Goal: Information Seeking & Learning: Check status

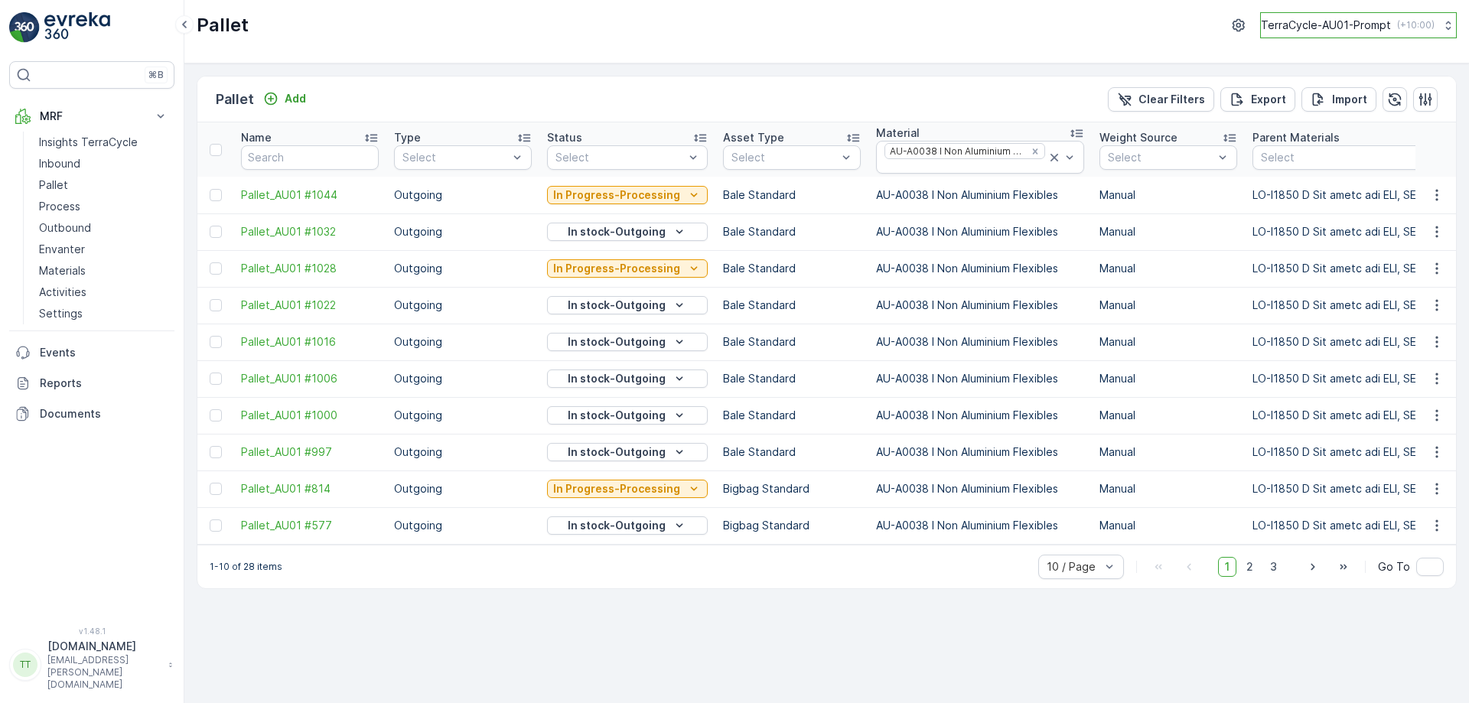
click at [1298, 31] on p "TerraCycle-AU01-Prompt" at bounding box center [1326, 25] width 130 height 15
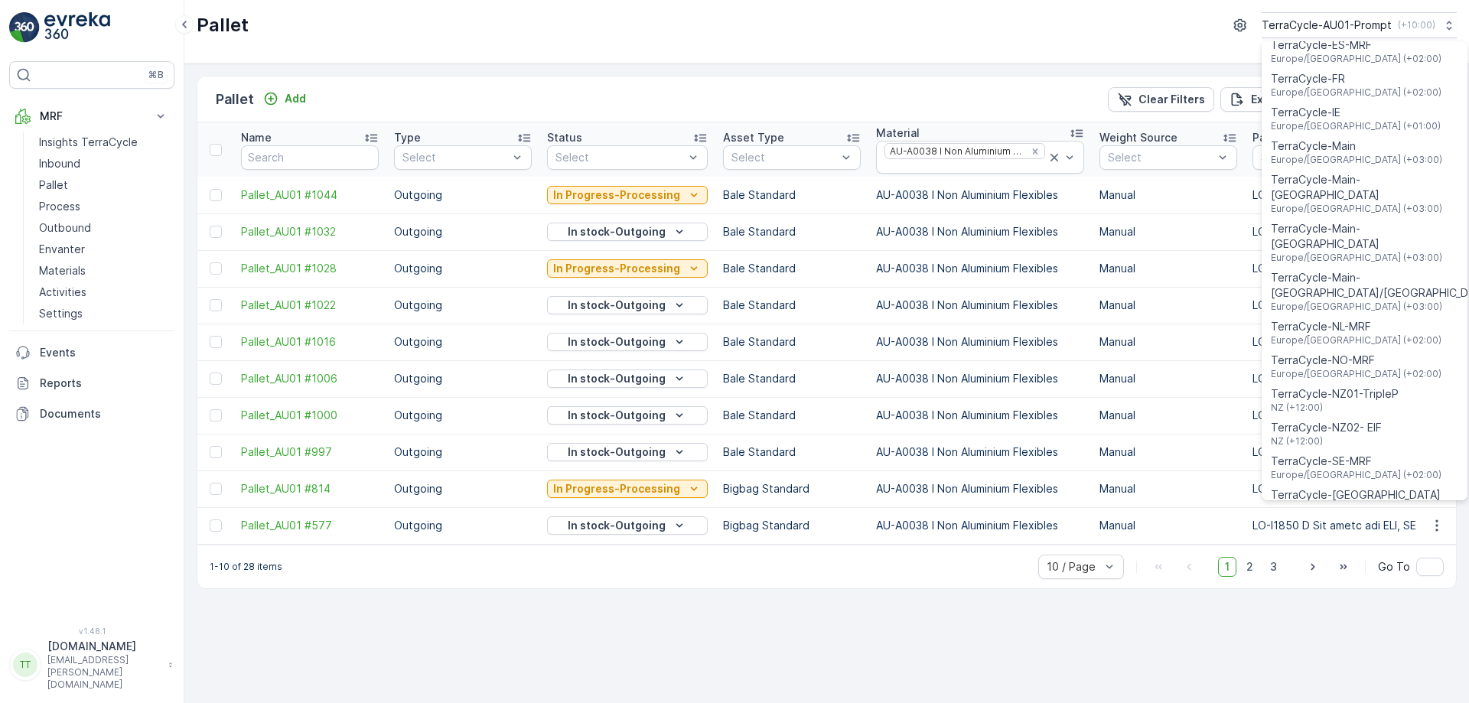
scroll to position [538, 0]
click at [1364, 386] on span "TerraCycle-NZ01-TripleP" at bounding box center [1335, 393] width 128 height 15
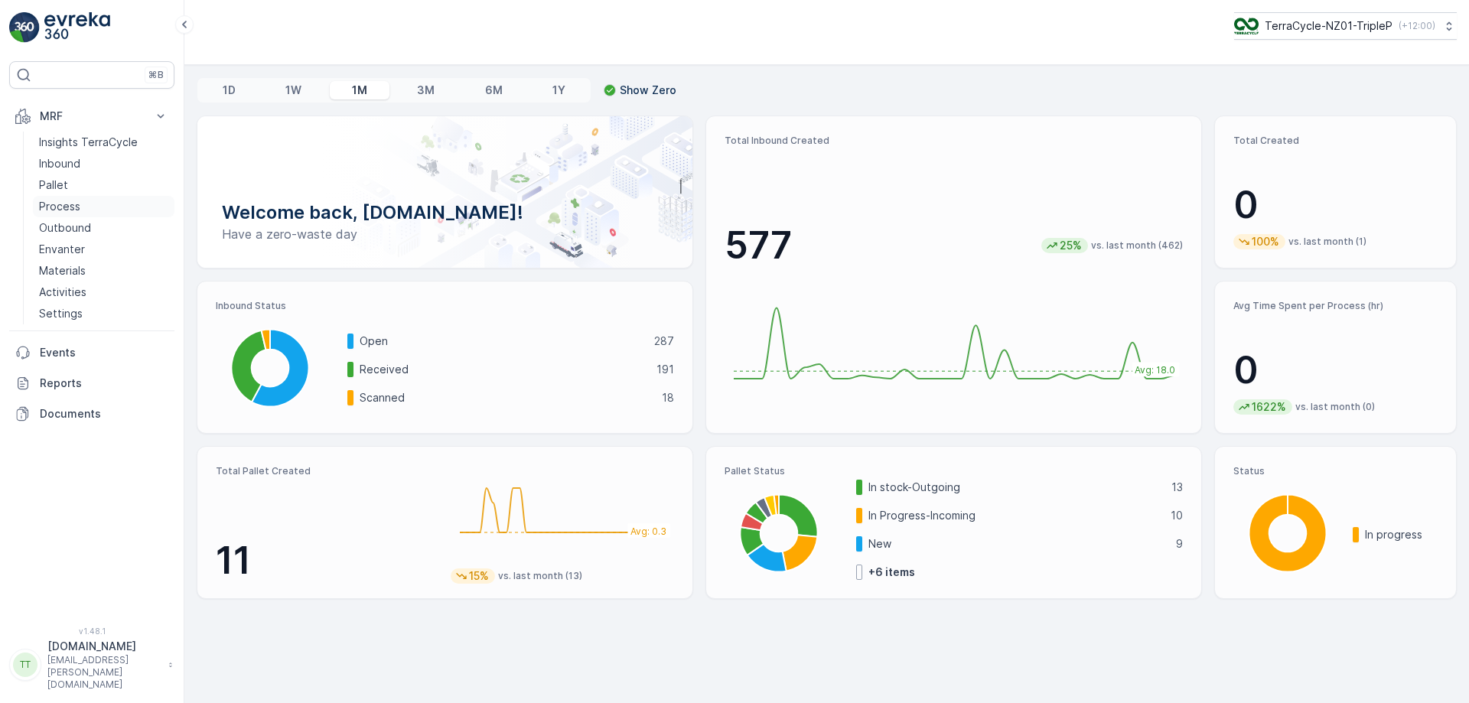
click at [70, 204] on p "Process" at bounding box center [59, 206] width 41 height 15
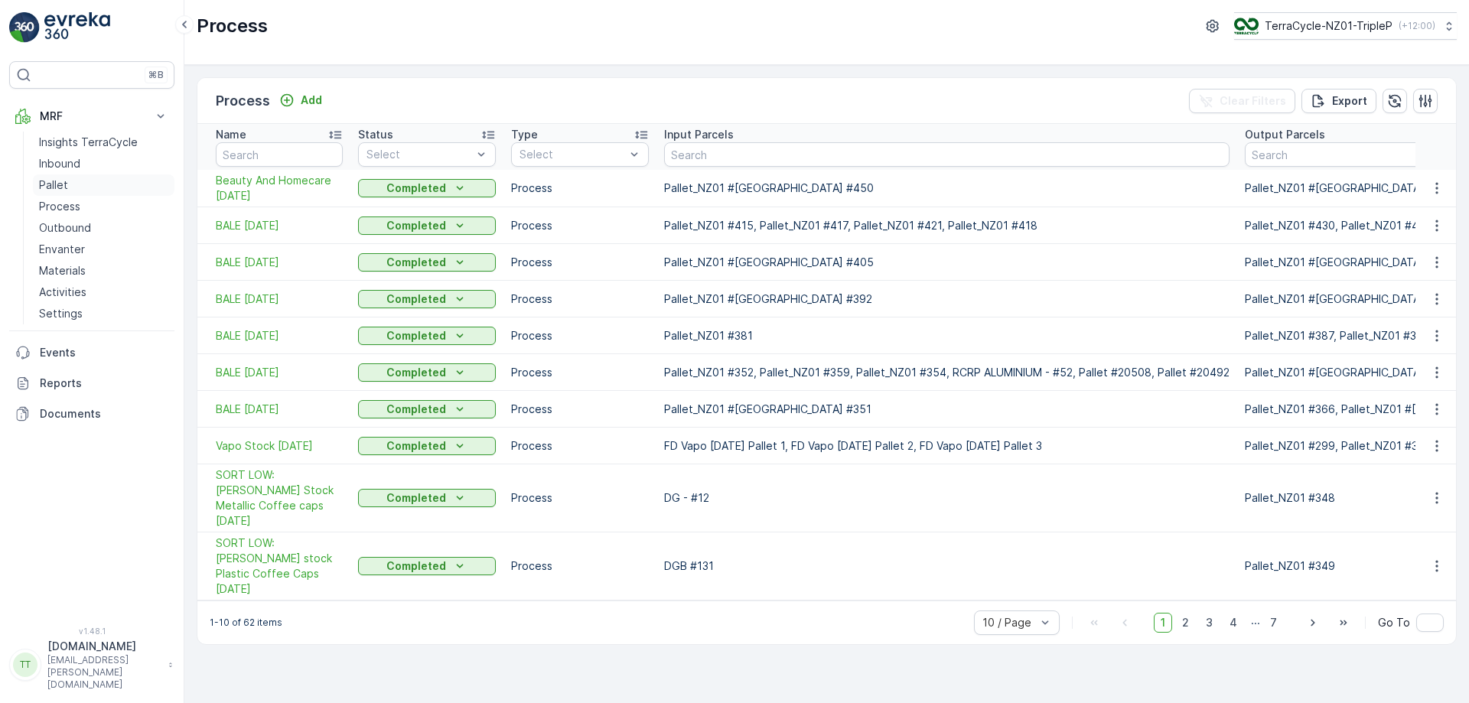
click at [70, 187] on link "Pallet" at bounding box center [104, 184] width 142 height 21
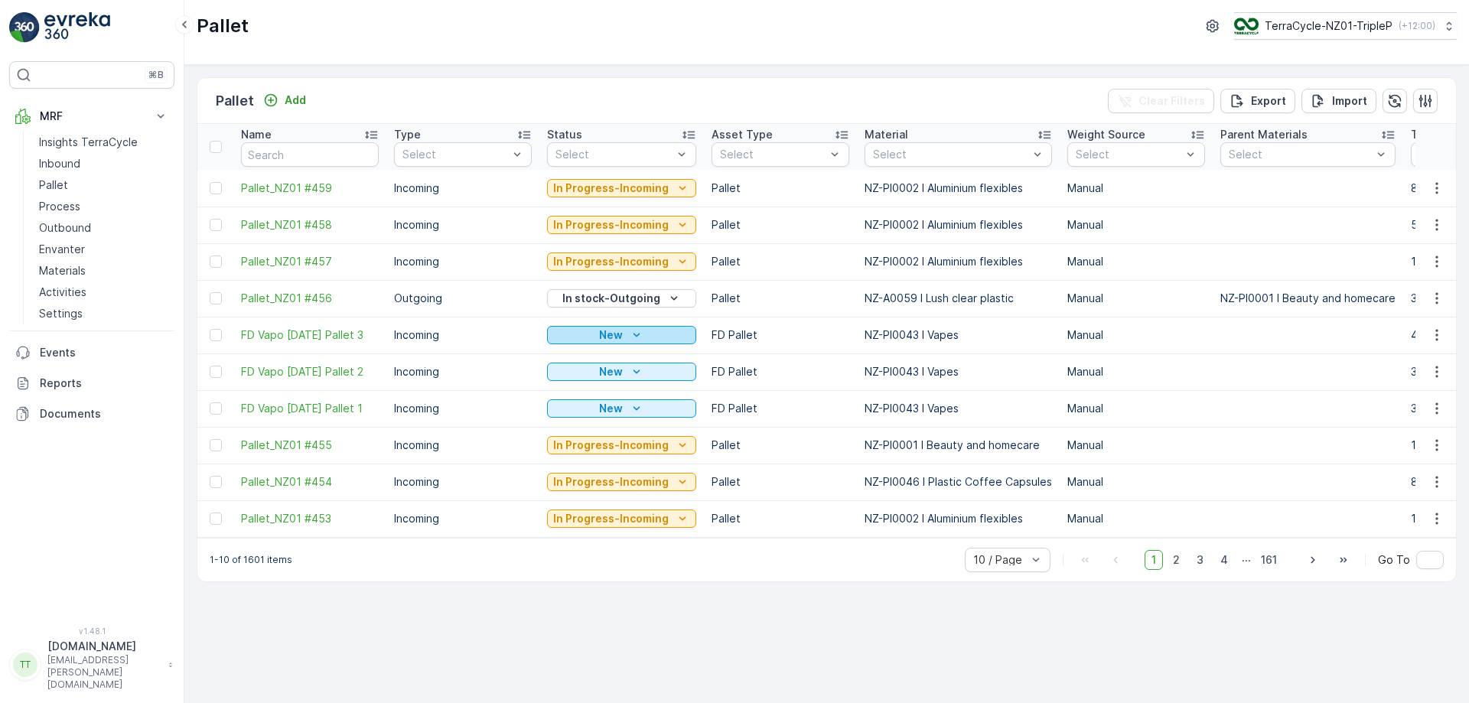
click at [653, 329] on div "New" at bounding box center [621, 334] width 137 height 15
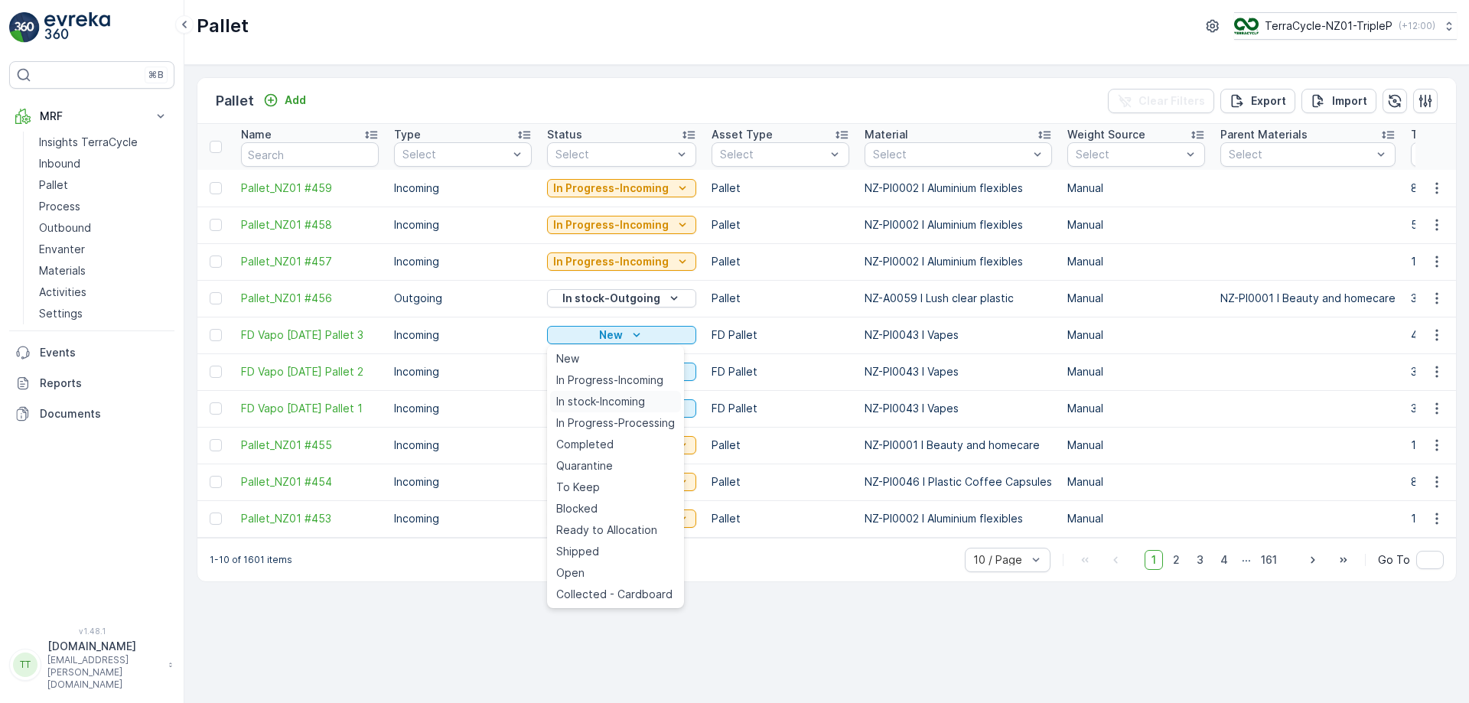
click at [611, 396] on span "In stock-Incoming" at bounding box center [600, 401] width 89 height 15
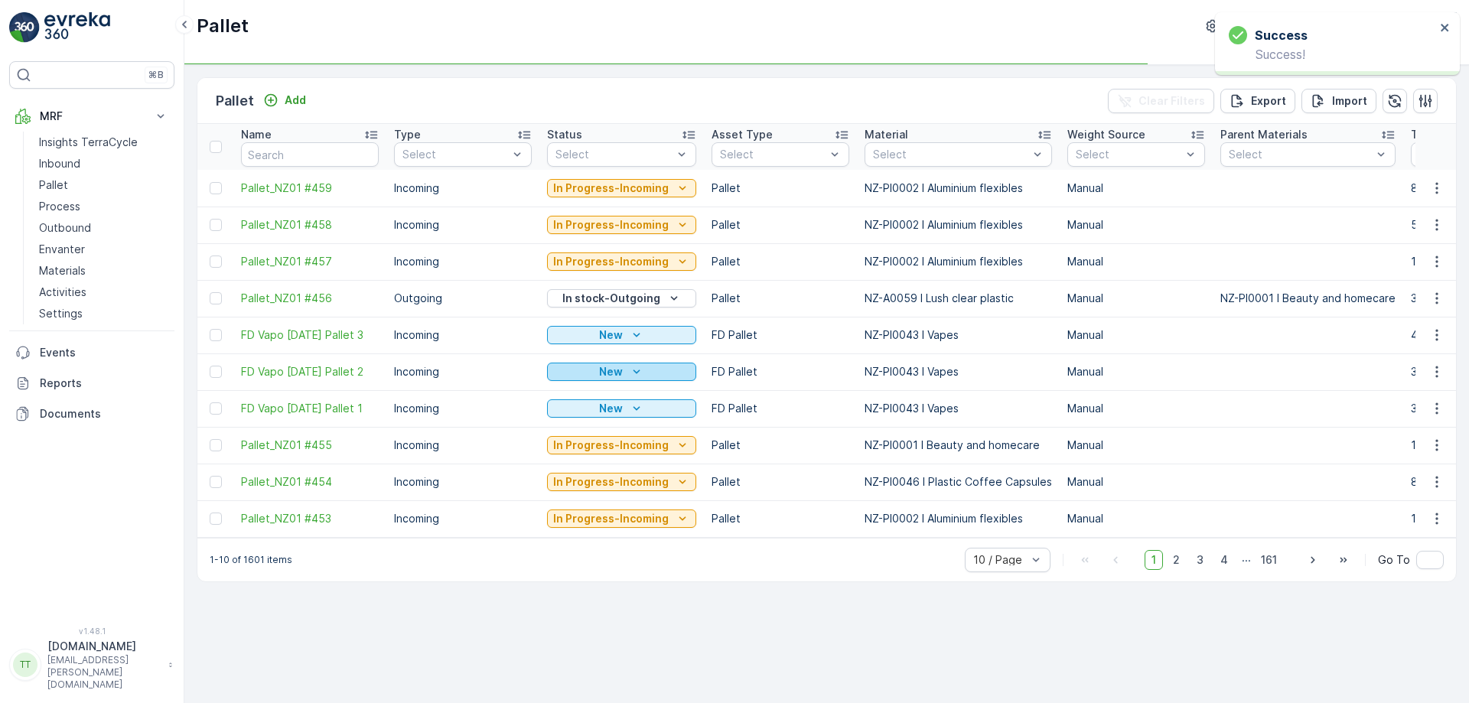
click at [629, 370] on icon "New" at bounding box center [636, 371] width 15 height 15
click at [596, 435] on td "In Progress-Incoming" at bounding box center [621, 445] width 165 height 37
click at [629, 372] on icon "New" at bounding box center [636, 371] width 15 height 15
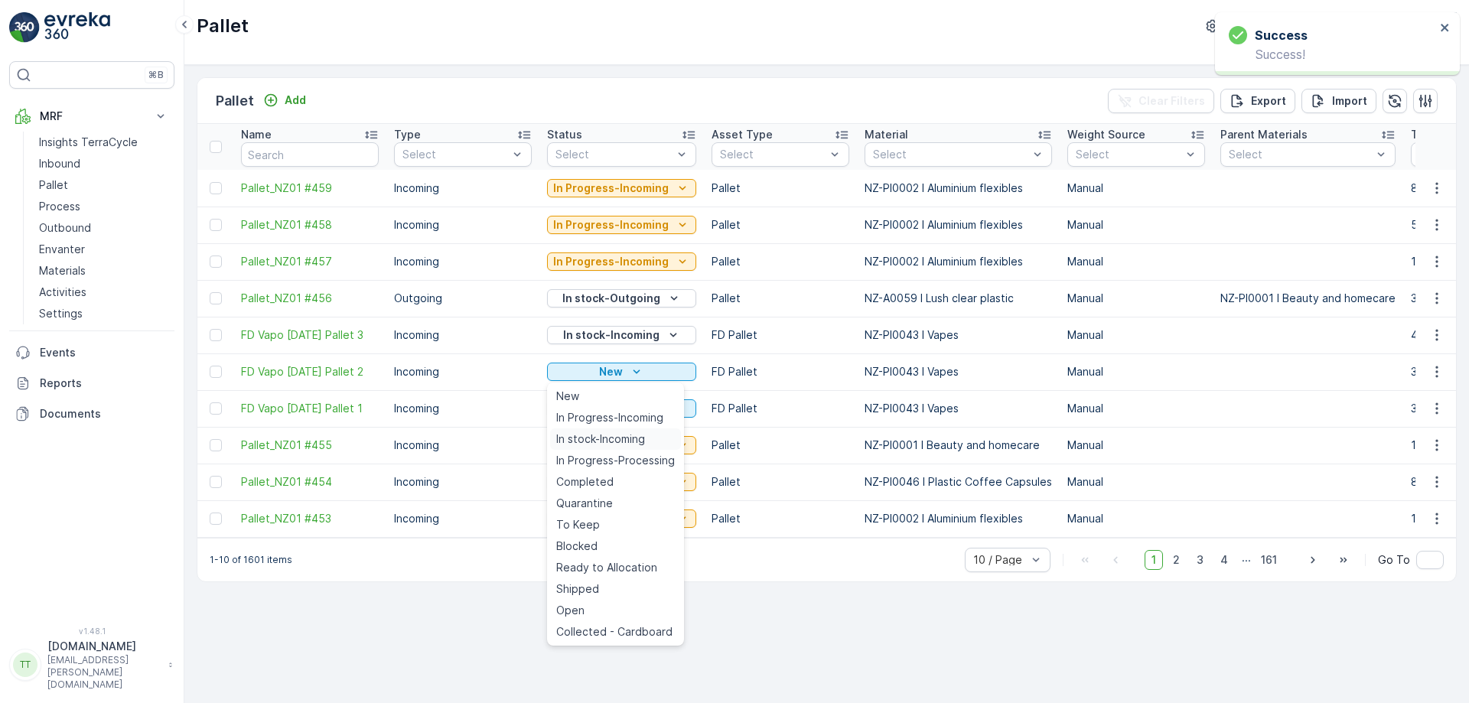
click at [590, 432] on span "In stock-Incoming" at bounding box center [600, 439] width 89 height 15
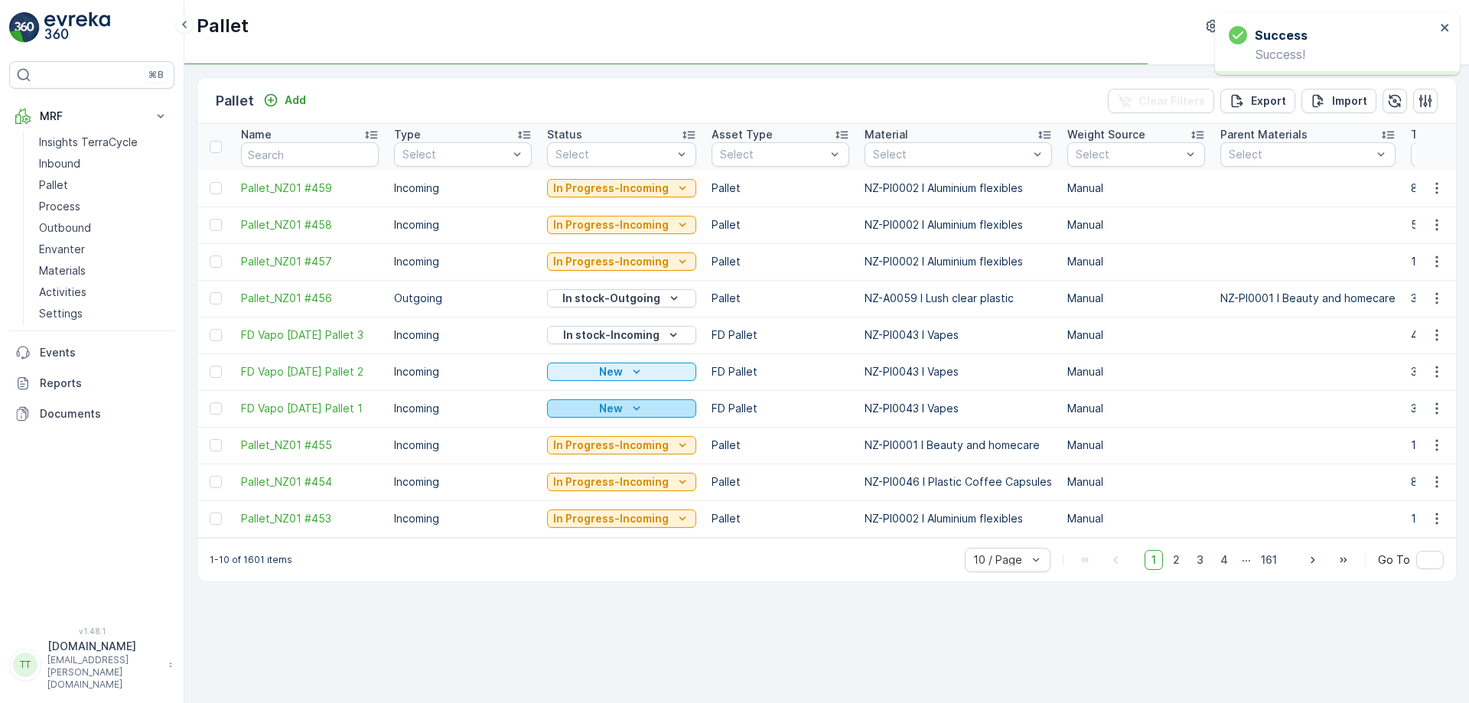
click at [602, 402] on p "New" at bounding box center [611, 408] width 24 height 15
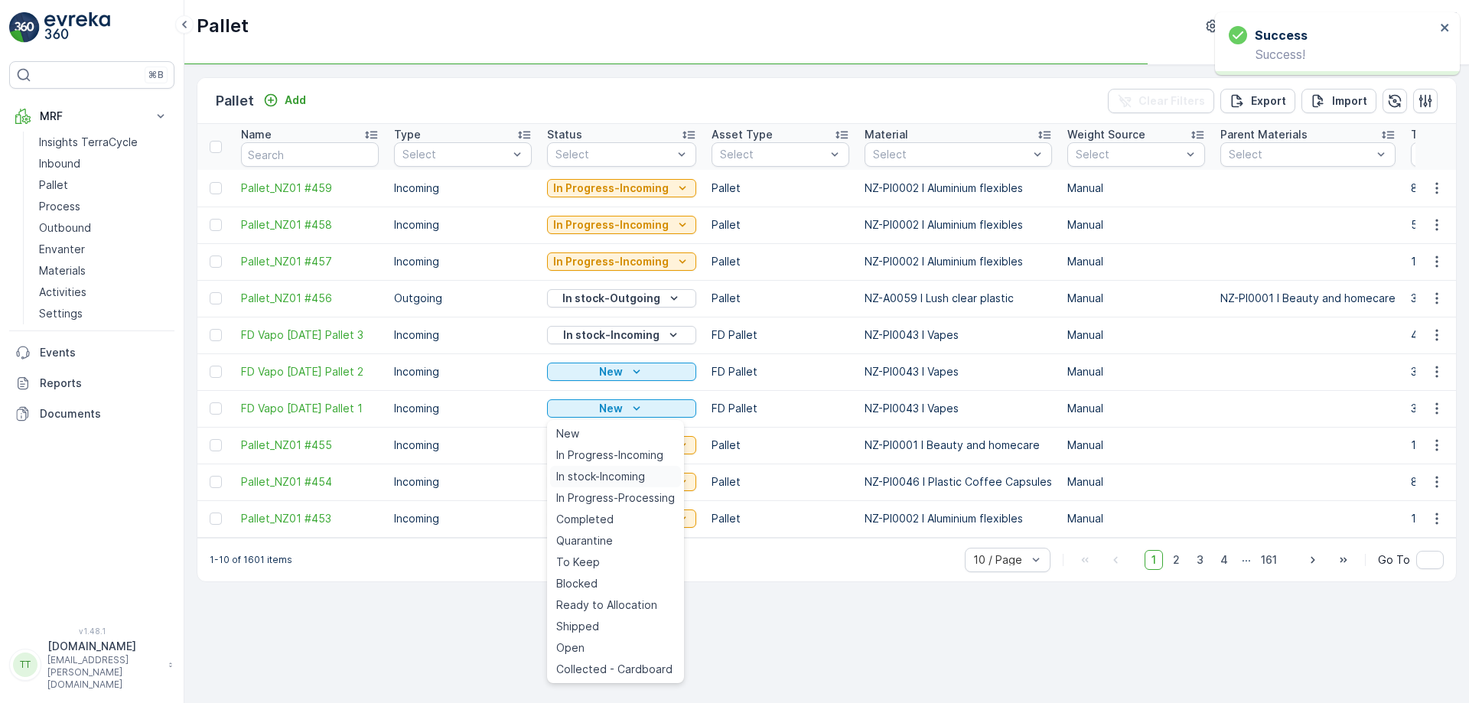
click at [577, 479] on span "In stock-Incoming" at bounding box center [600, 476] width 89 height 15
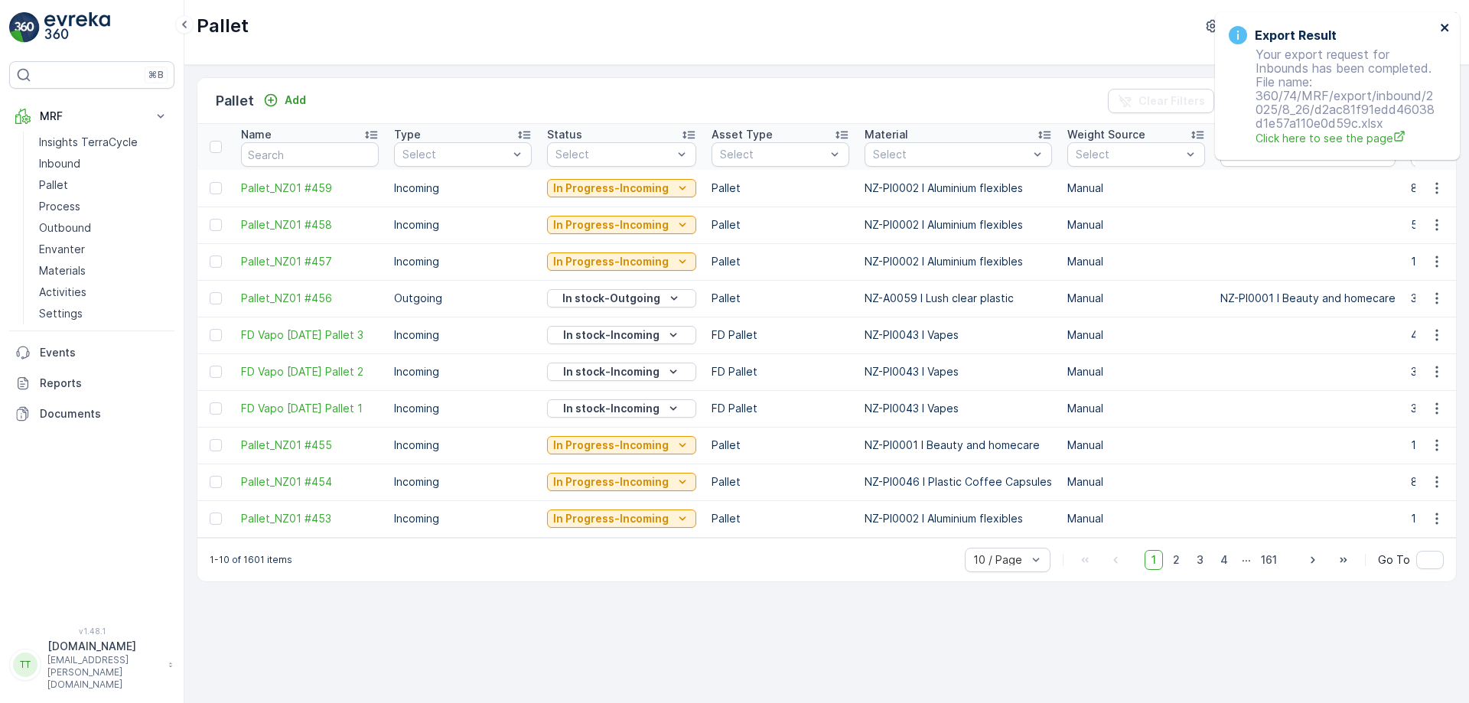
click at [1445, 27] on icon "close" at bounding box center [1445, 28] width 8 height 8
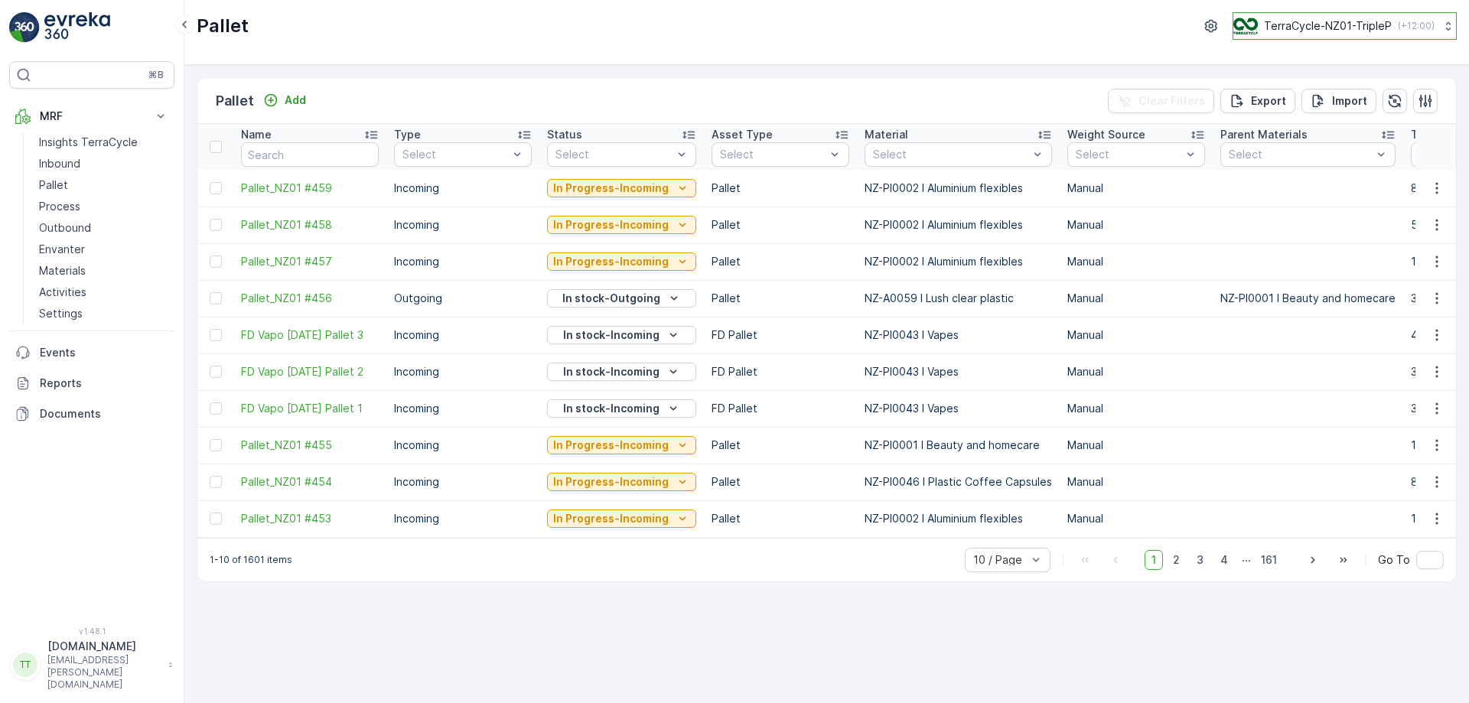
click at [1365, 19] on p "TerraCycle-NZ01-TripleP" at bounding box center [1328, 25] width 128 height 15
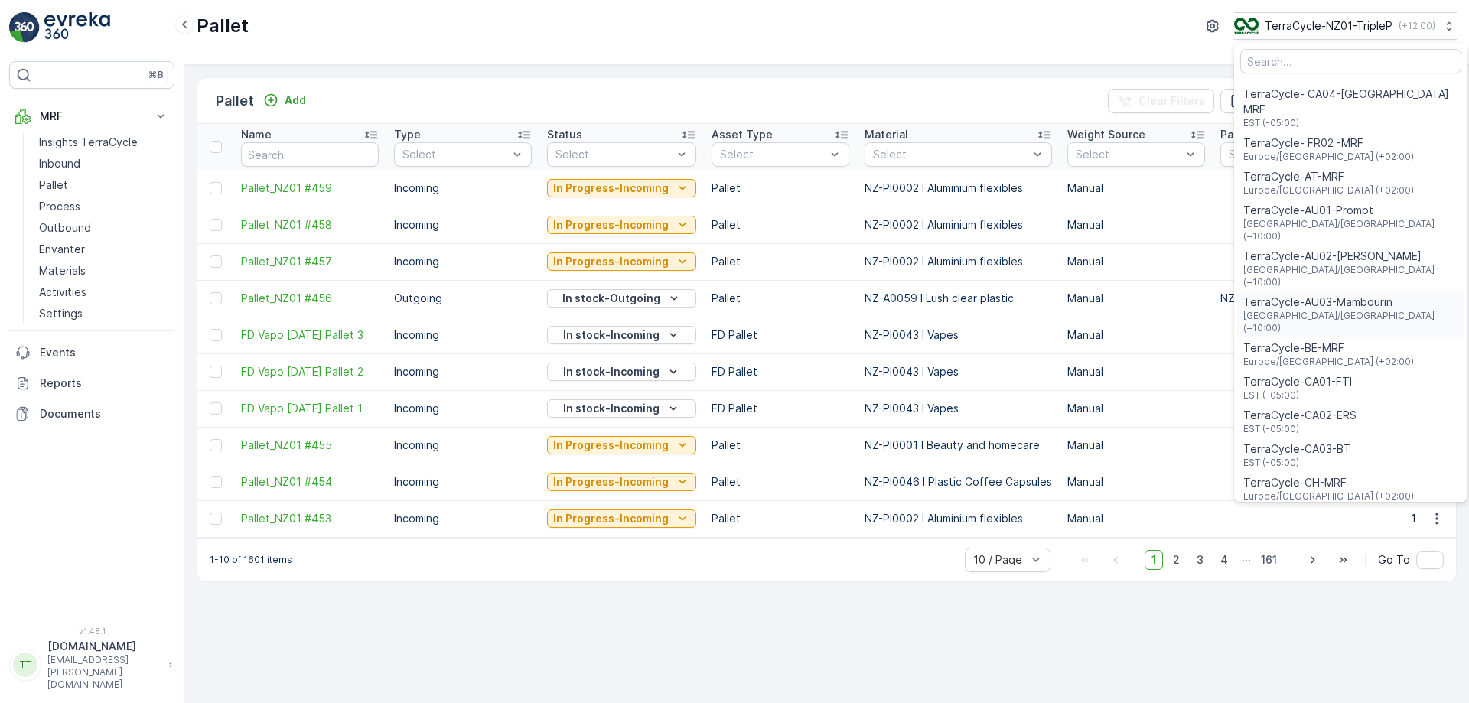
click at [1337, 295] on span "TerraCycle-AU03-Mambourin" at bounding box center [1350, 302] width 215 height 15
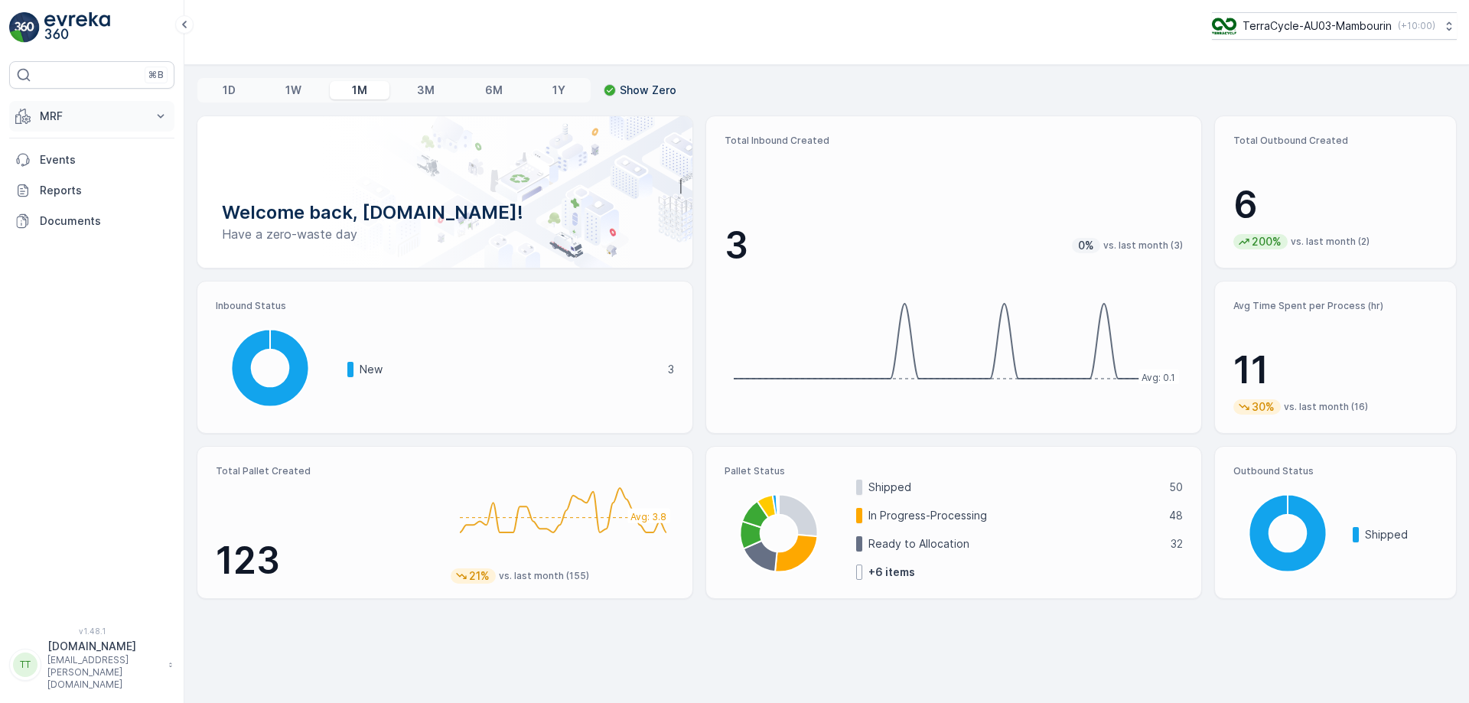
click at [158, 114] on icon at bounding box center [160, 116] width 15 height 15
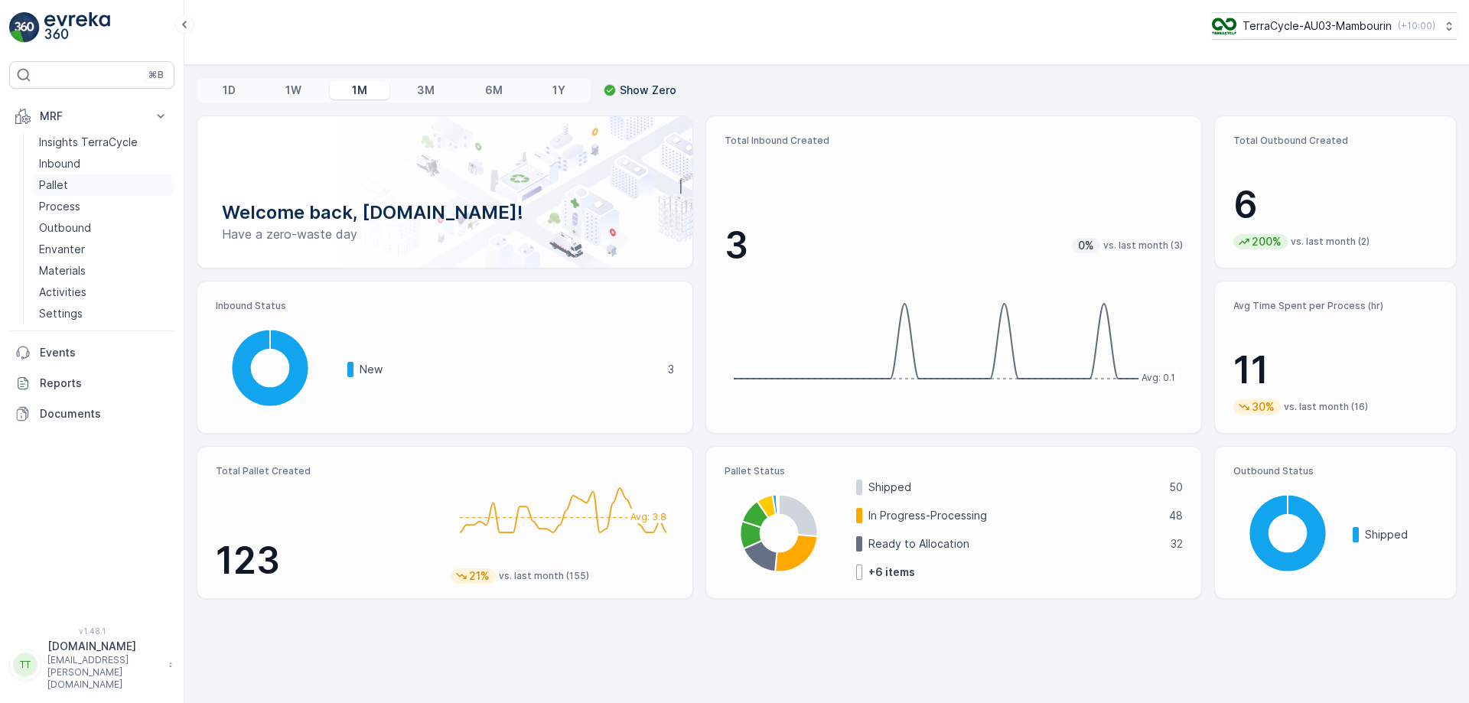
click at [84, 186] on link "Pallet" at bounding box center [104, 184] width 142 height 21
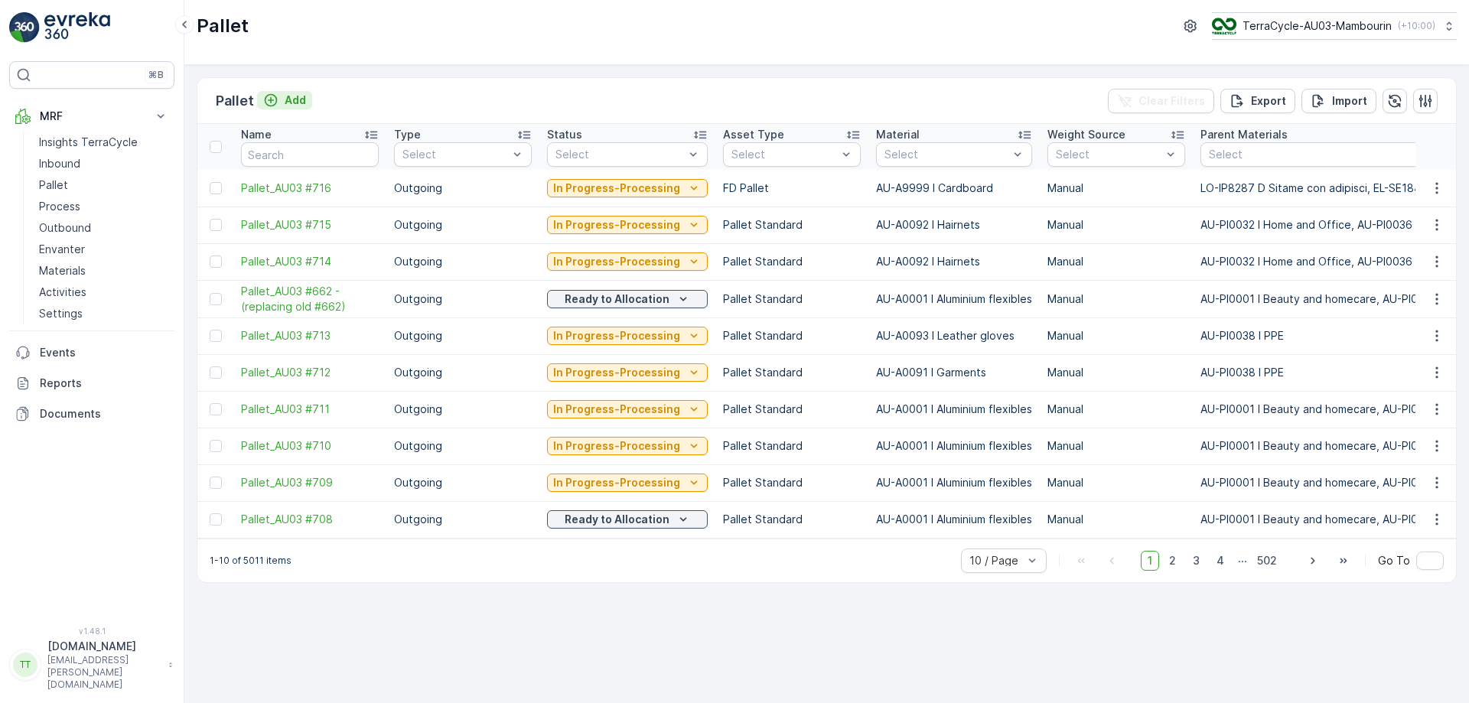
click at [286, 104] on p "Add" at bounding box center [295, 100] width 21 height 15
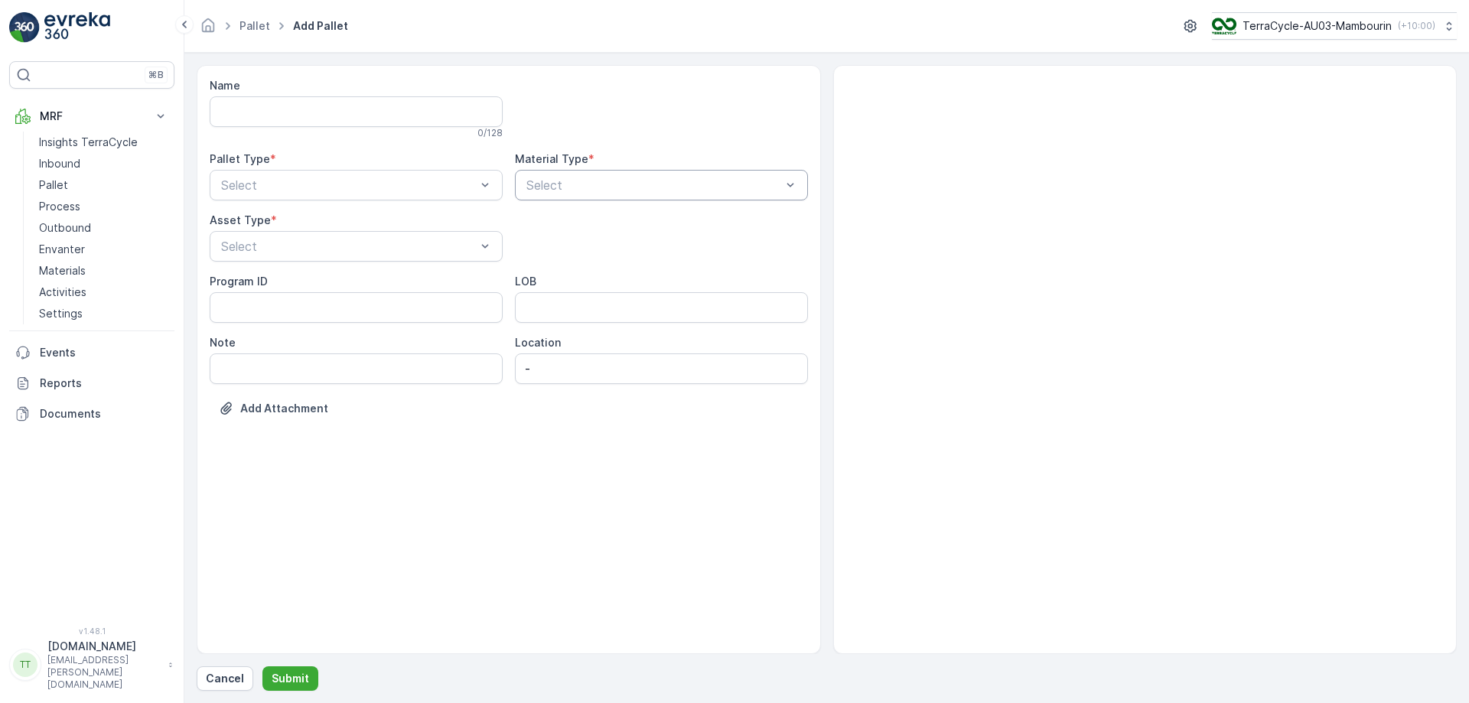
click at [576, 171] on div "Select" at bounding box center [661, 185] width 293 height 31
type input "w"
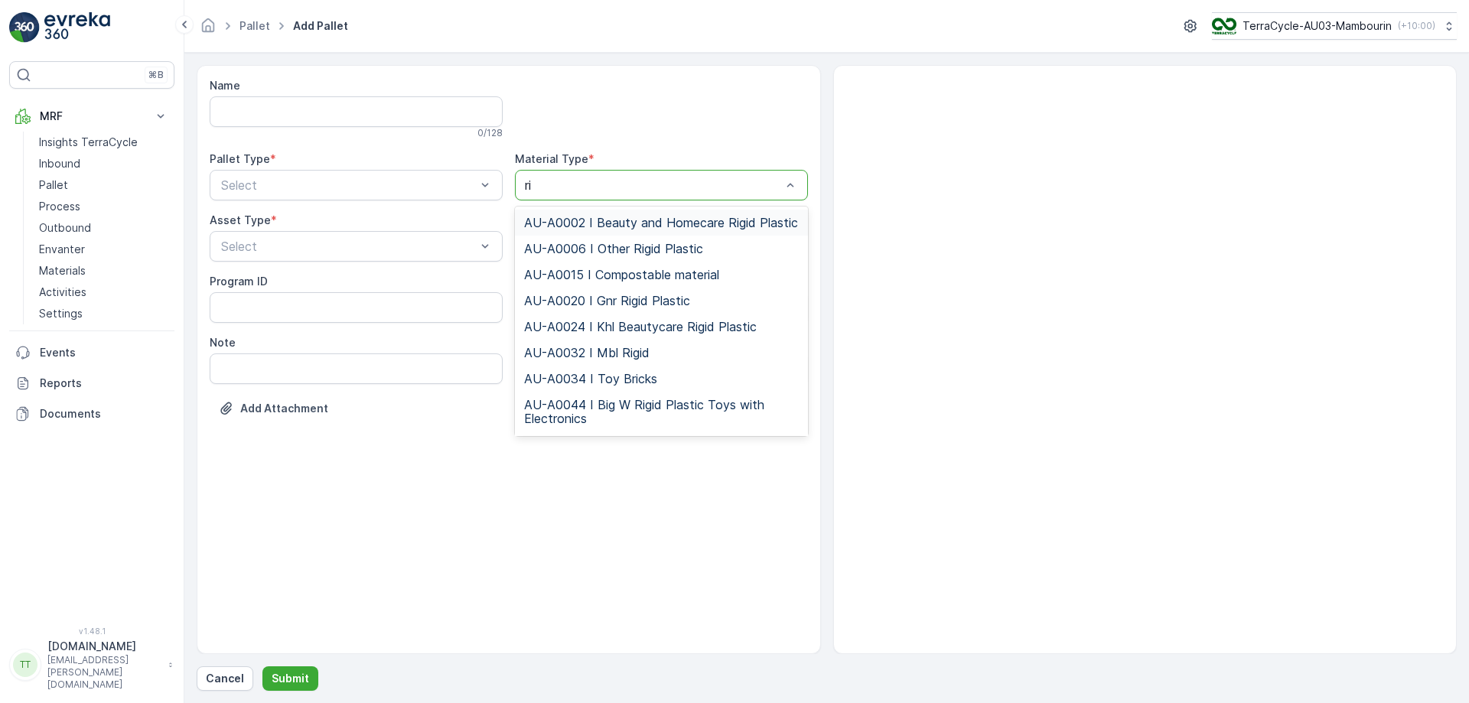
type input "r"
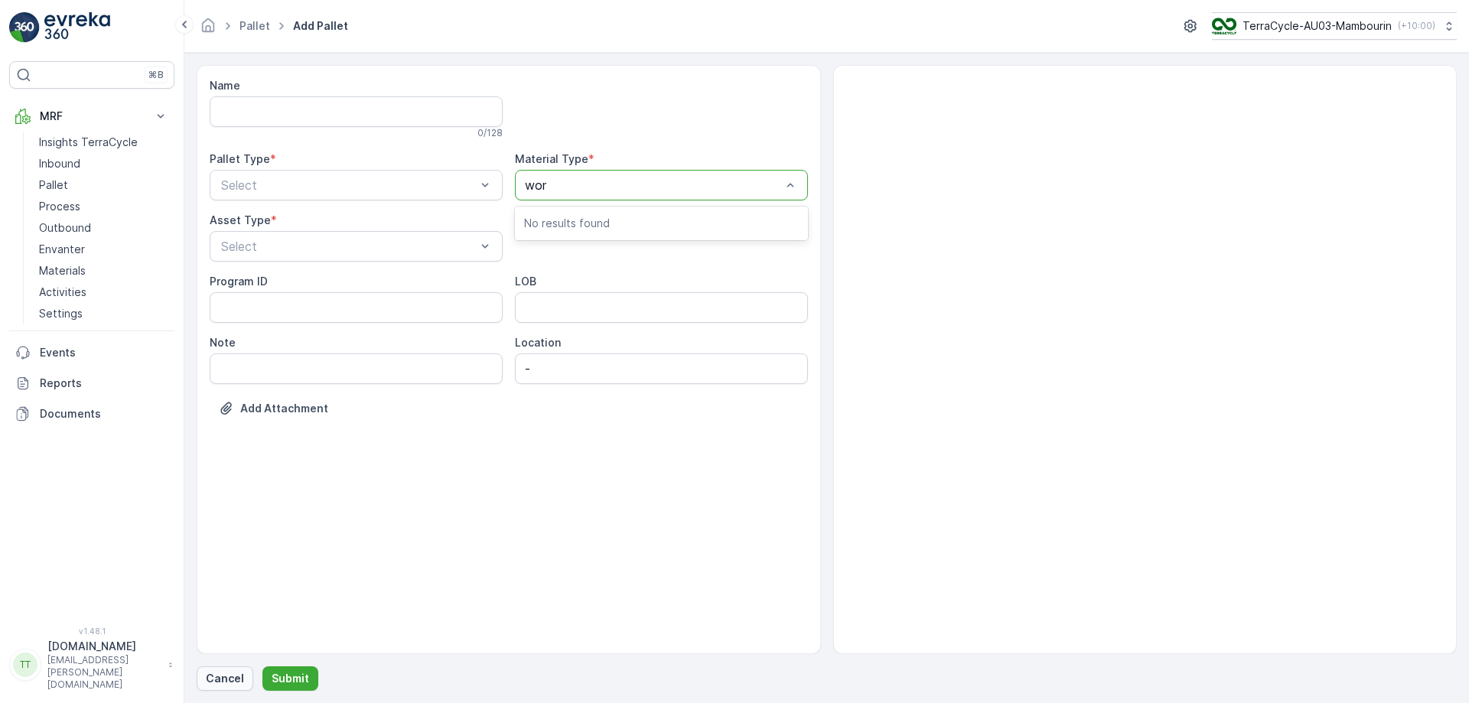
type input "wor"
click at [218, 683] on p "Cancel" at bounding box center [225, 678] width 38 height 15
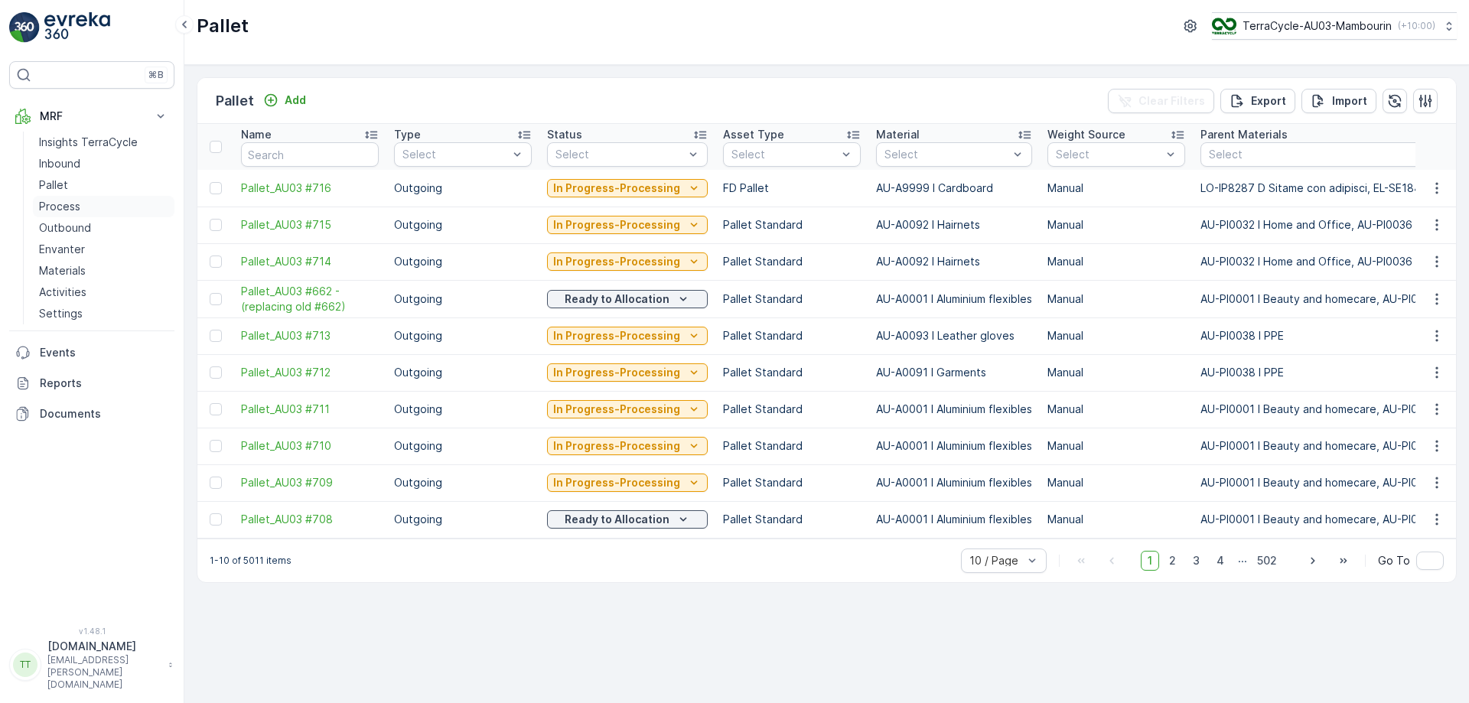
click at [103, 210] on link "Process" at bounding box center [104, 206] width 142 height 21
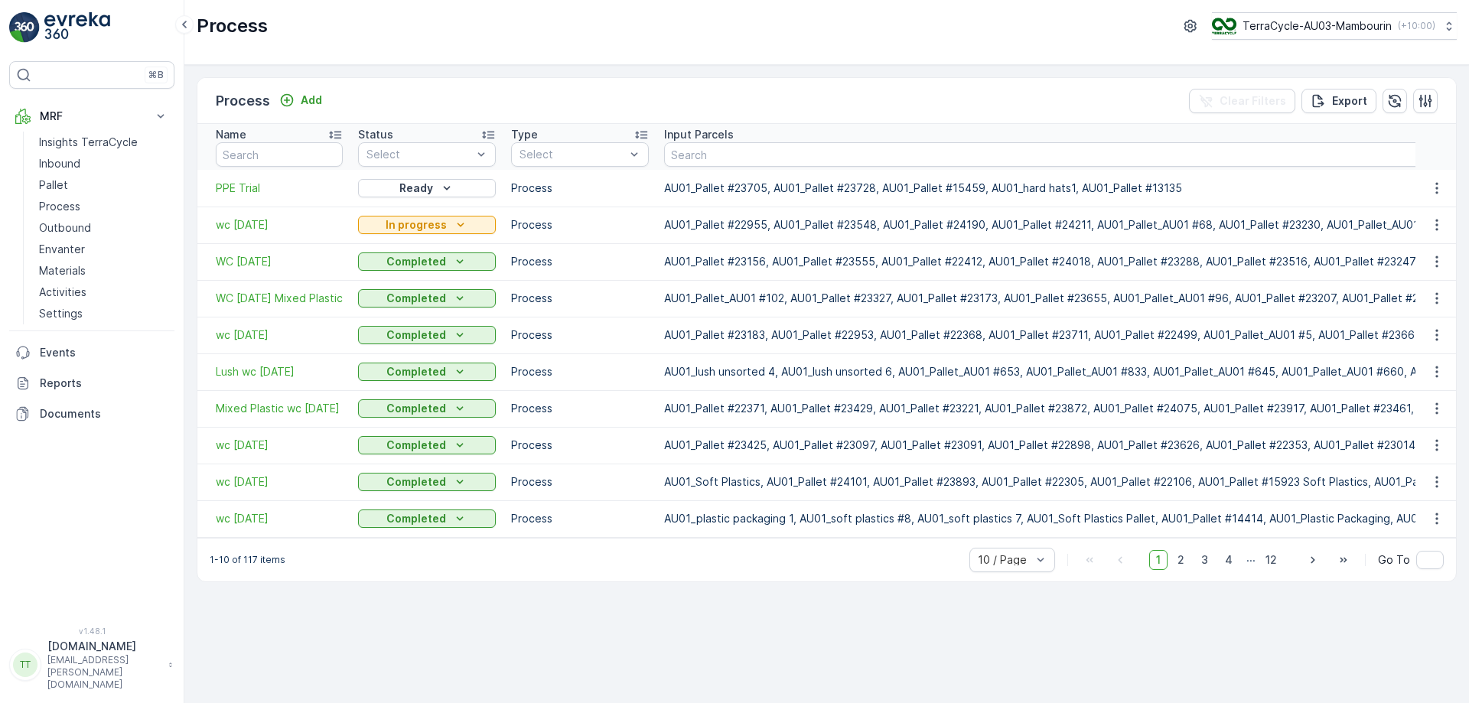
click at [931, 642] on div "Process Add Clear Filters Export Name Status Select Type Select Input Parcels O…" at bounding box center [826, 384] width 1285 height 638
click at [259, 230] on span "wc 18/8/25" at bounding box center [279, 224] width 127 height 15
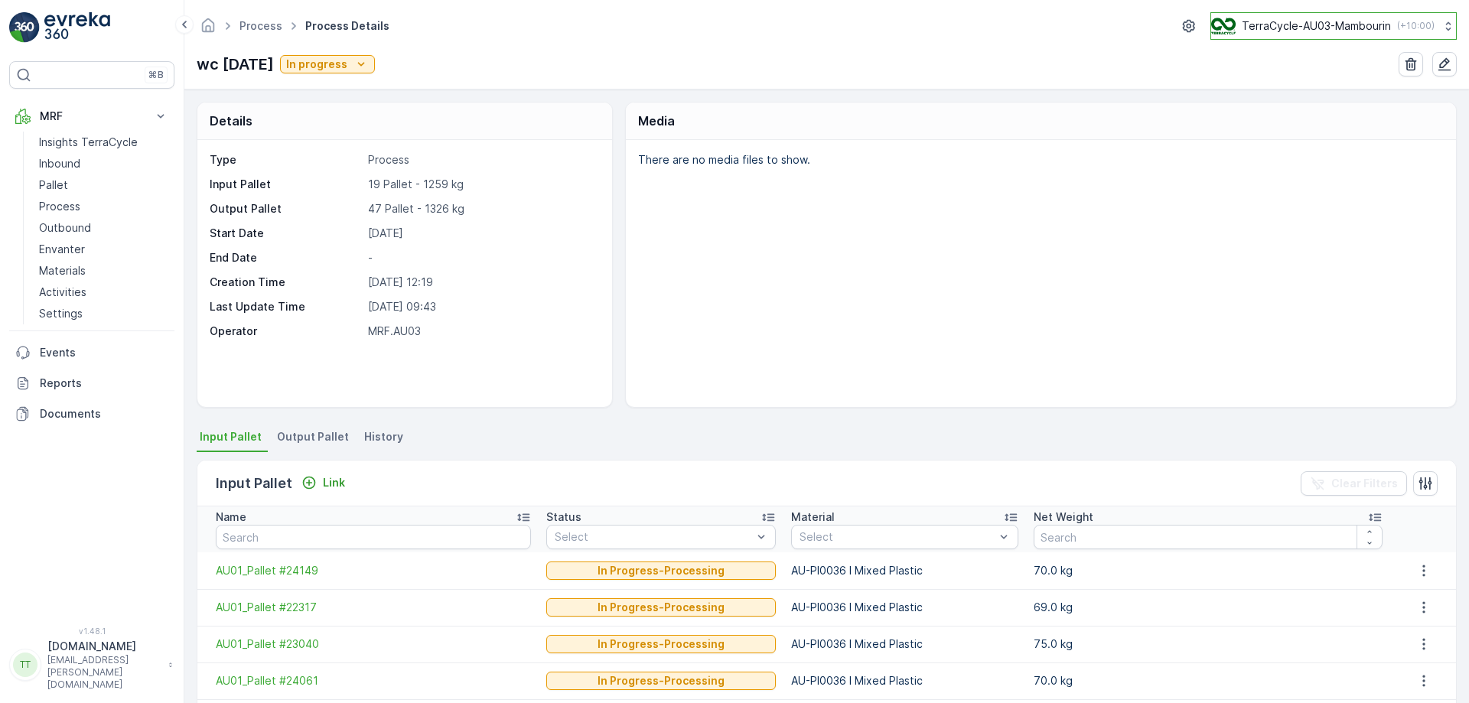
click at [1289, 28] on p "TerraCycle-AU03-Mambourin" at bounding box center [1316, 25] width 149 height 15
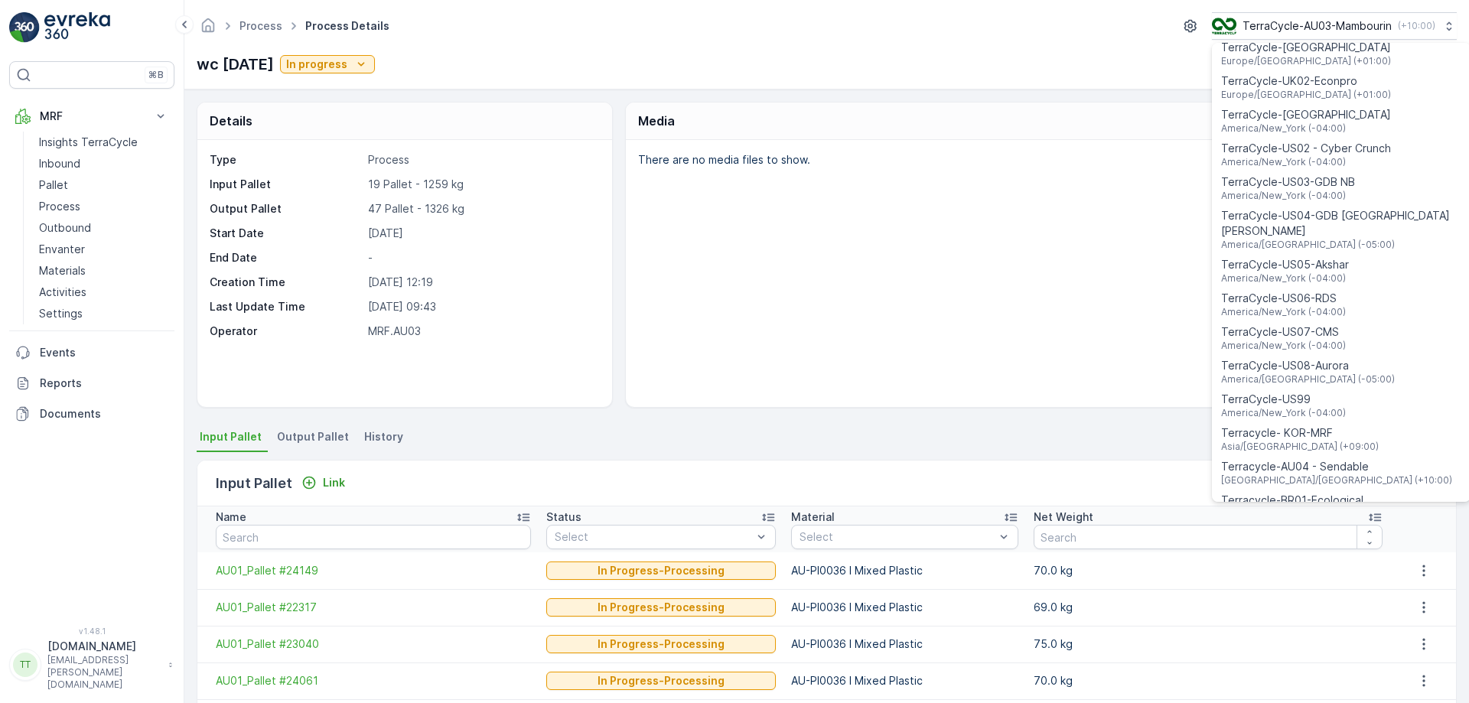
scroll to position [1100, 0]
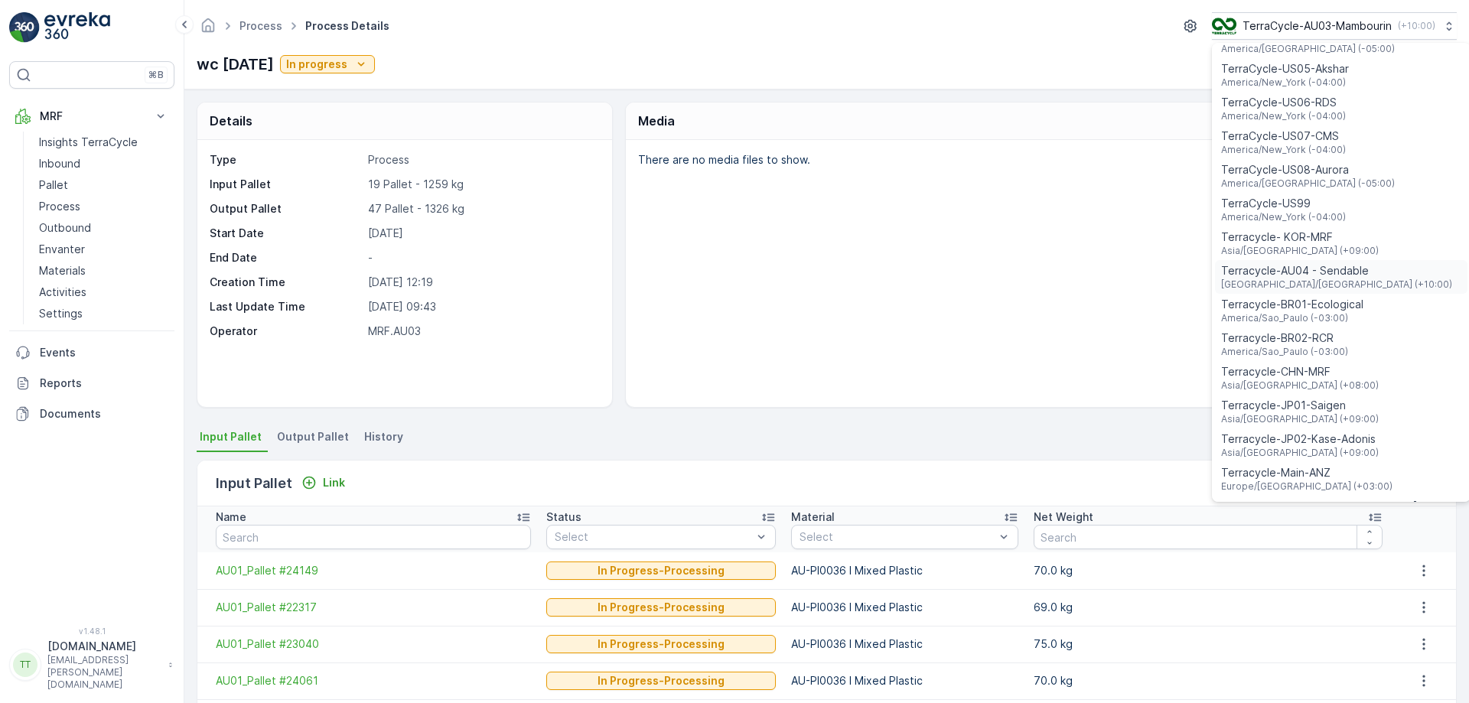
click at [1322, 263] on span "Terracycle-AU04 - Sendable" at bounding box center [1336, 270] width 231 height 15
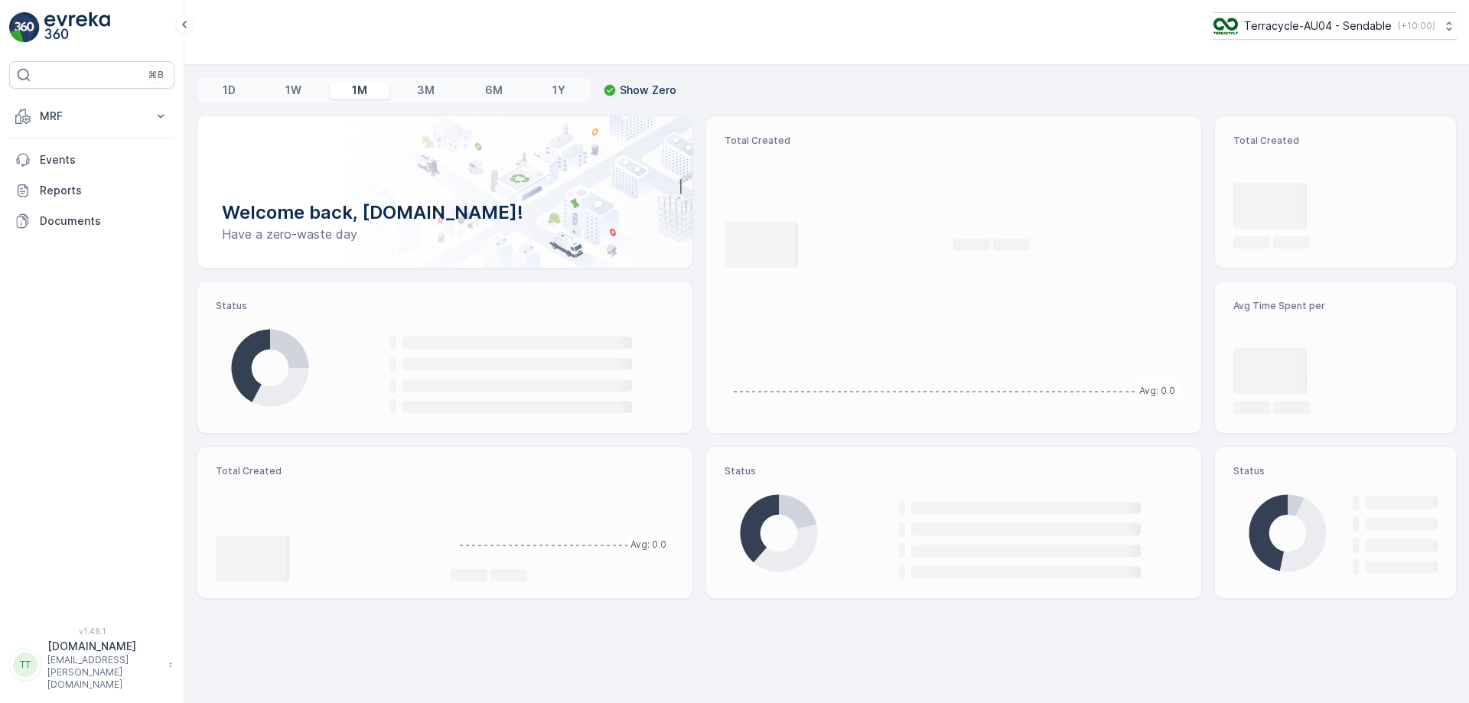
click at [112, 126] on button "MRF" at bounding box center [91, 116] width 165 height 31
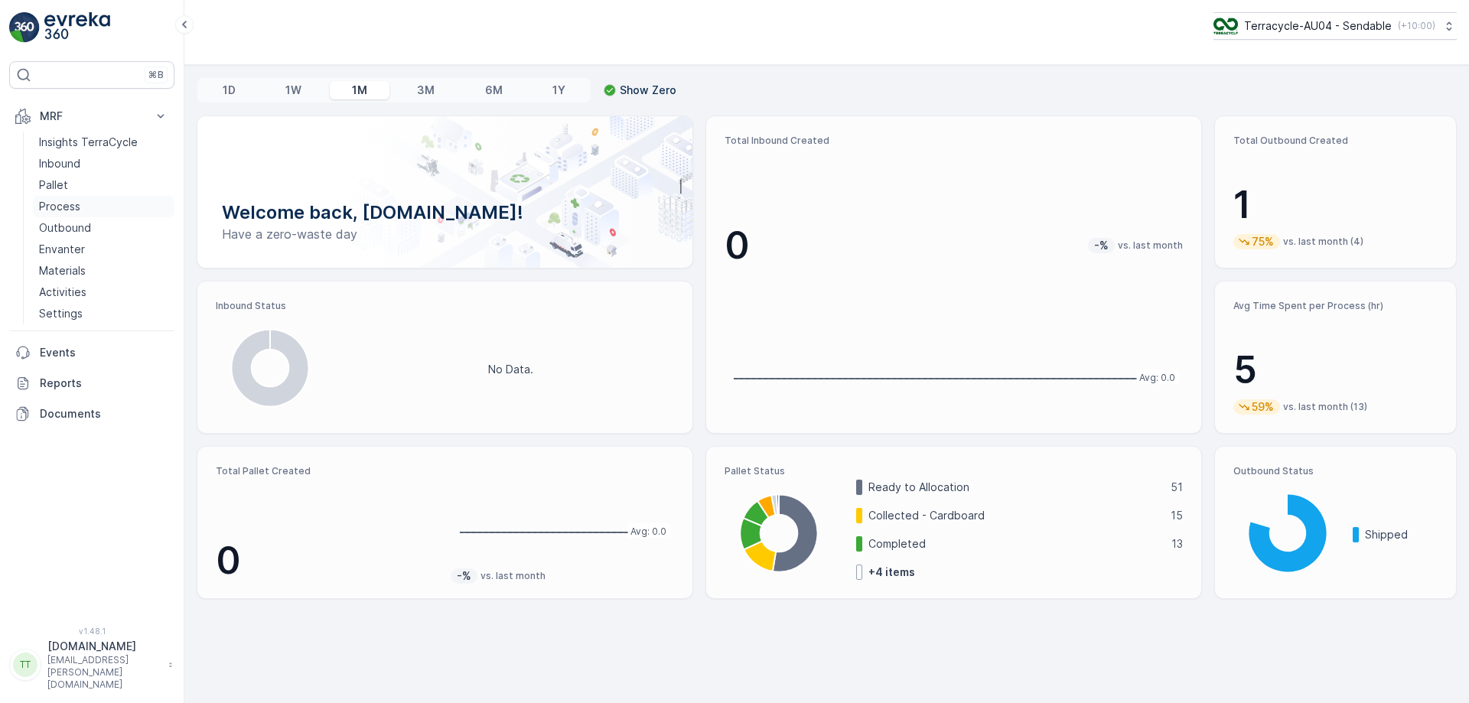
click at [77, 204] on p "Process" at bounding box center [59, 206] width 41 height 15
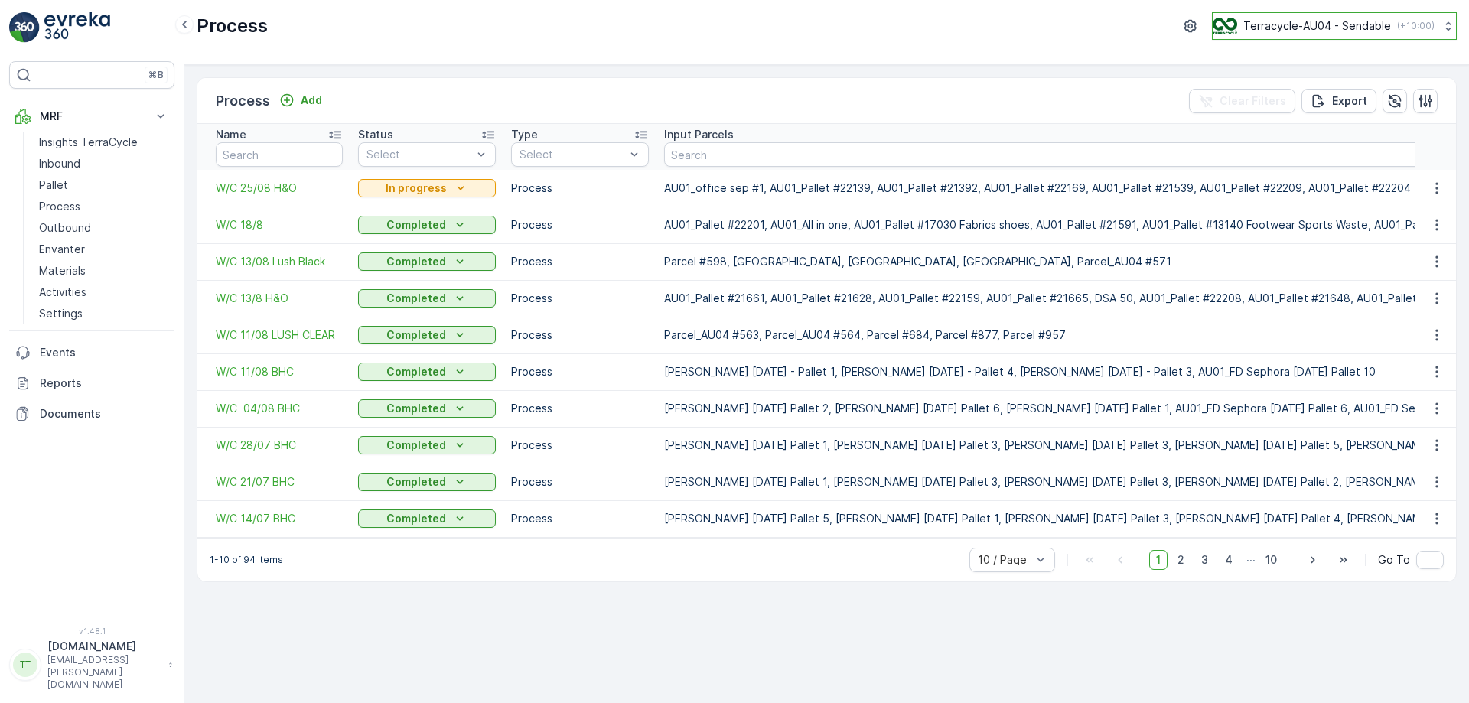
click at [1351, 28] on p "Terracycle-AU04 - Sendable" at bounding box center [1317, 25] width 148 height 15
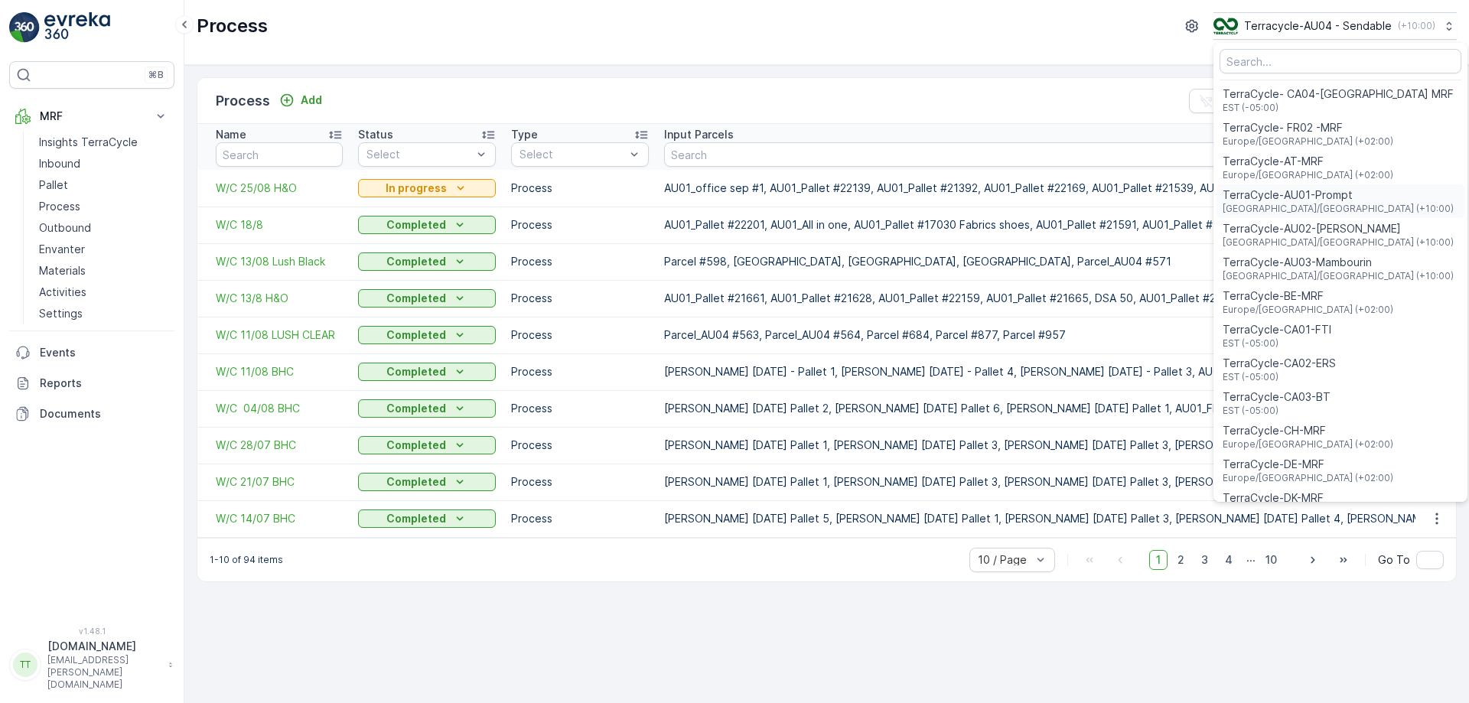
click at [1296, 194] on span "TerraCycle-AU01-Prompt" at bounding box center [1338, 194] width 231 height 15
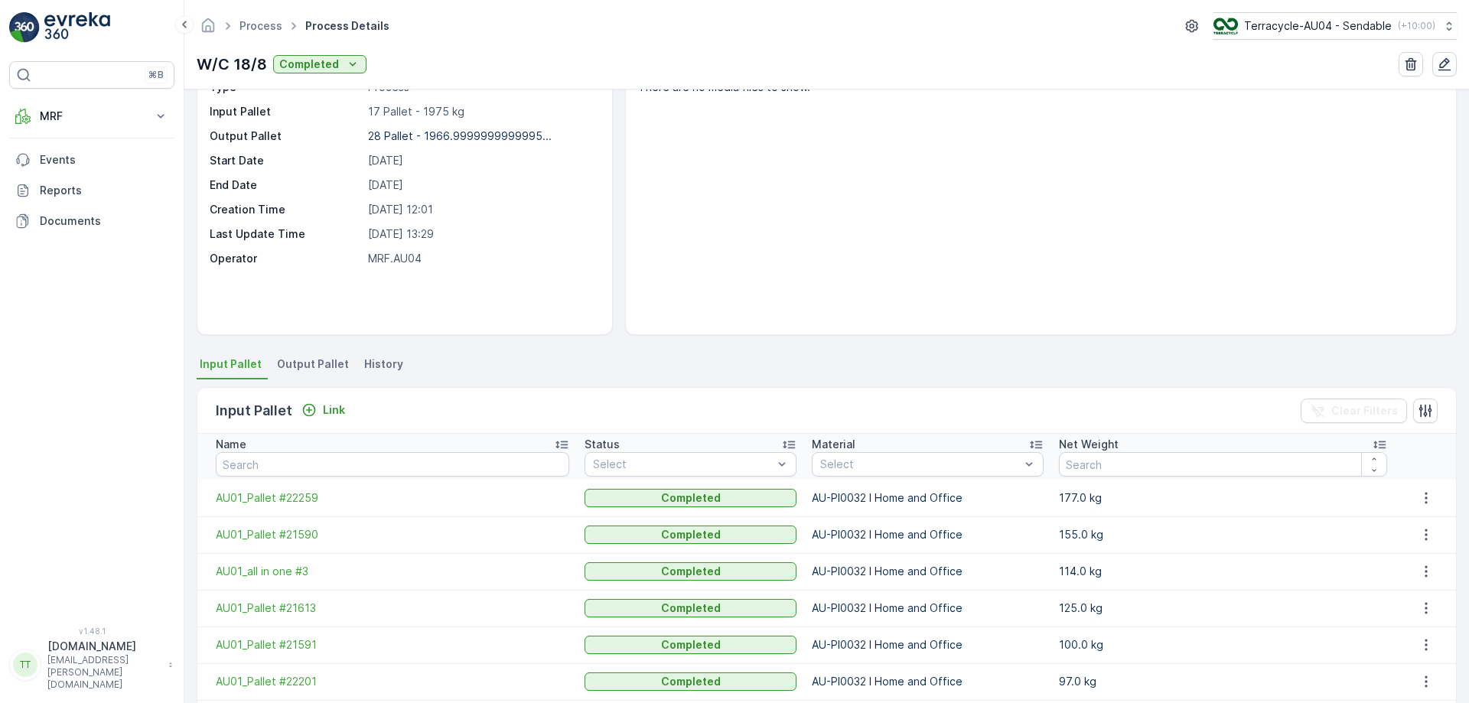
scroll to position [76, 0]
click at [298, 366] on span "Output Pallet" at bounding box center [313, 361] width 72 height 15
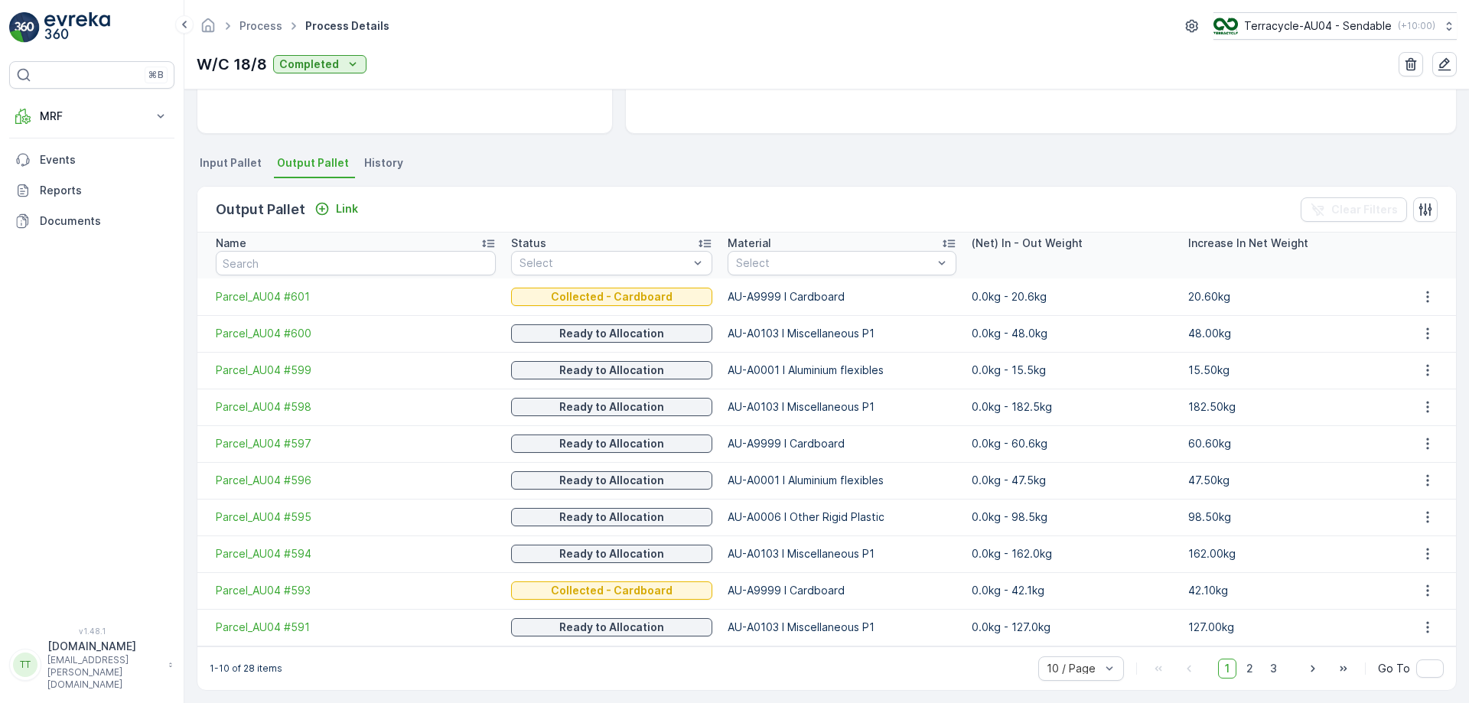
scroll to position [282, 0]
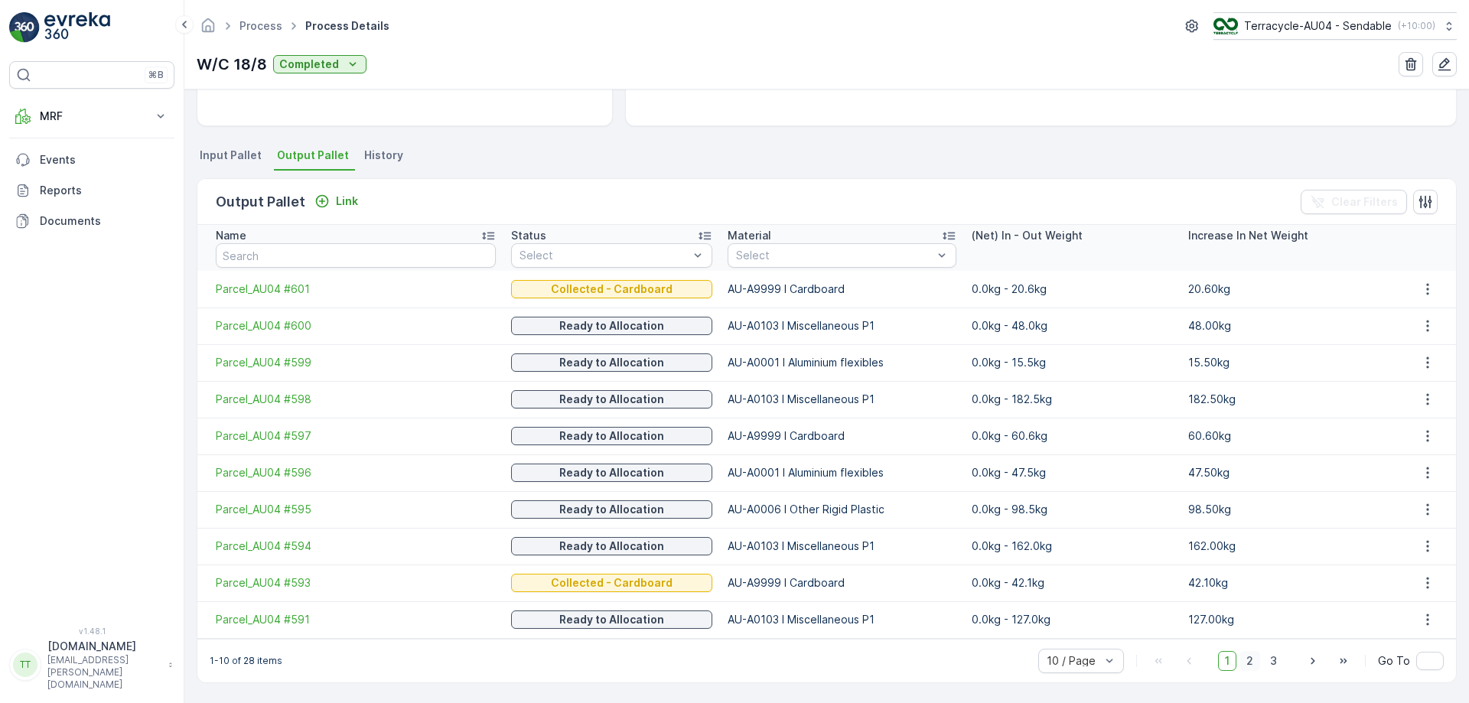
click at [1250, 661] on span "2" at bounding box center [1250, 661] width 21 height 20
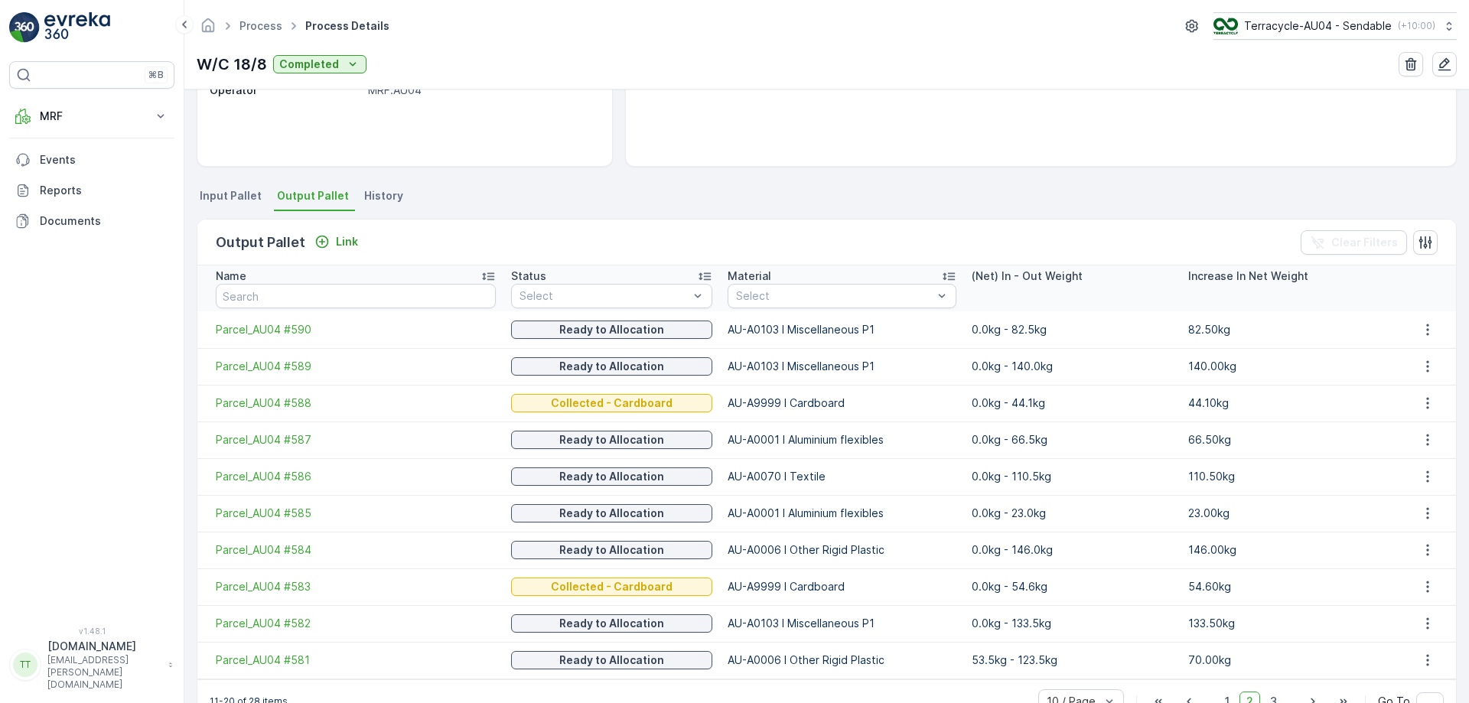
scroll to position [282, 0]
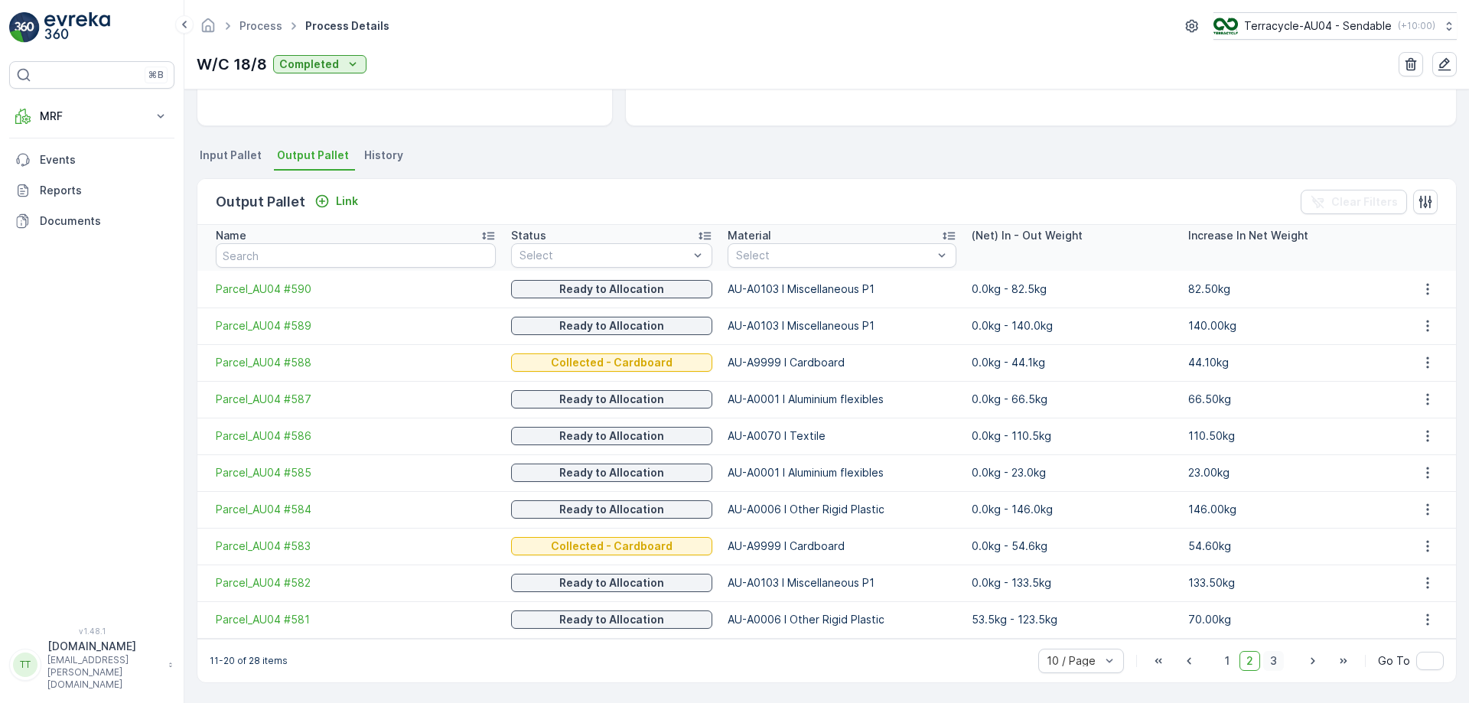
click at [1273, 668] on span "3" at bounding box center [1273, 661] width 21 height 20
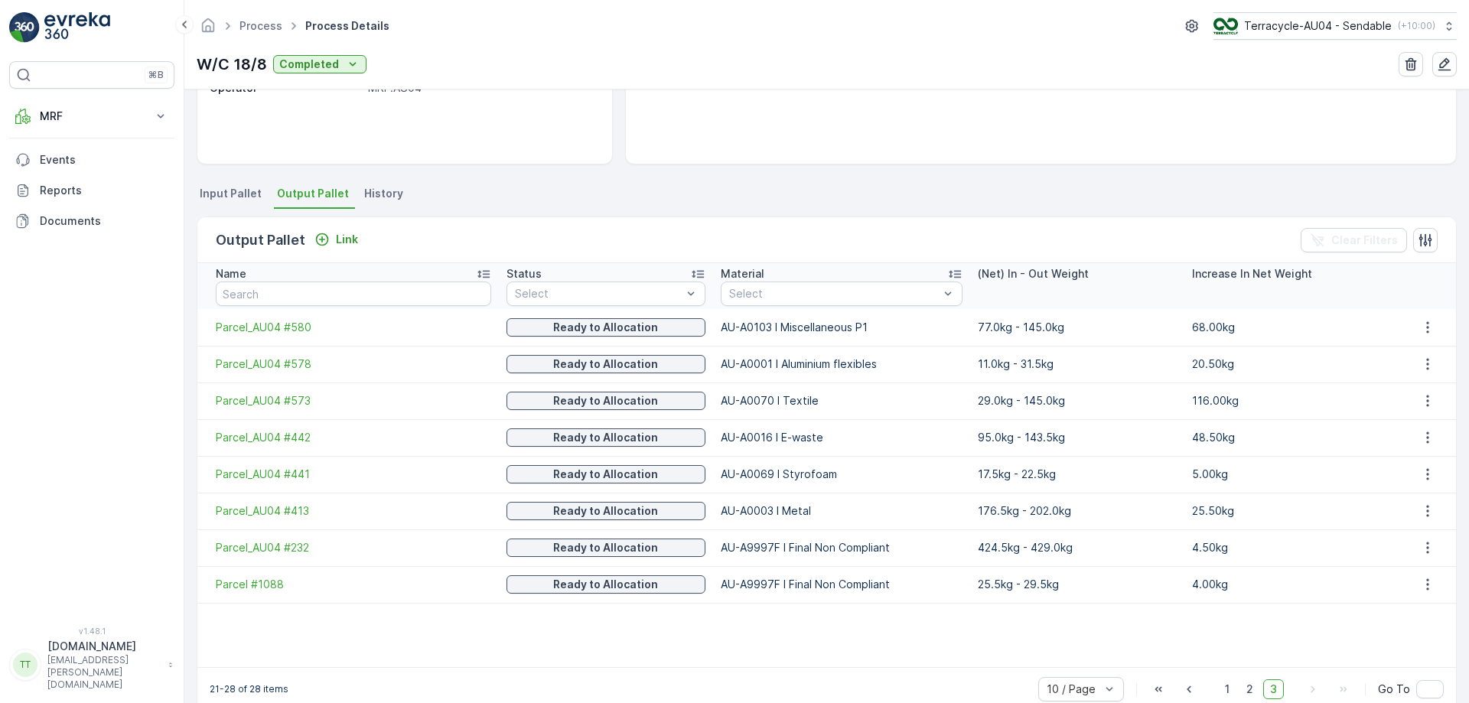
scroll to position [272, 0]
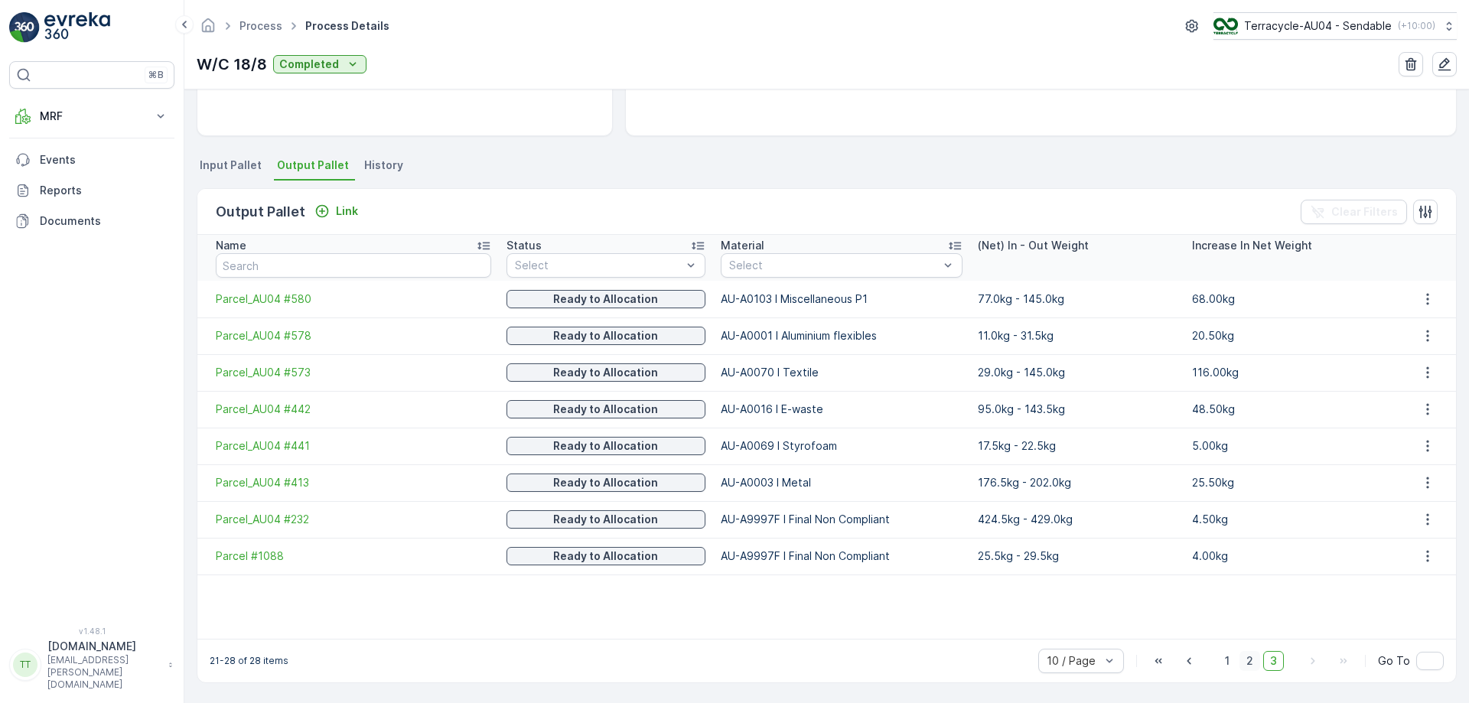
click at [1242, 658] on span "2" at bounding box center [1250, 661] width 21 height 20
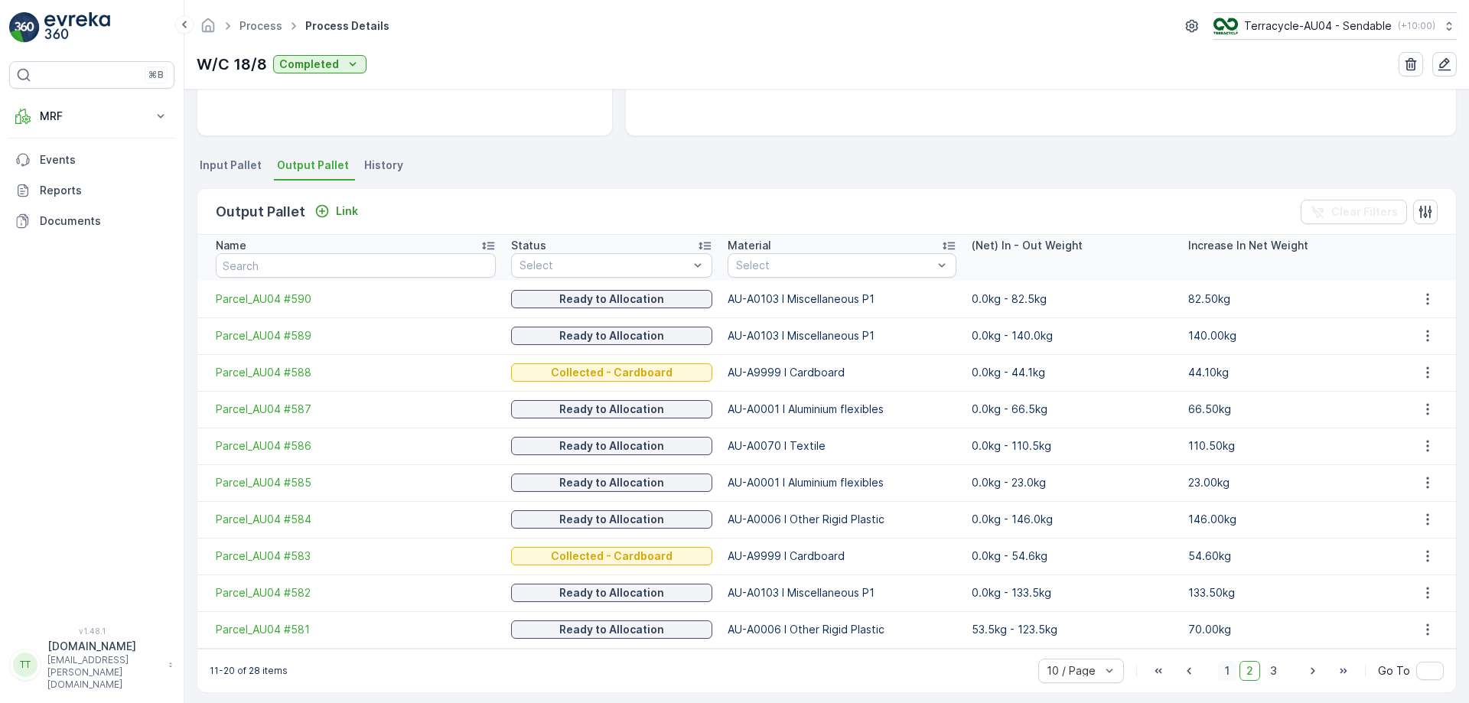
click at [1229, 673] on span "1" at bounding box center [1227, 671] width 18 height 20
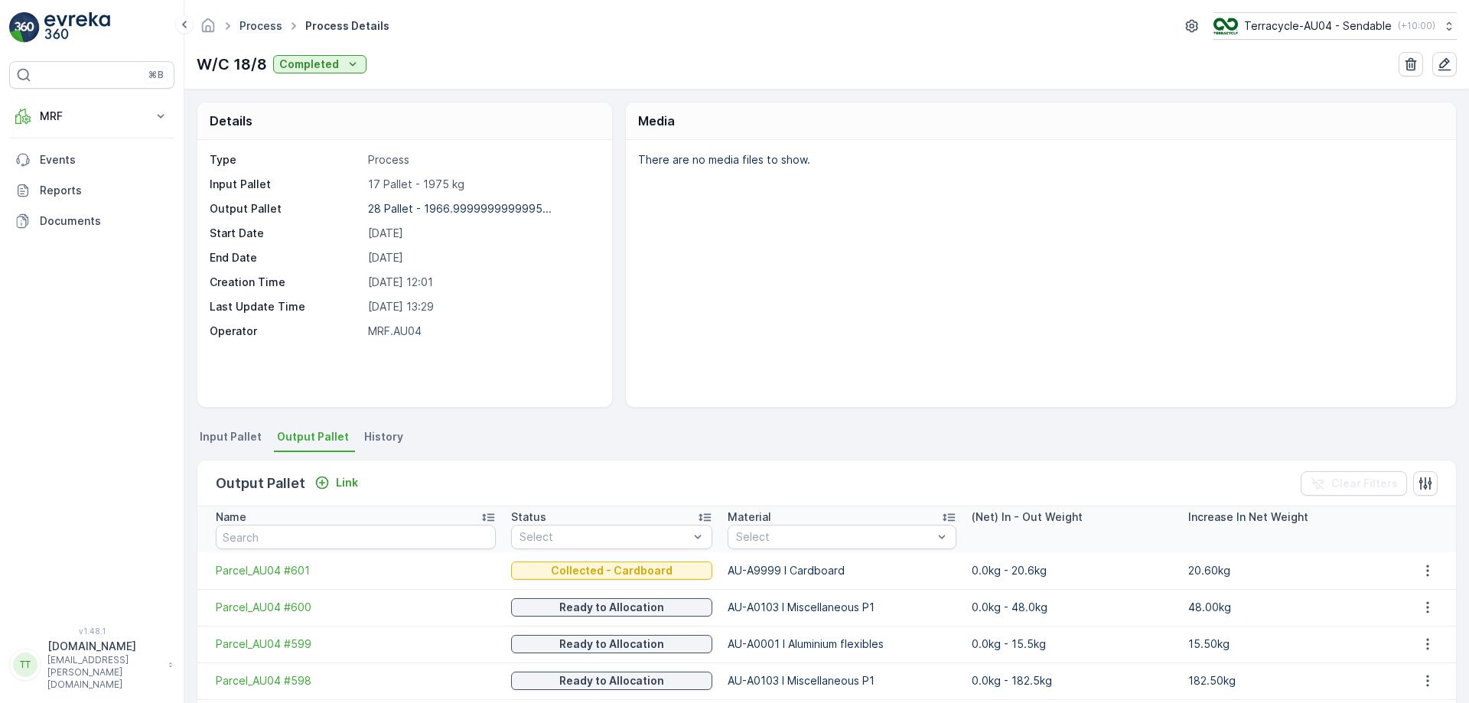
click at [256, 29] on link "Process" at bounding box center [261, 25] width 43 height 13
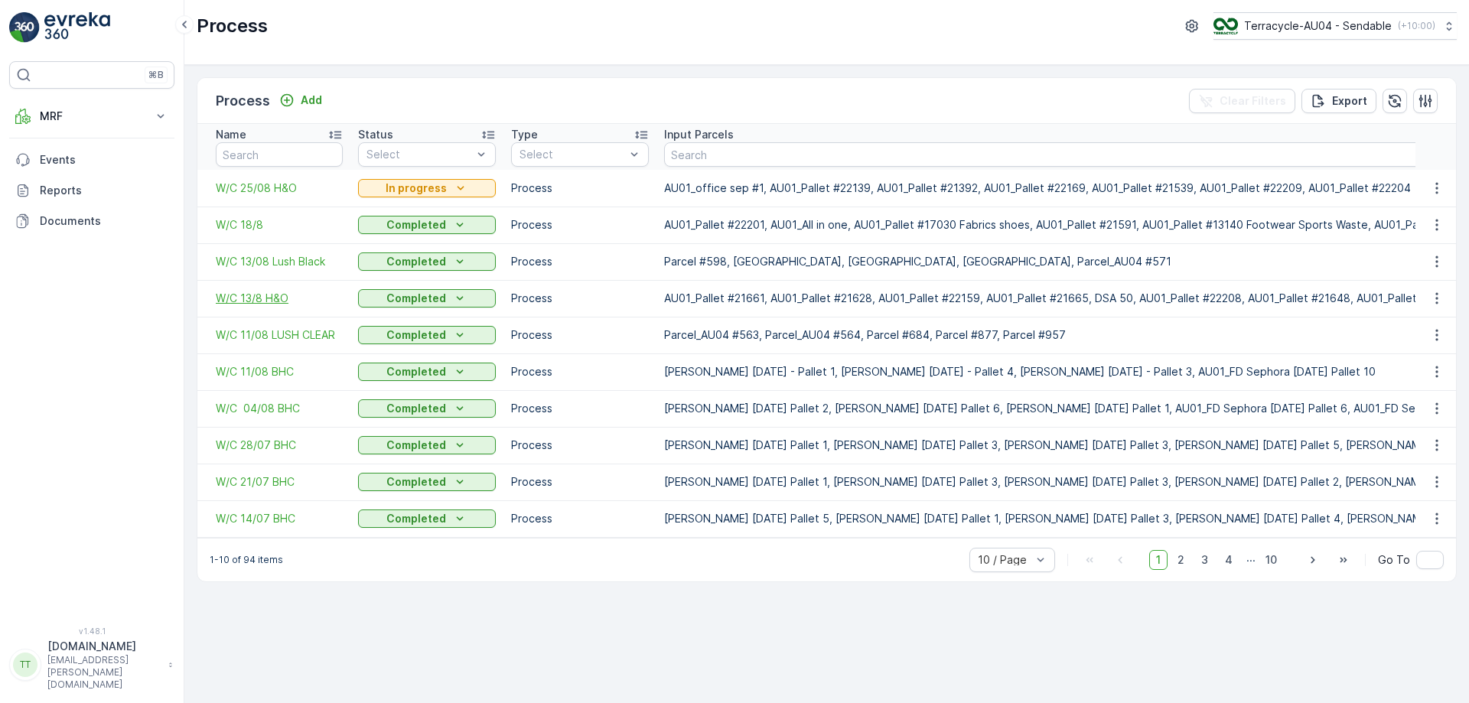
click at [265, 296] on span "W/C 13/8 H&O" at bounding box center [279, 298] width 127 height 15
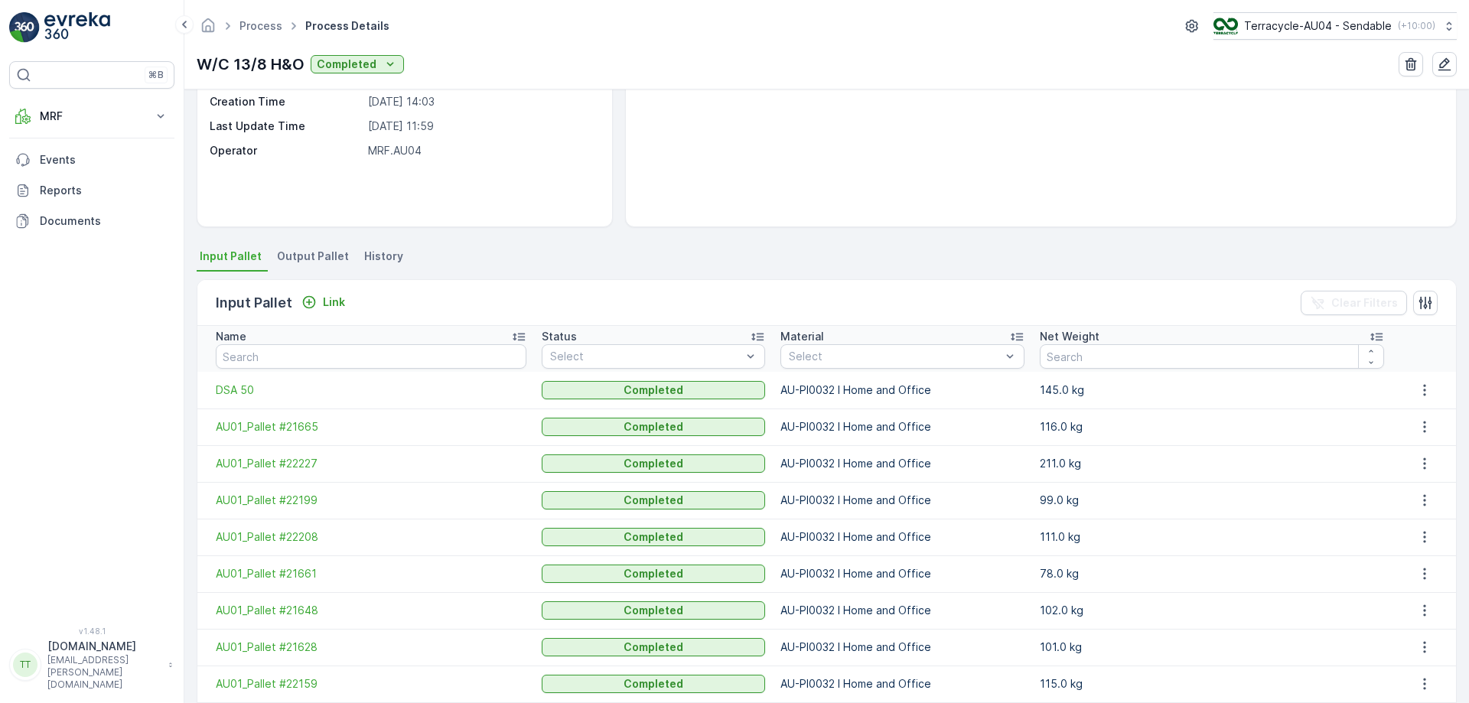
scroll to position [182, 0]
click at [320, 266] on li "Output Pallet" at bounding box center [314, 257] width 81 height 26
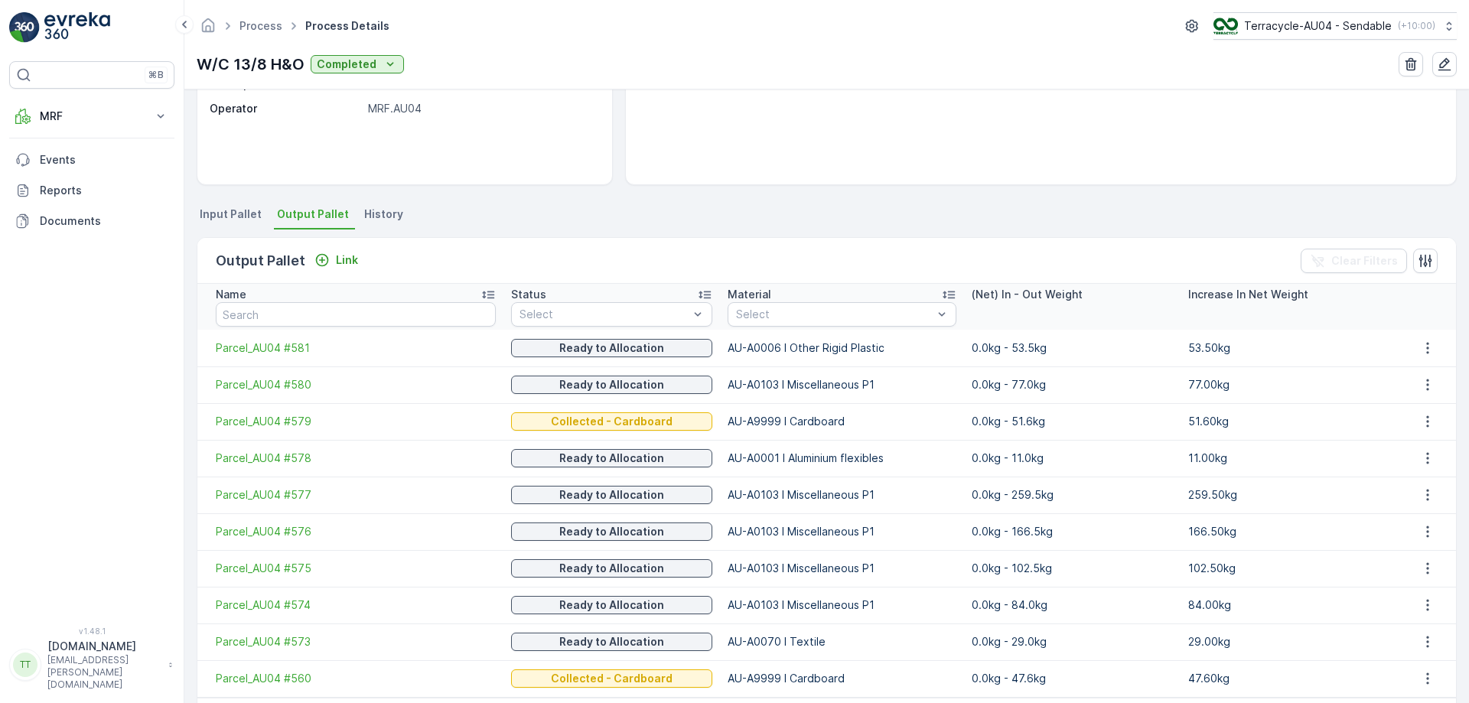
scroll to position [282, 0]
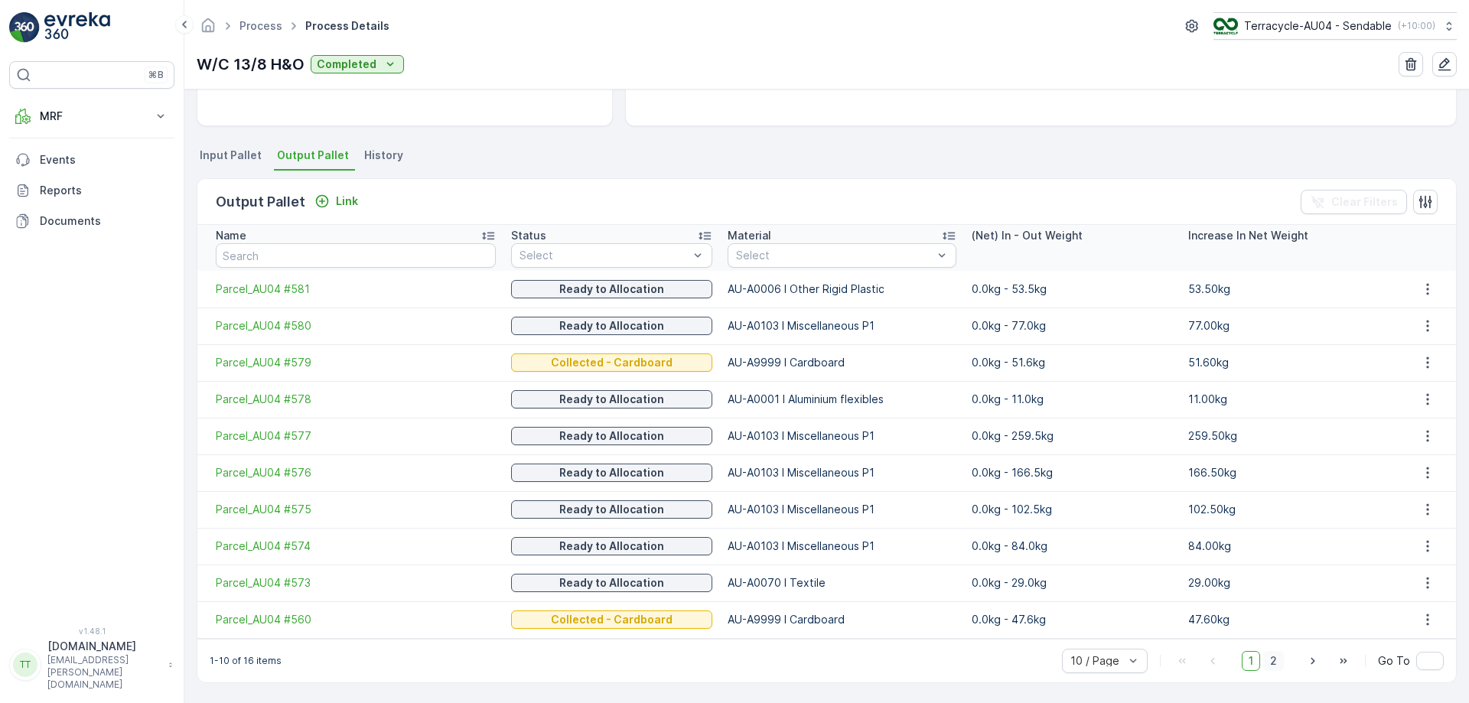
click at [1270, 657] on span "2" at bounding box center [1273, 661] width 21 height 20
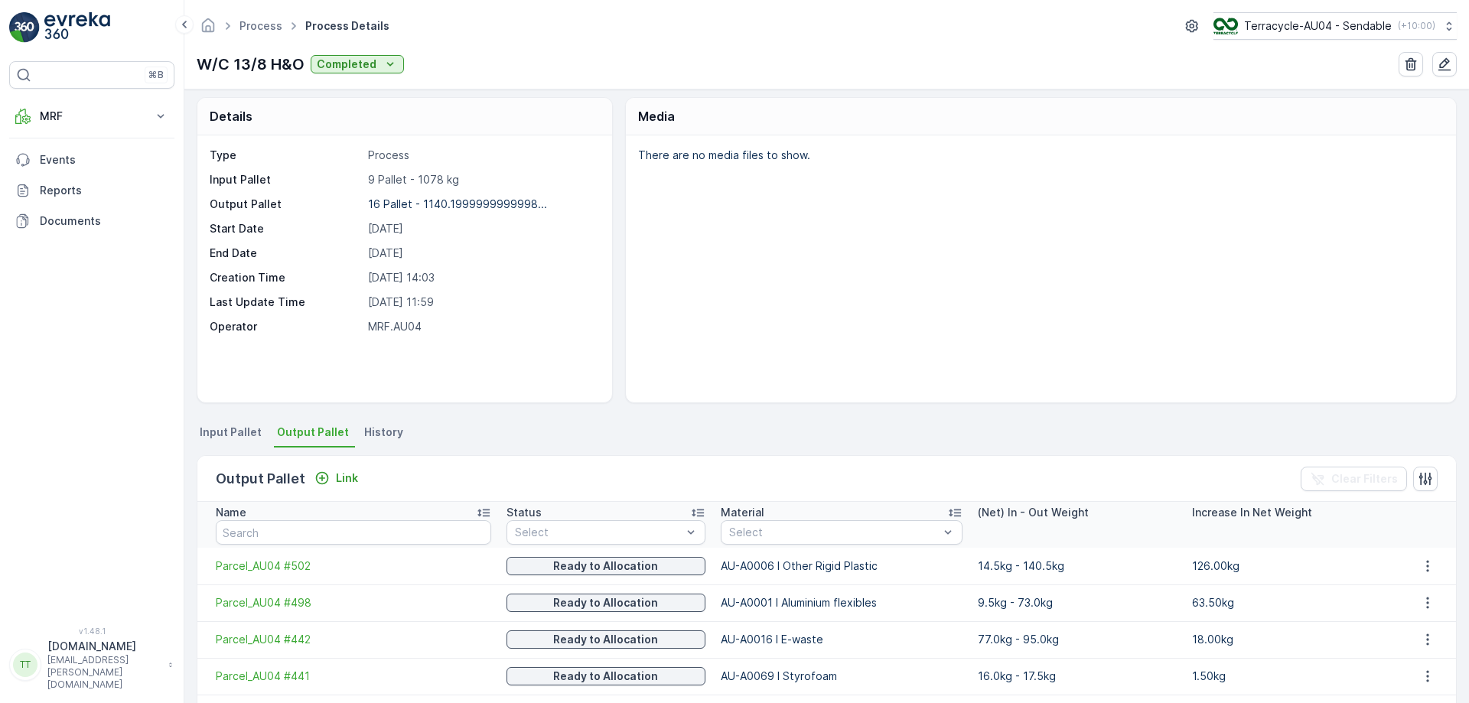
scroll to position [2, 0]
click at [266, 20] on link "Process" at bounding box center [261, 25] width 43 height 13
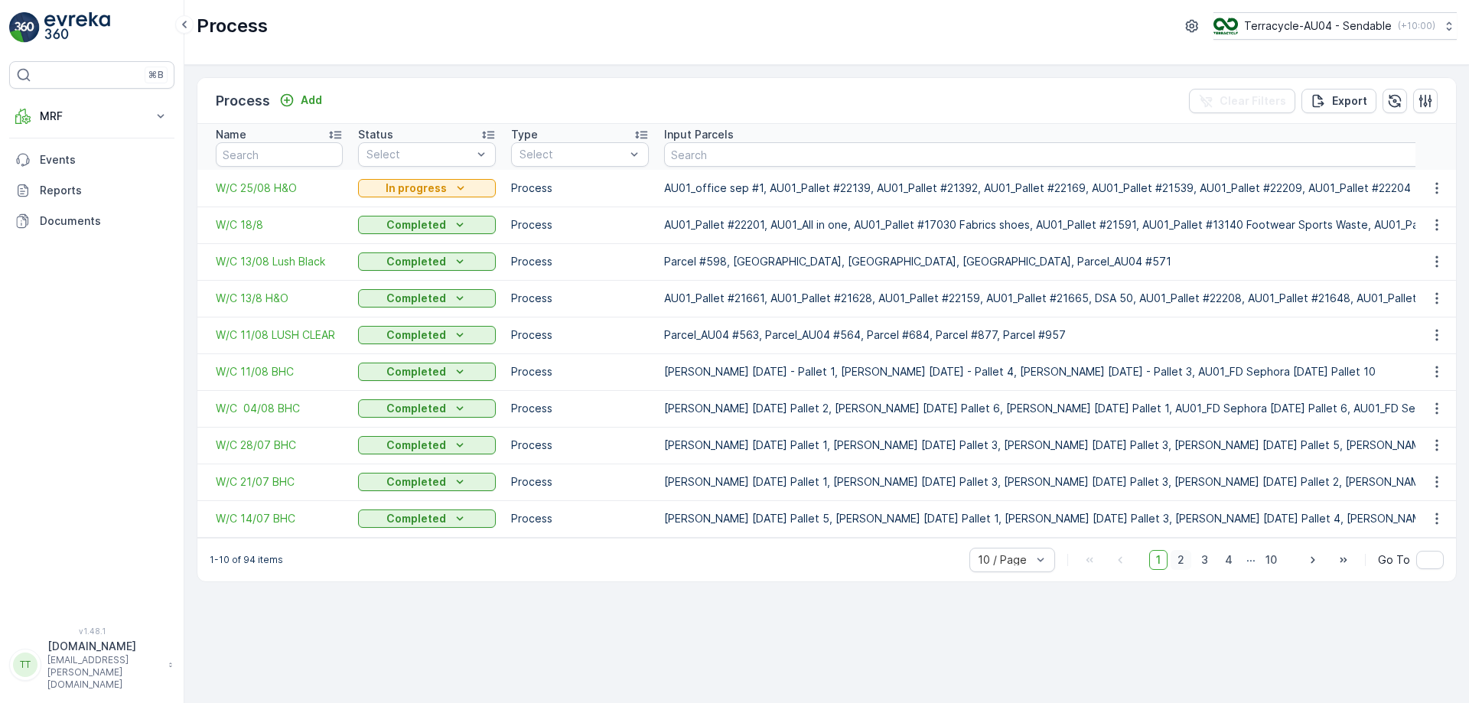
click at [1184, 569] on span "2" at bounding box center [1181, 560] width 21 height 20
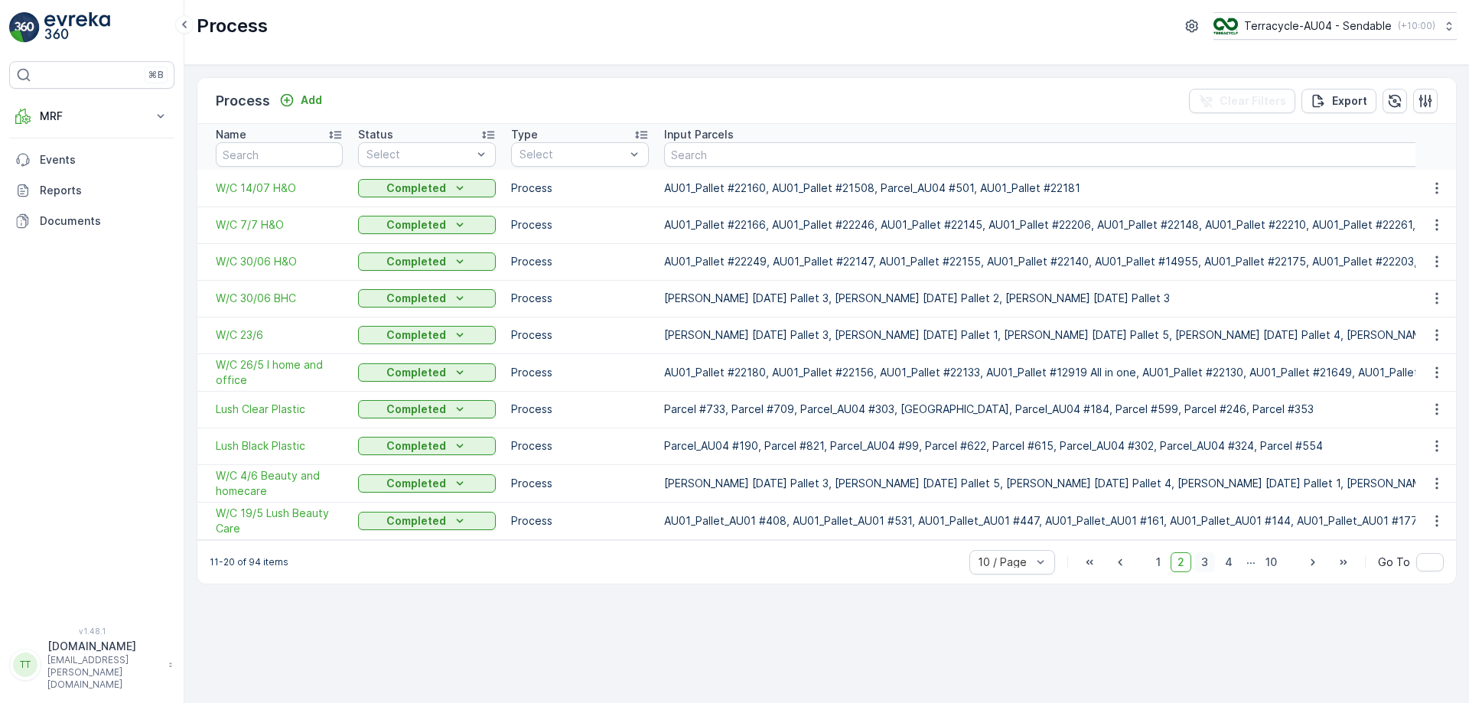
click at [1207, 572] on span "3" at bounding box center [1204, 562] width 21 height 20
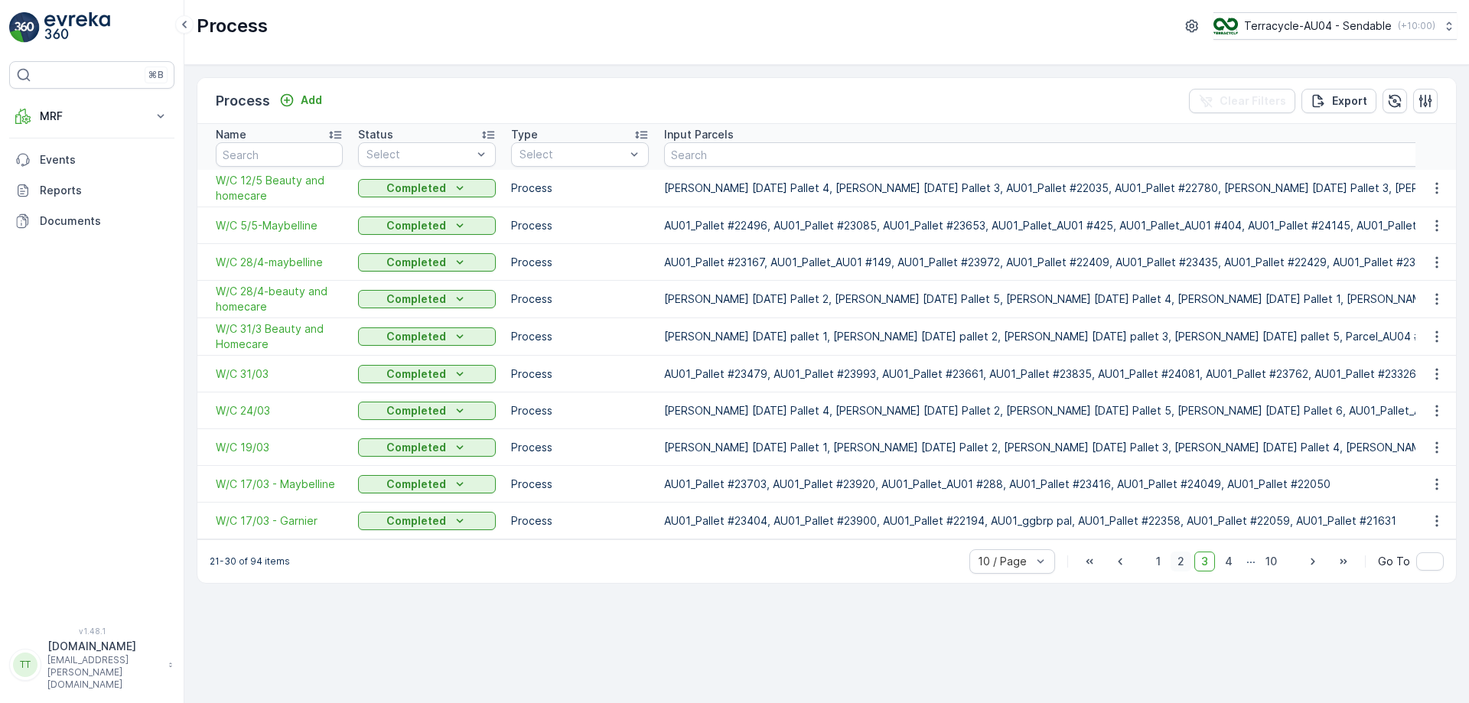
click at [1188, 572] on span "2" at bounding box center [1181, 562] width 21 height 20
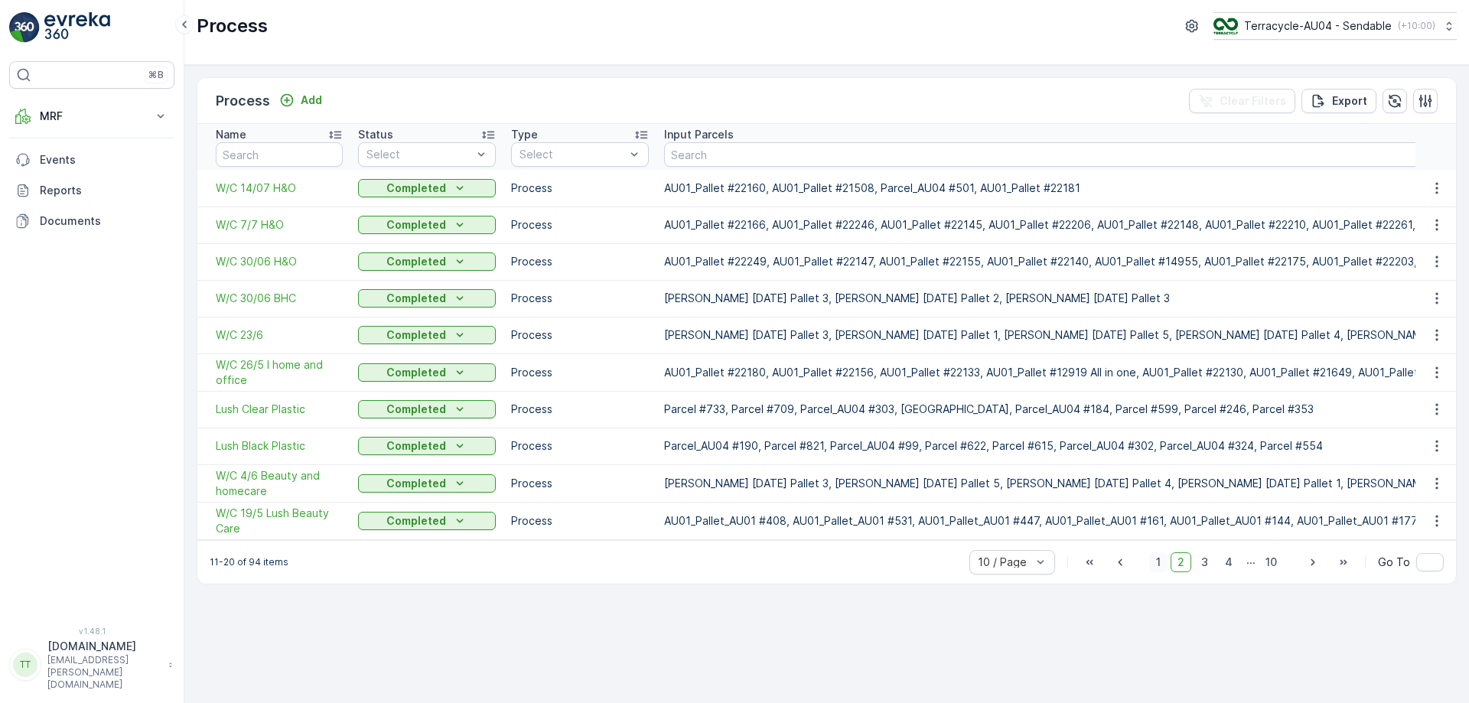
click at [1164, 572] on span "1" at bounding box center [1158, 562] width 18 height 20
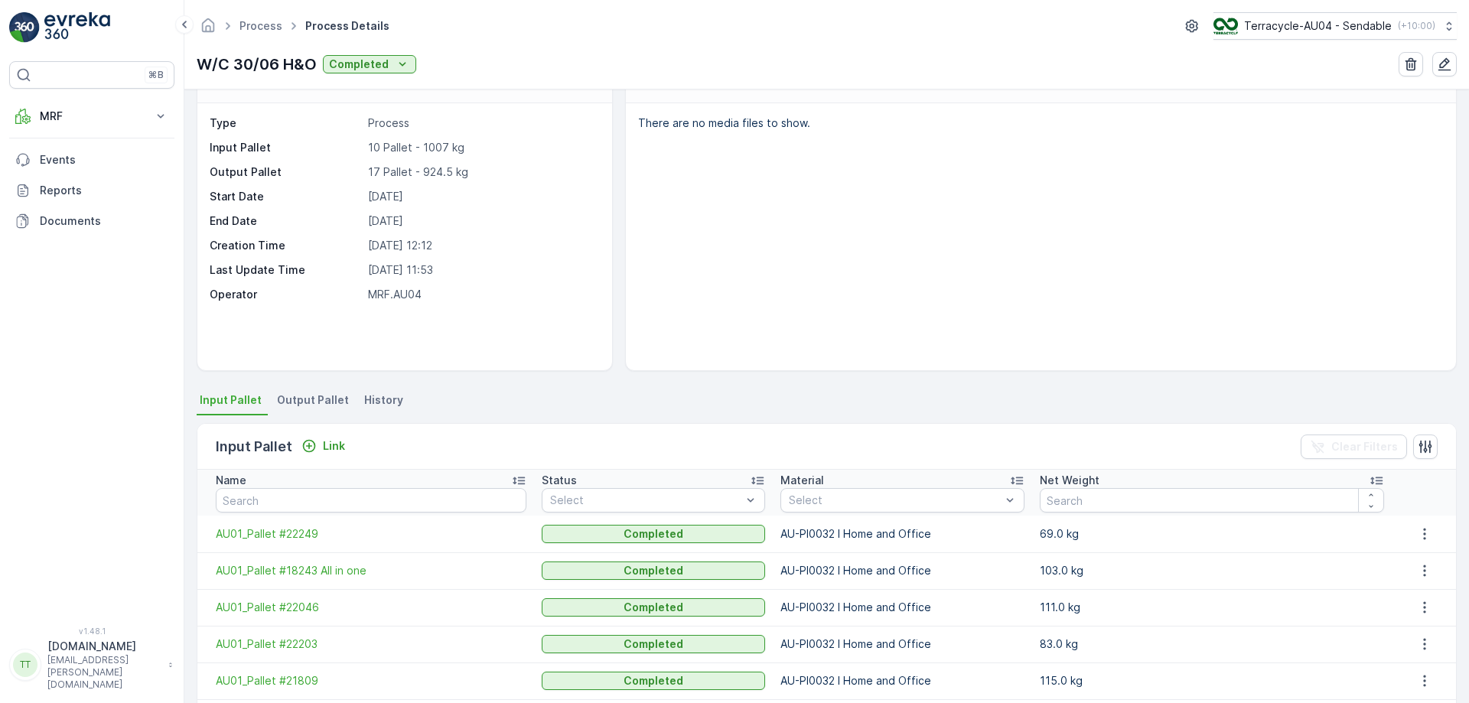
scroll to position [37, 0]
click at [314, 394] on span "Output Pallet" at bounding box center [313, 399] width 72 height 15
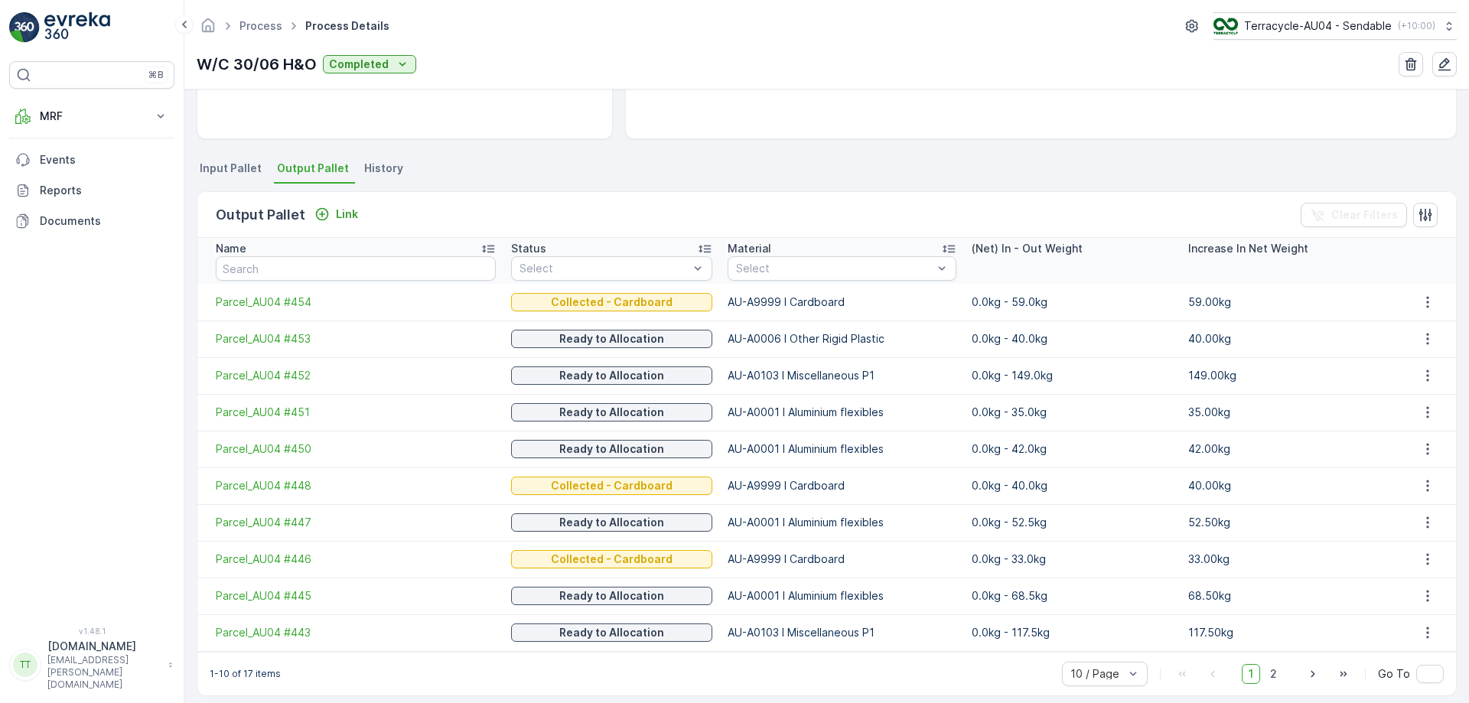
scroll to position [282, 0]
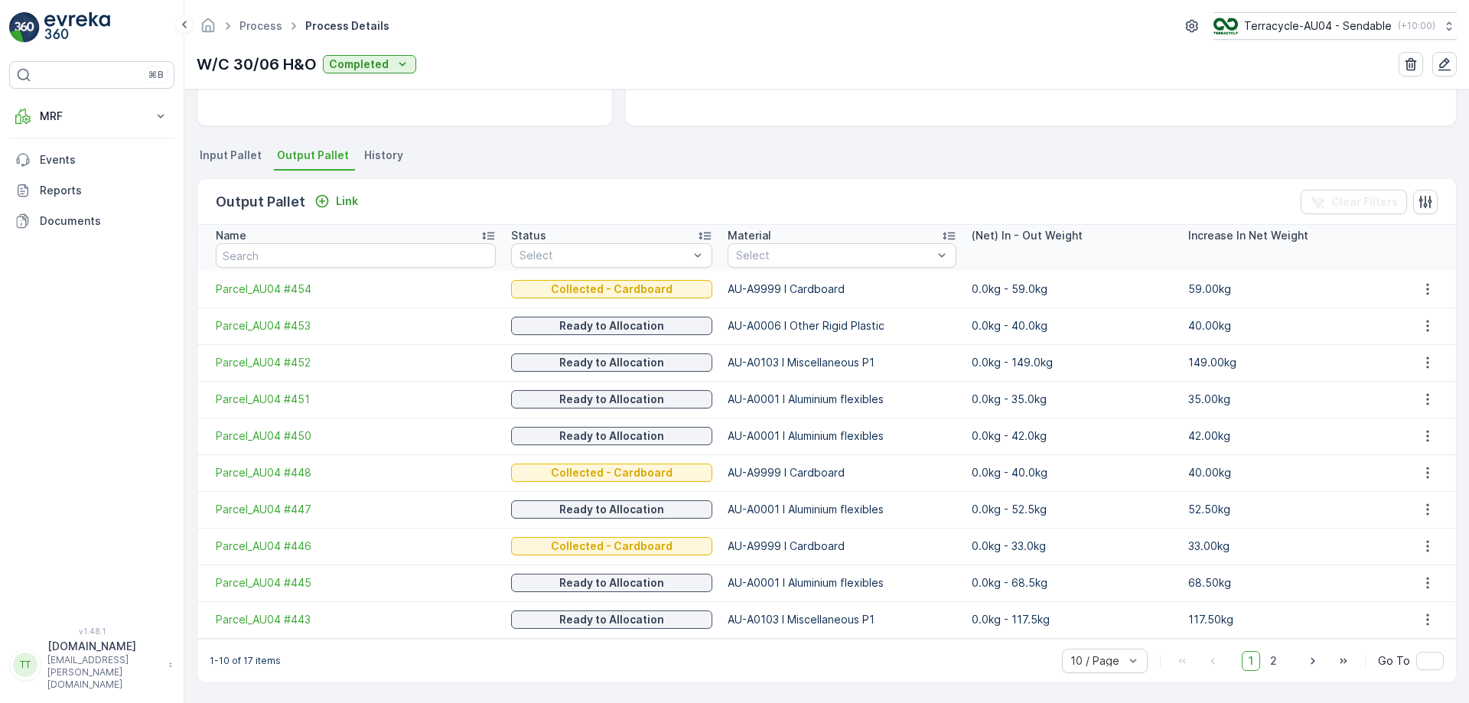
click at [0, 696] on div "⌘B MRF Insights TerraCycle Inbound Pallet Process Outbound Envanter Materials A…" at bounding box center [92, 351] width 184 height 703
click at [1276, 660] on span "2" at bounding box center [1273, 661] width 21 height 20
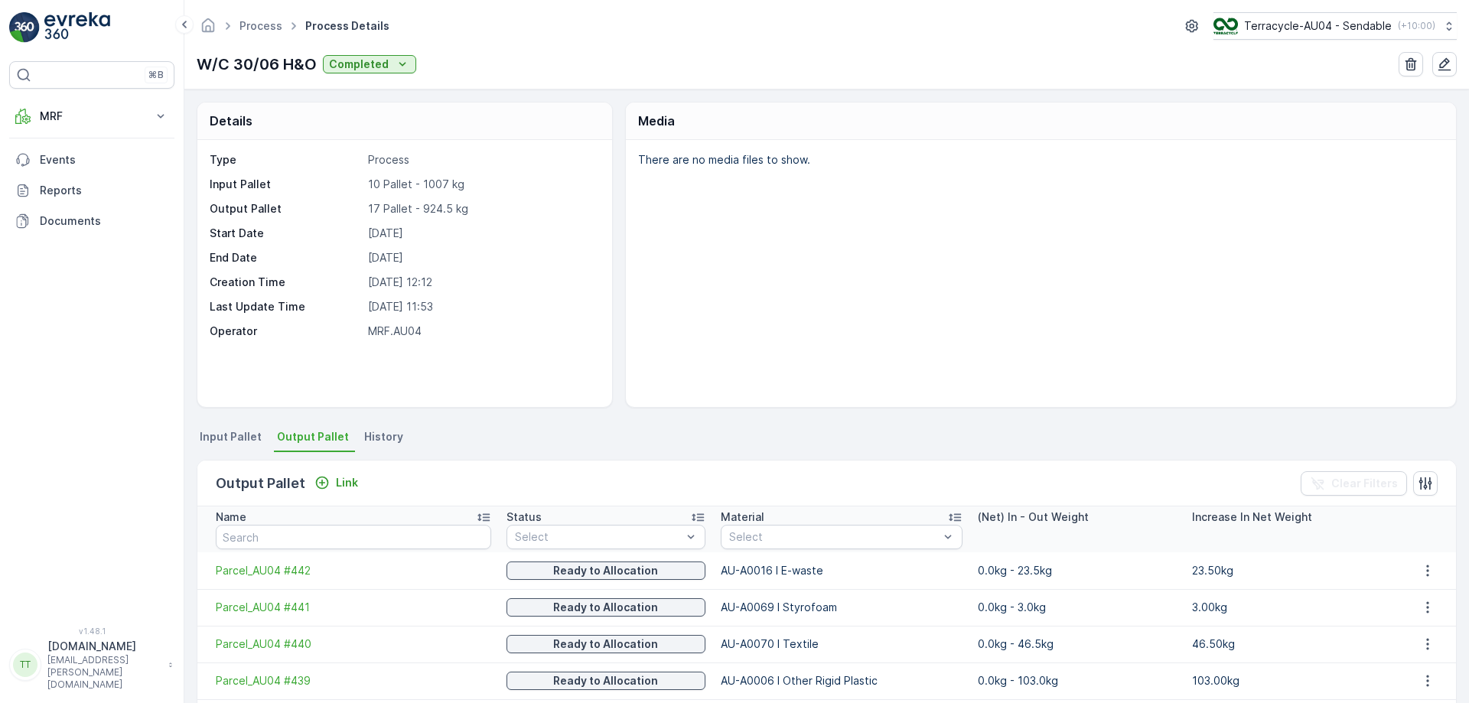
scroll to position [267, 0]
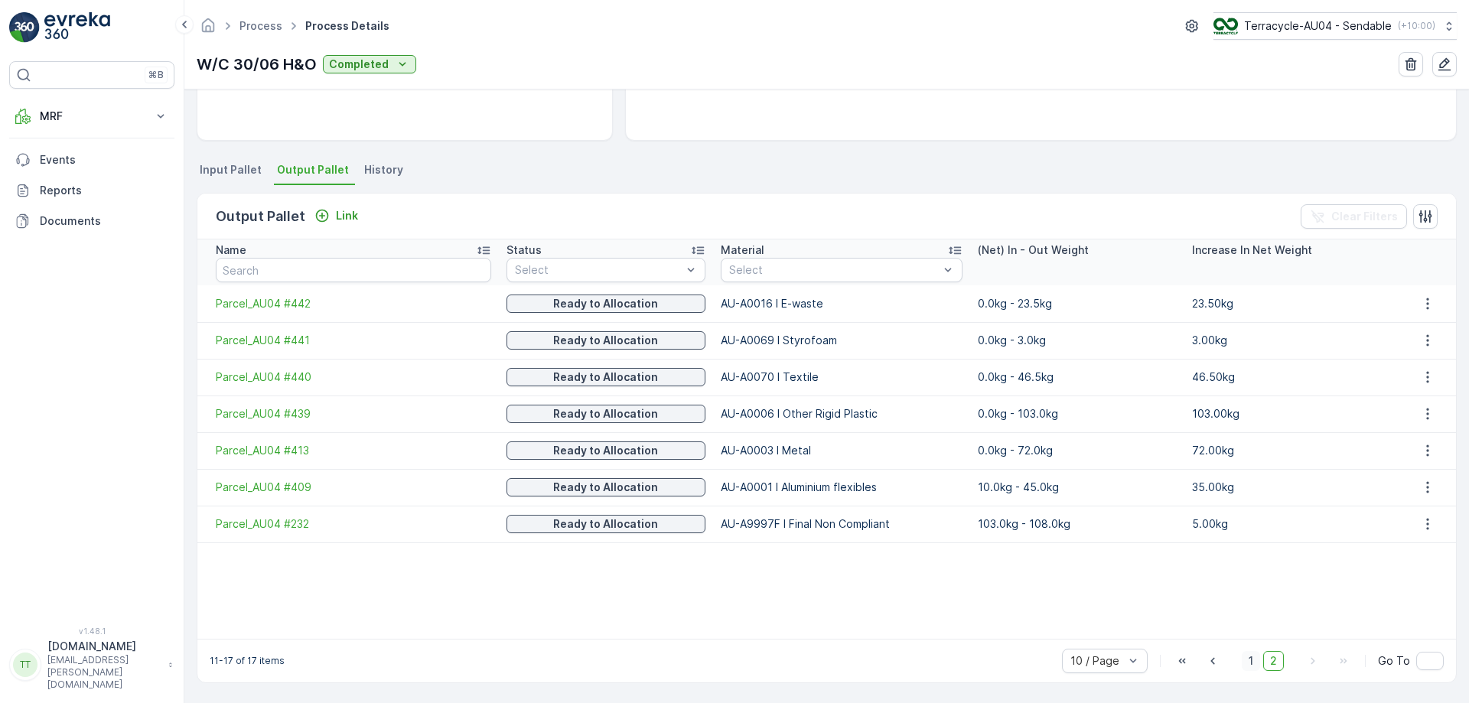
click at [1251, 660] on span "1" at bounding box center [1251, 661] width 18 height 20
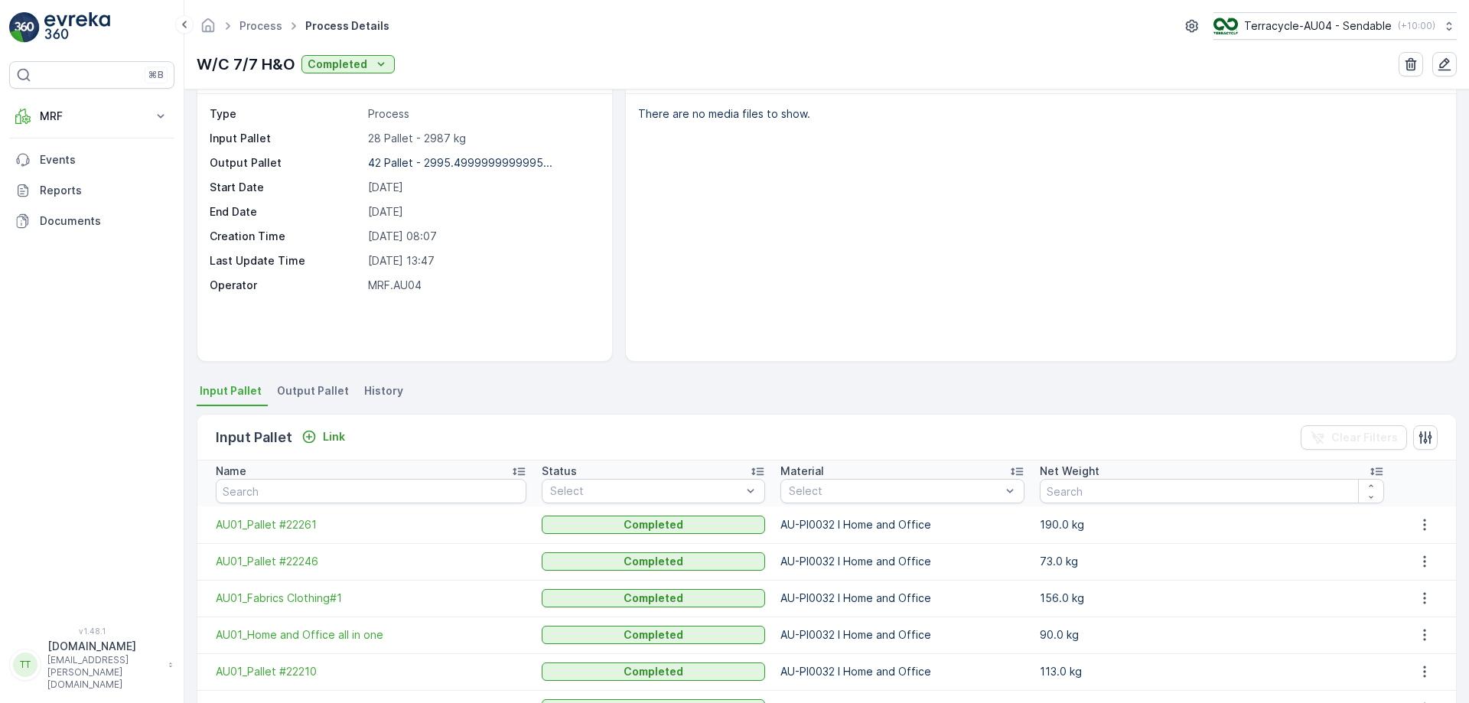
scroll to position [49, 0]
click at [311, 384] on span "Output Pallet" at bounding box center [313, 387] width 72 height 15
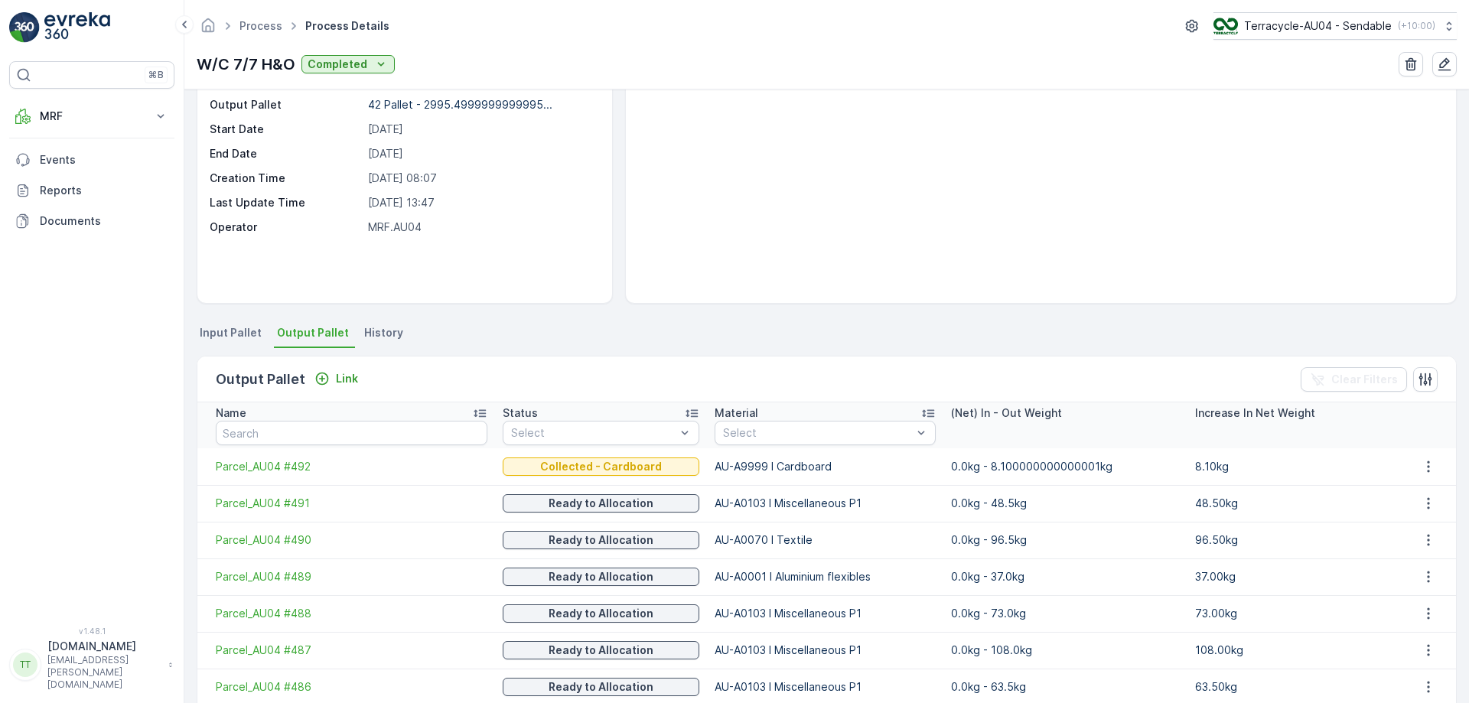
scroll to position [282, 0]
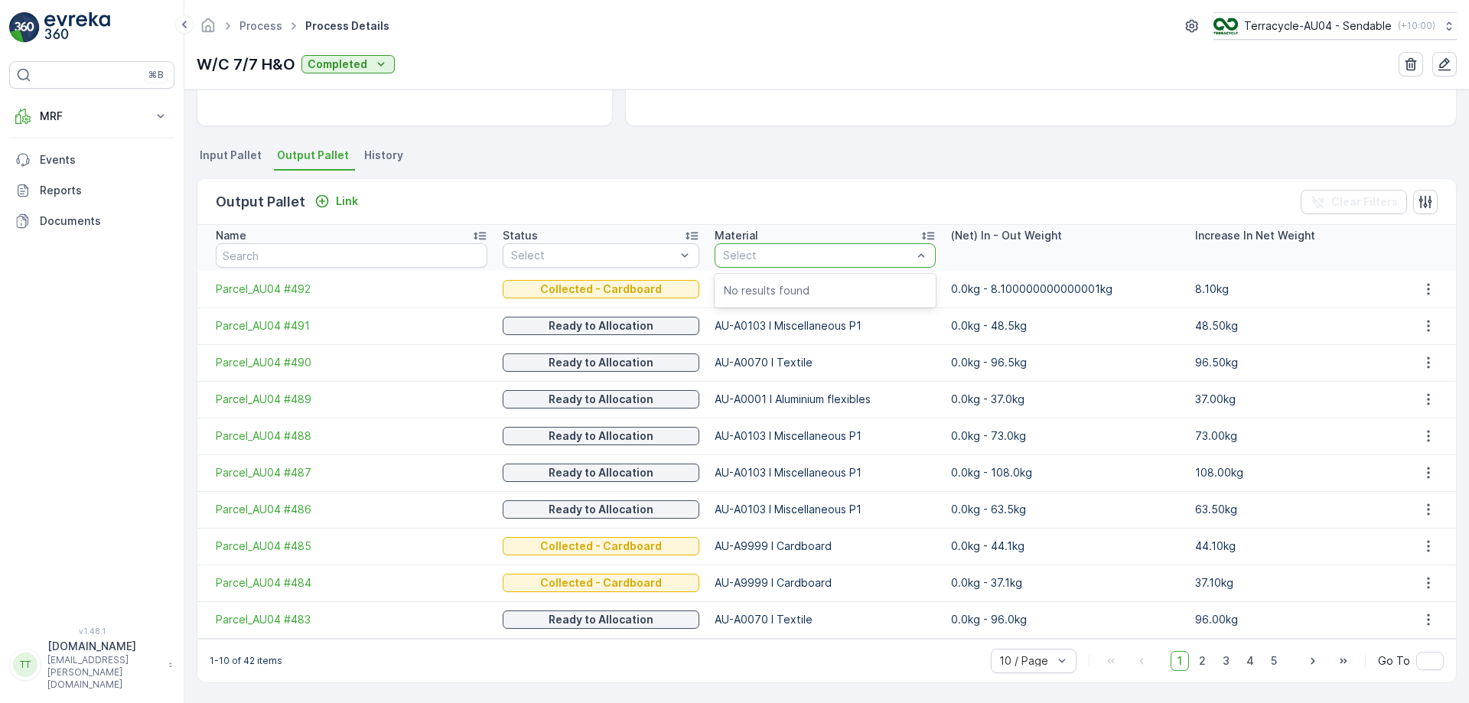
click at [829, 252] on div at bounding box center [818, 255] width 192 height 12
type input "m"
type input "au-A0103"
click at [829, 218] on div "Output Pallet Link Clear Filters" at bounding box center [826, 202] width 1259 height 46
drag, startPoint x: 699, startPoint y: 435, endPoint x: 877, endPoint y: 430, distance: 177.6
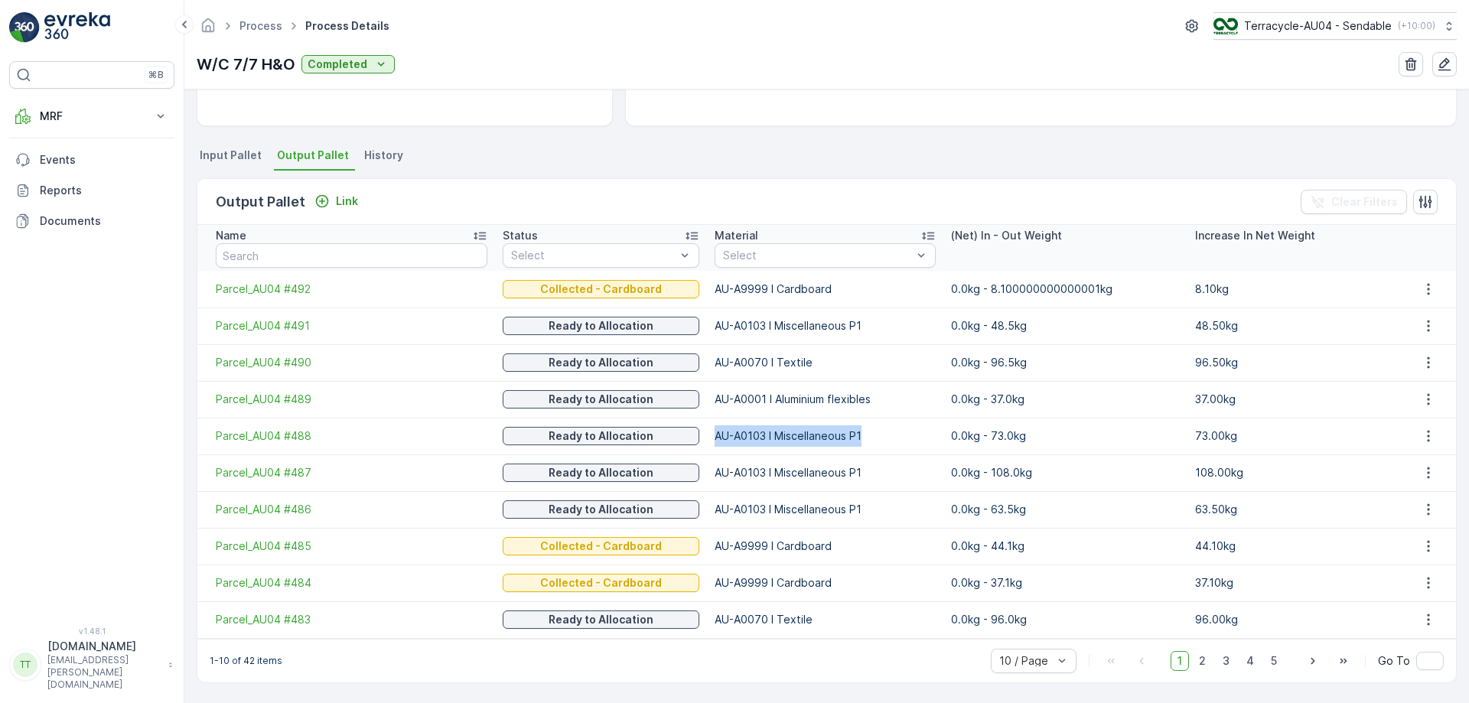
click at [877, 430] on td "AU-A0103 I Miscellaneous P1" at bounding box center [825, 436] width 236 height 37
copy td "AU-A0103 I Miscellaneous P1"
click at [852, 255] on div at bounding box center [818, 255] width 192 height 12
paste input "AU-A0103 I Miscellaneous P1"
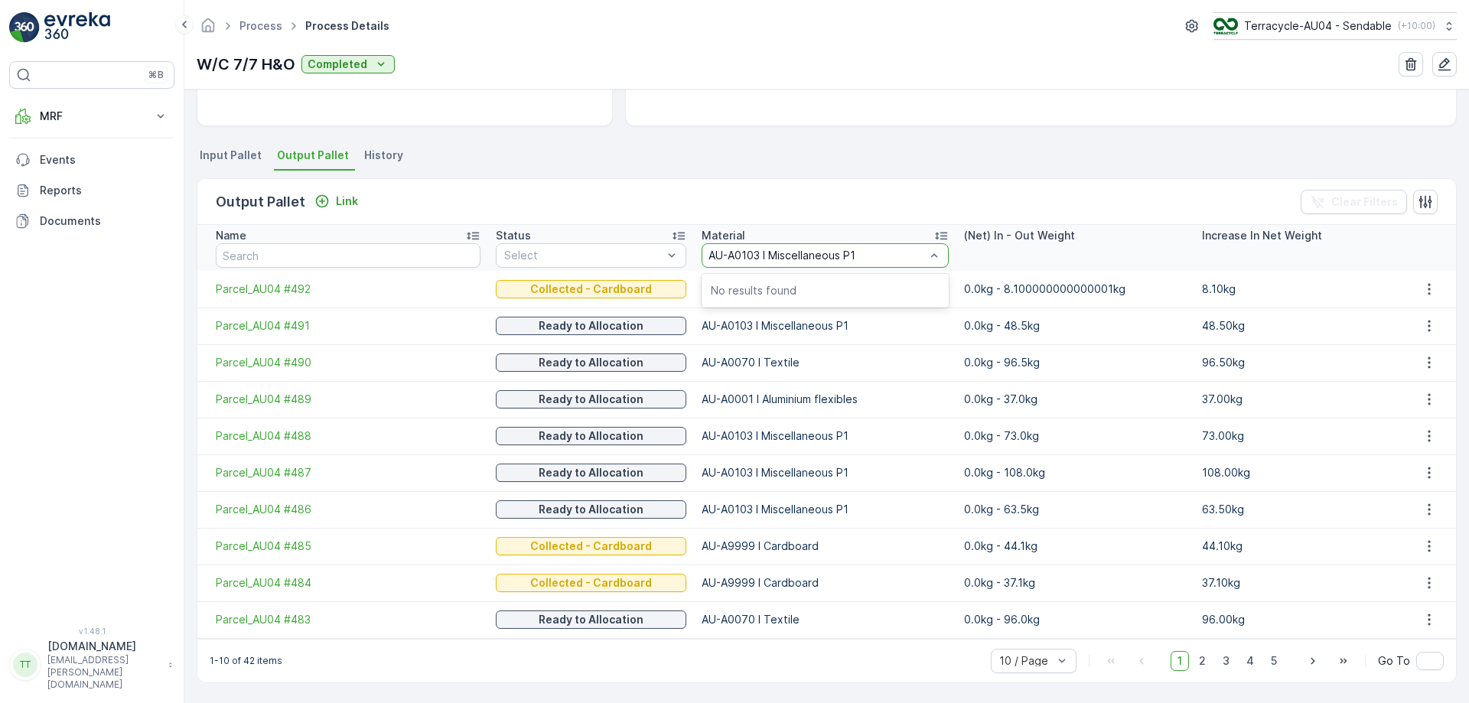
type input "AU-A0103 I Miscellaneous P1"
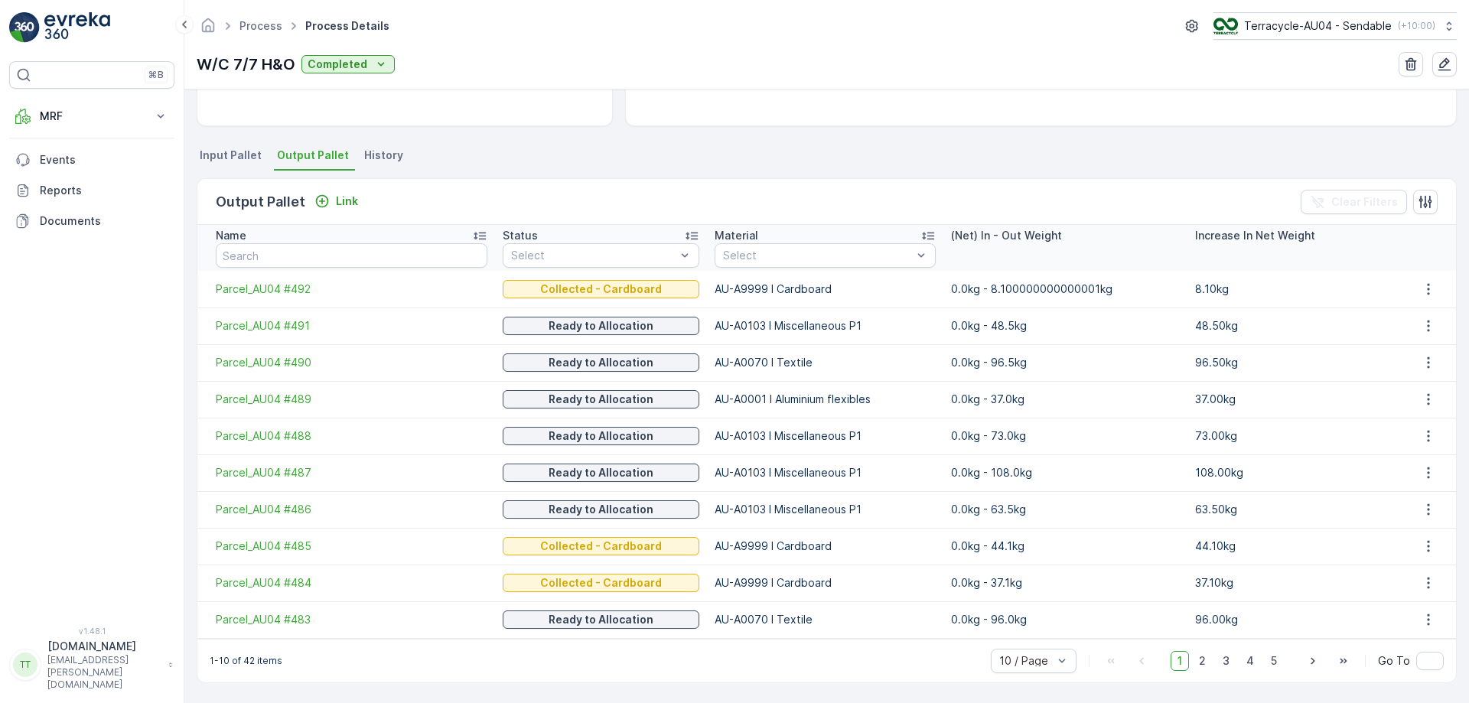
click at [821, 233] on div "Material" at bounding box center [825, 235] width 221 height 15
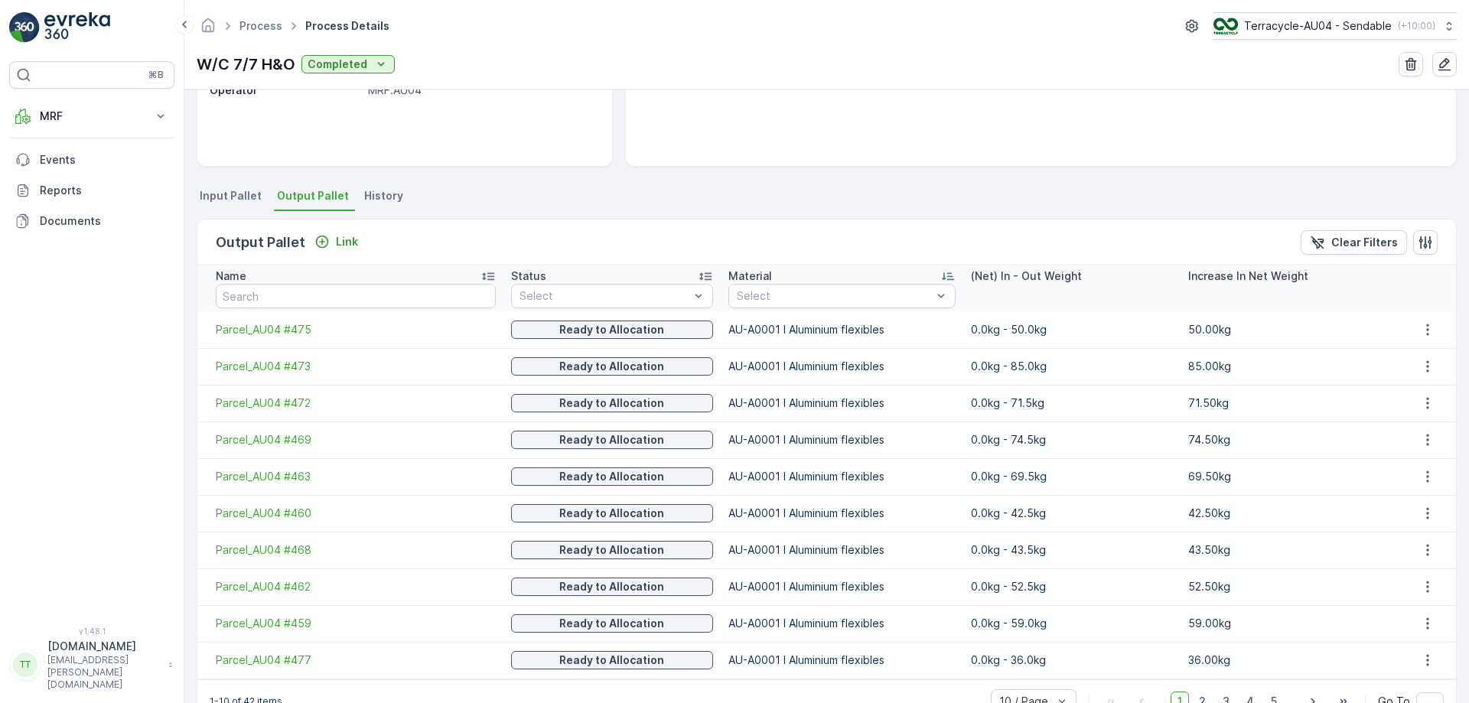
scroll to position [282, 0]
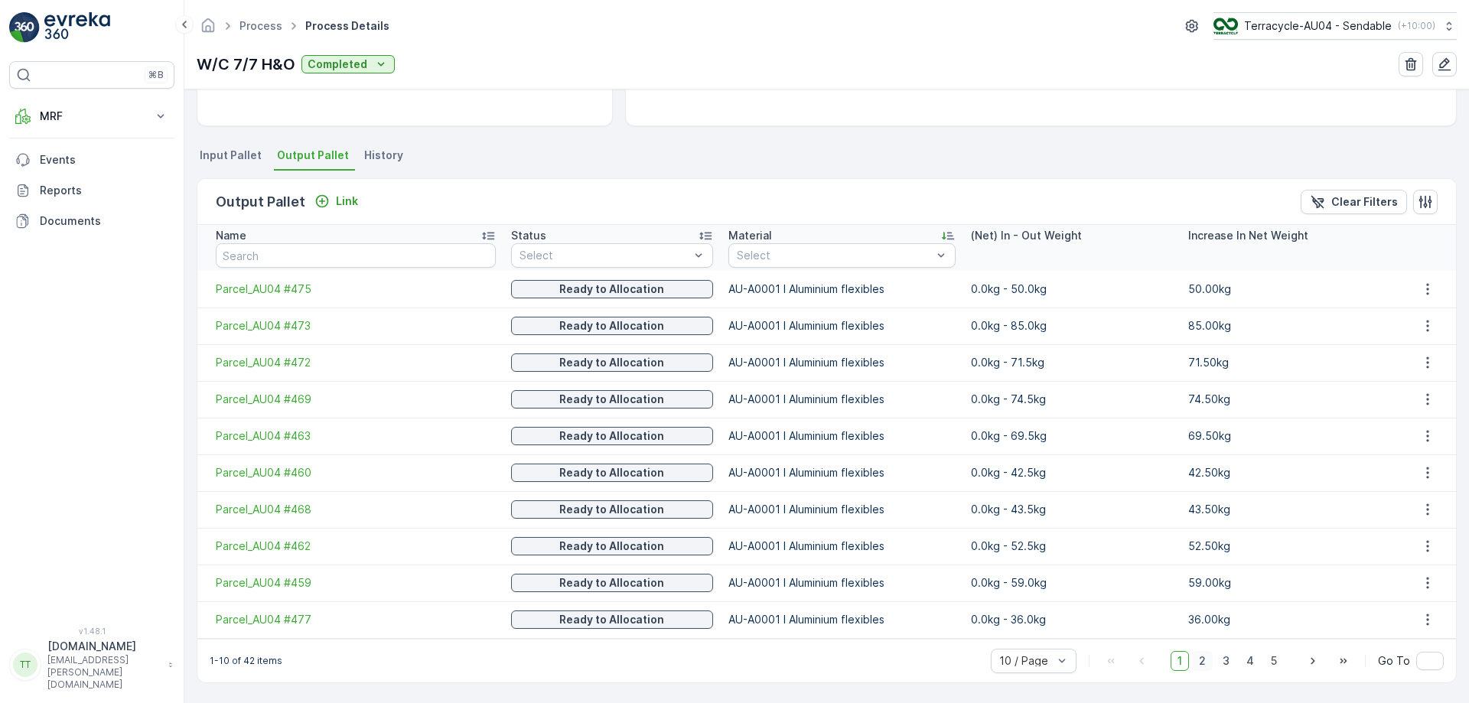
click at [1194, 665] on span "2" at bounding box center [1202, 661] width 21 height 20
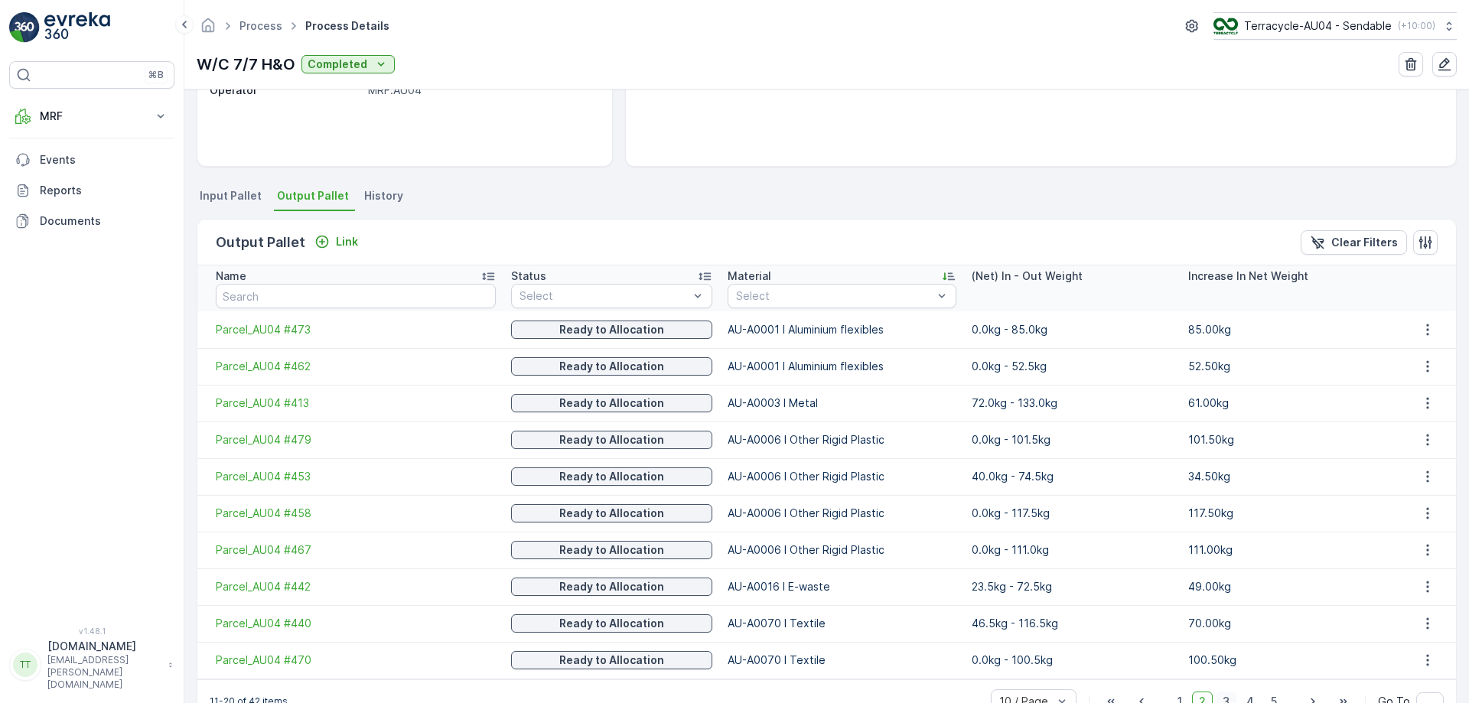
scroll to position [282, 0]
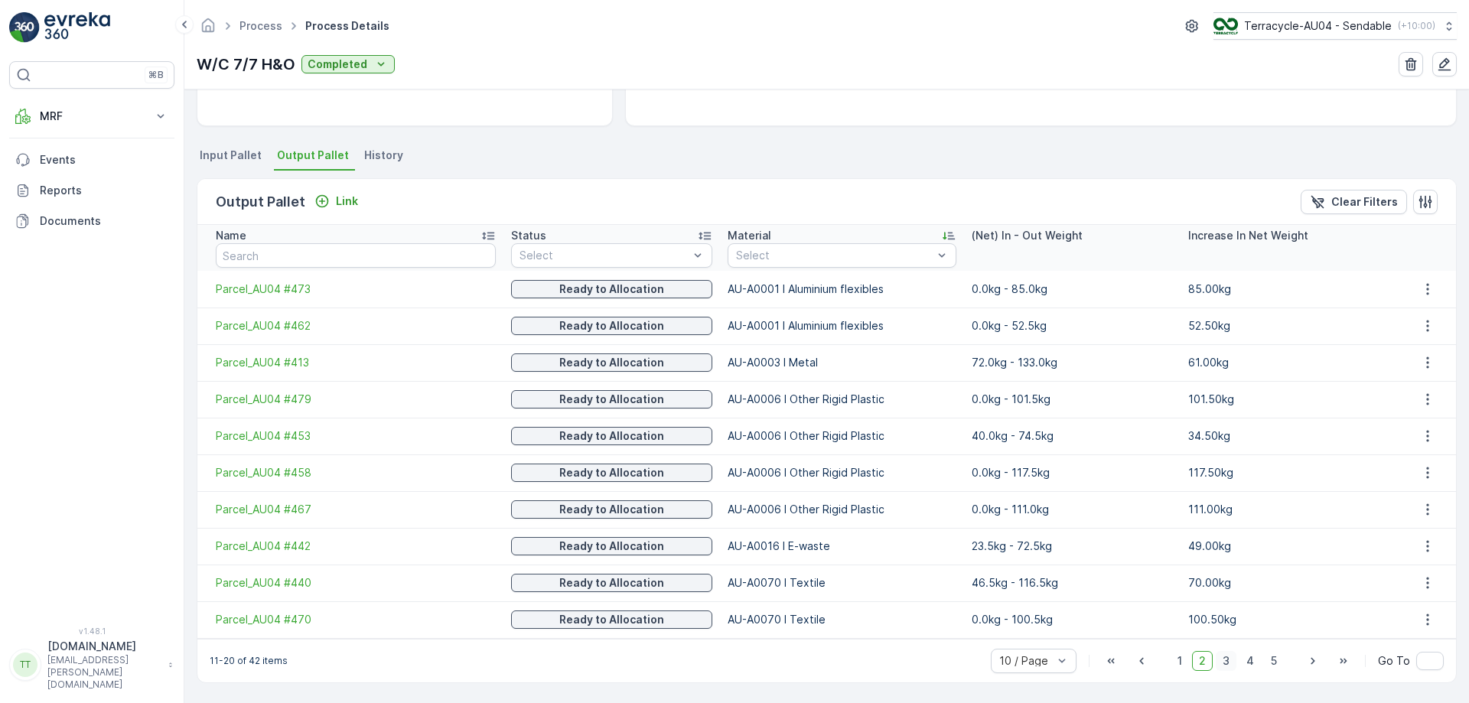
click at [1227, 661] on span "3" at bounding box center [1226, 661] width 21 height 20
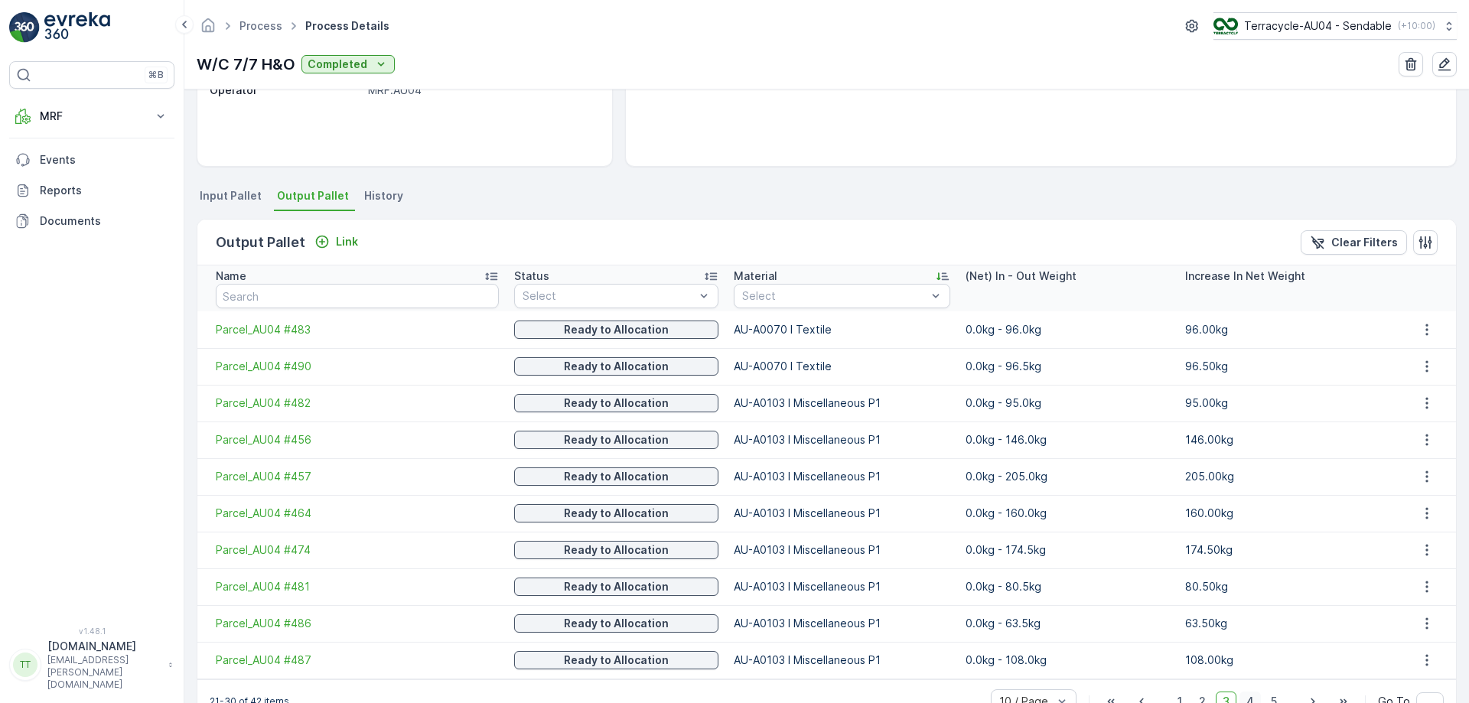
scroll to position [282, 0]
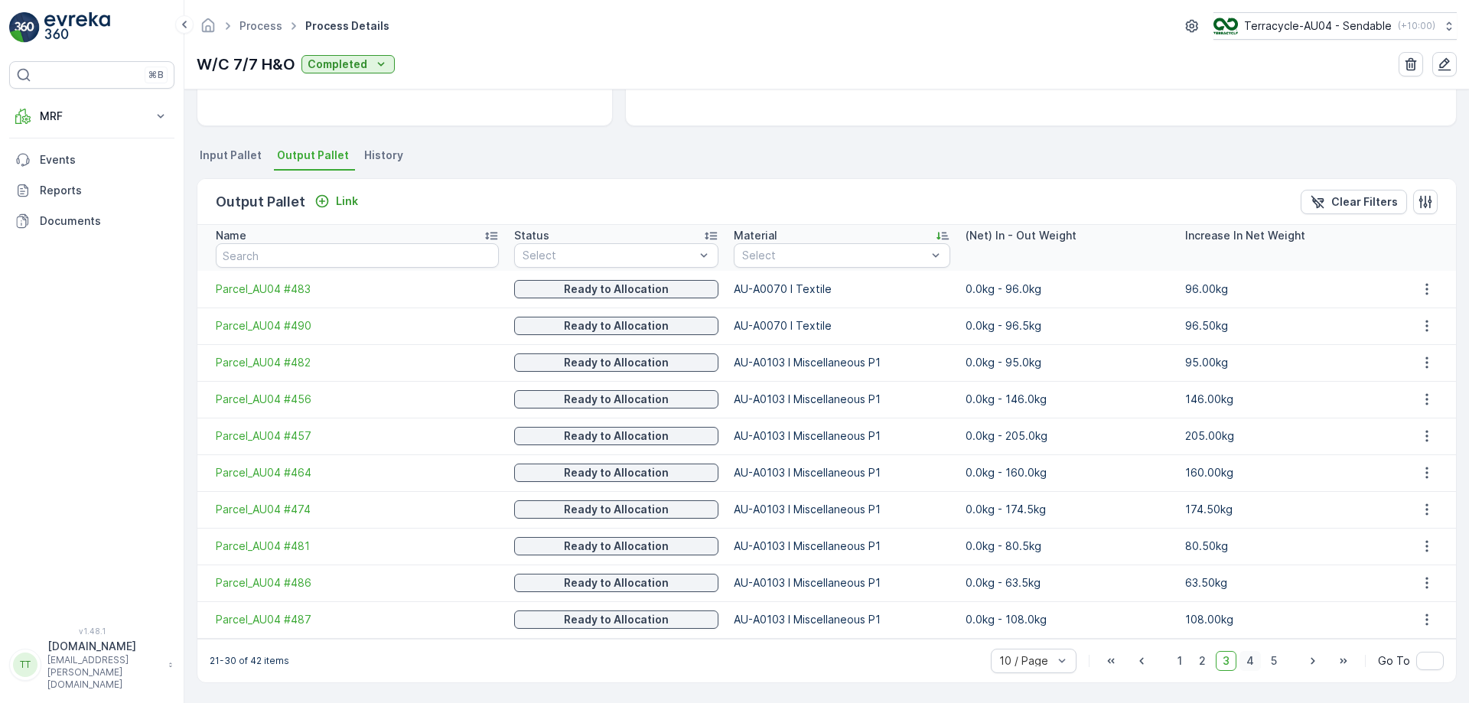
click at [1246, 665] on span "4" at bounding box center [1250, 661] width 21 height 20
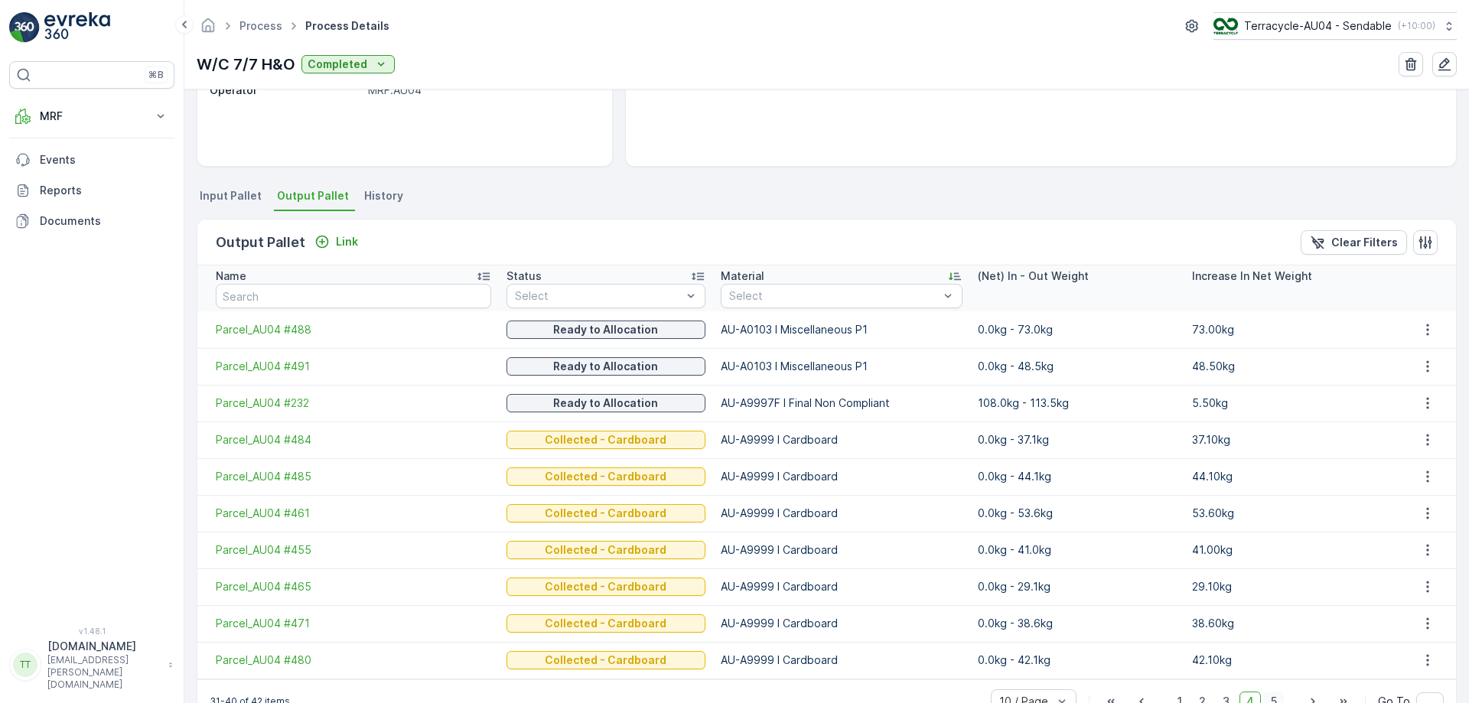
scroll to position [282, 0]
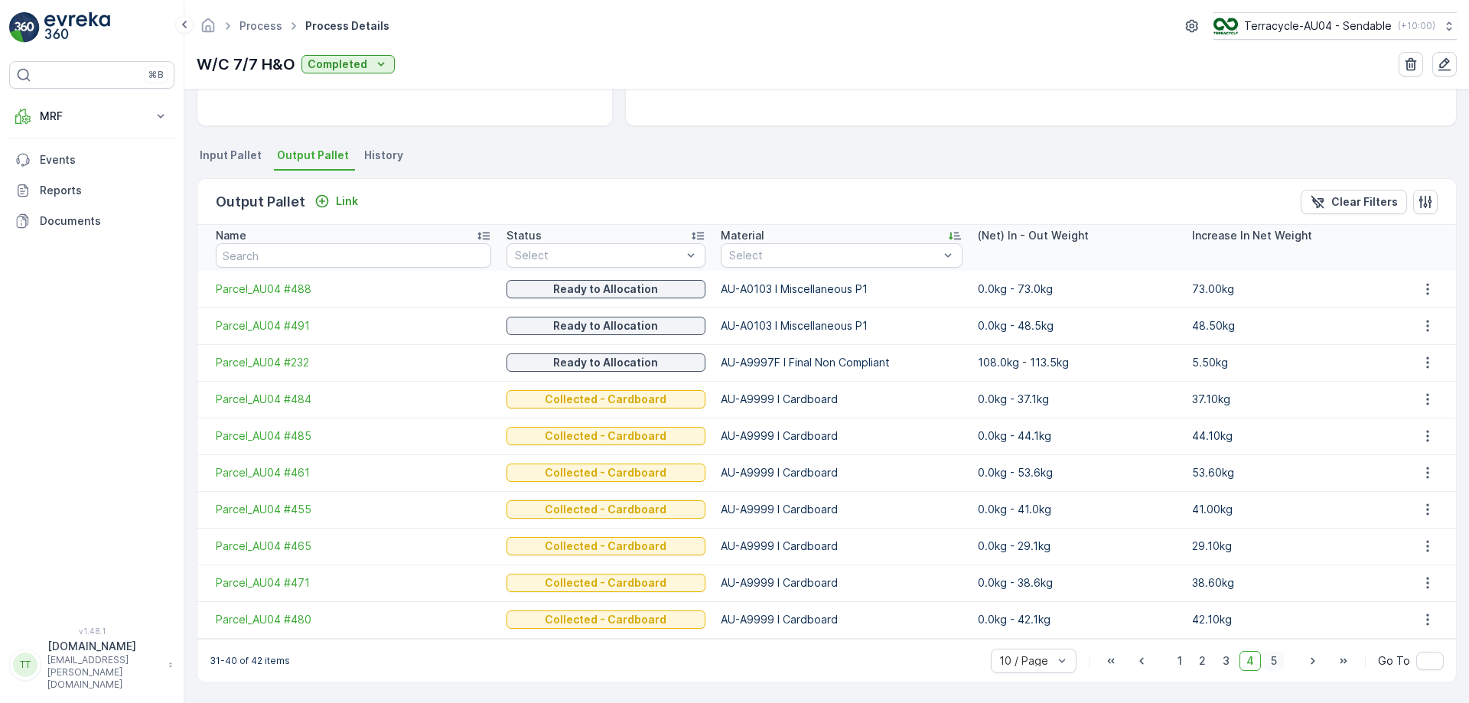
click at [1279, 662] on span "5" at bounding box center [1274, 661] width 20 height 20
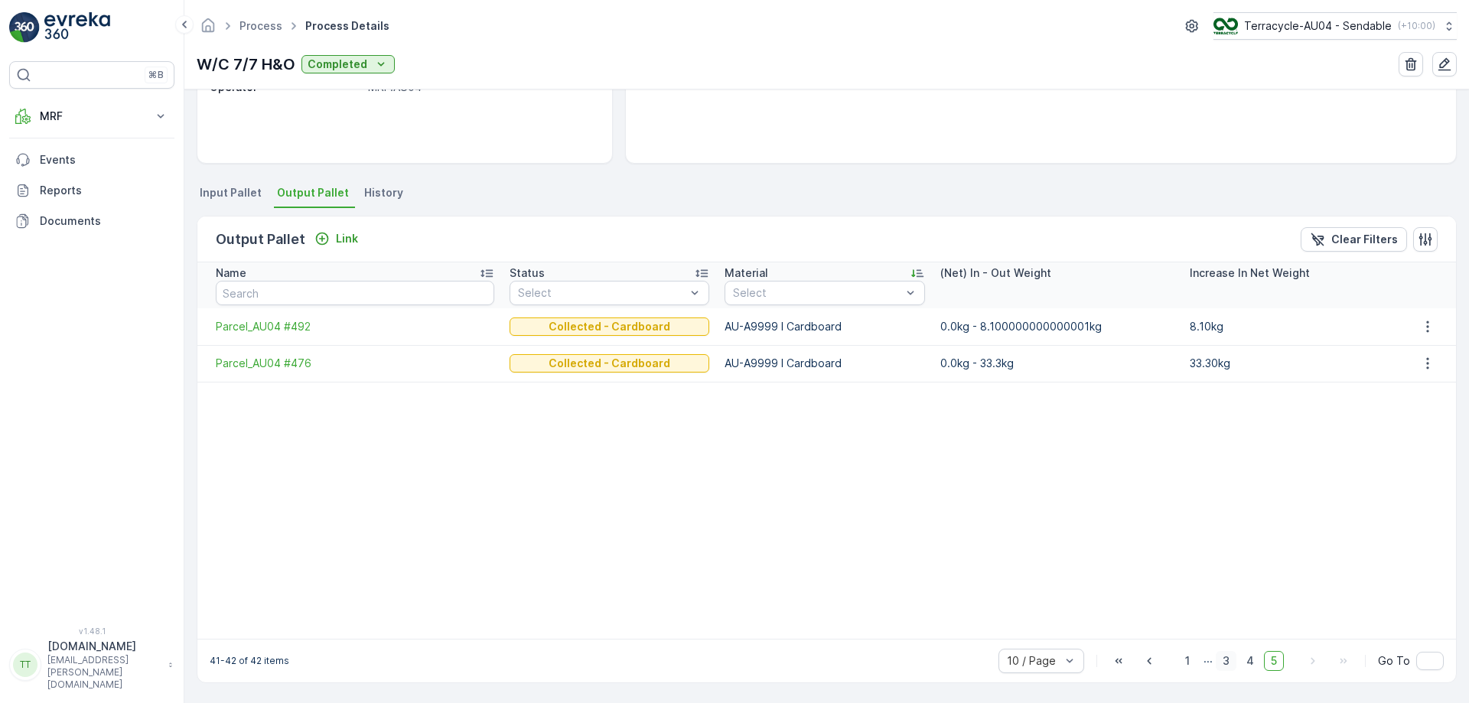
click at [1229, 660] on span "3" at bounding box center [1226, 661] width 21 height 20
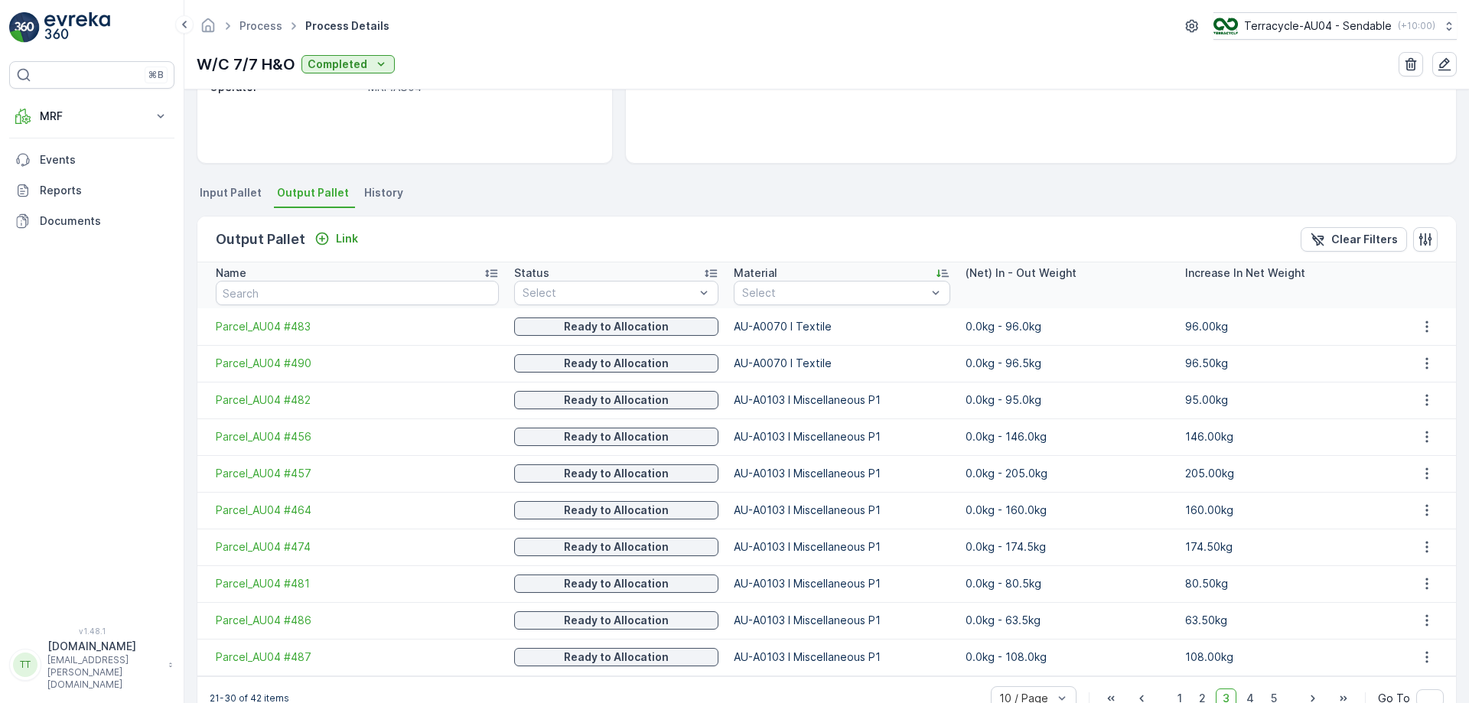
scroll to position [282, 0]
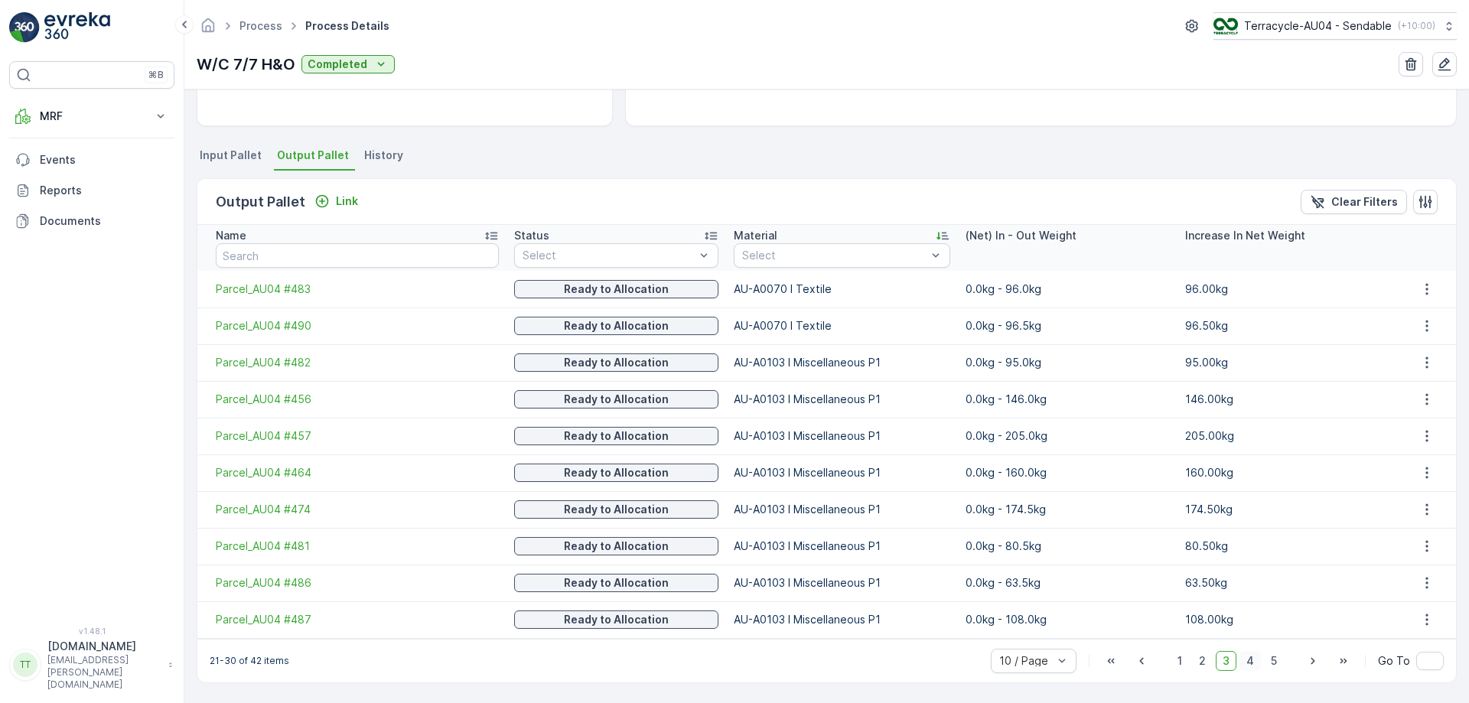
click at [1256, 665] on span "4" at bounding box center [1250, 661] width 21 height 20
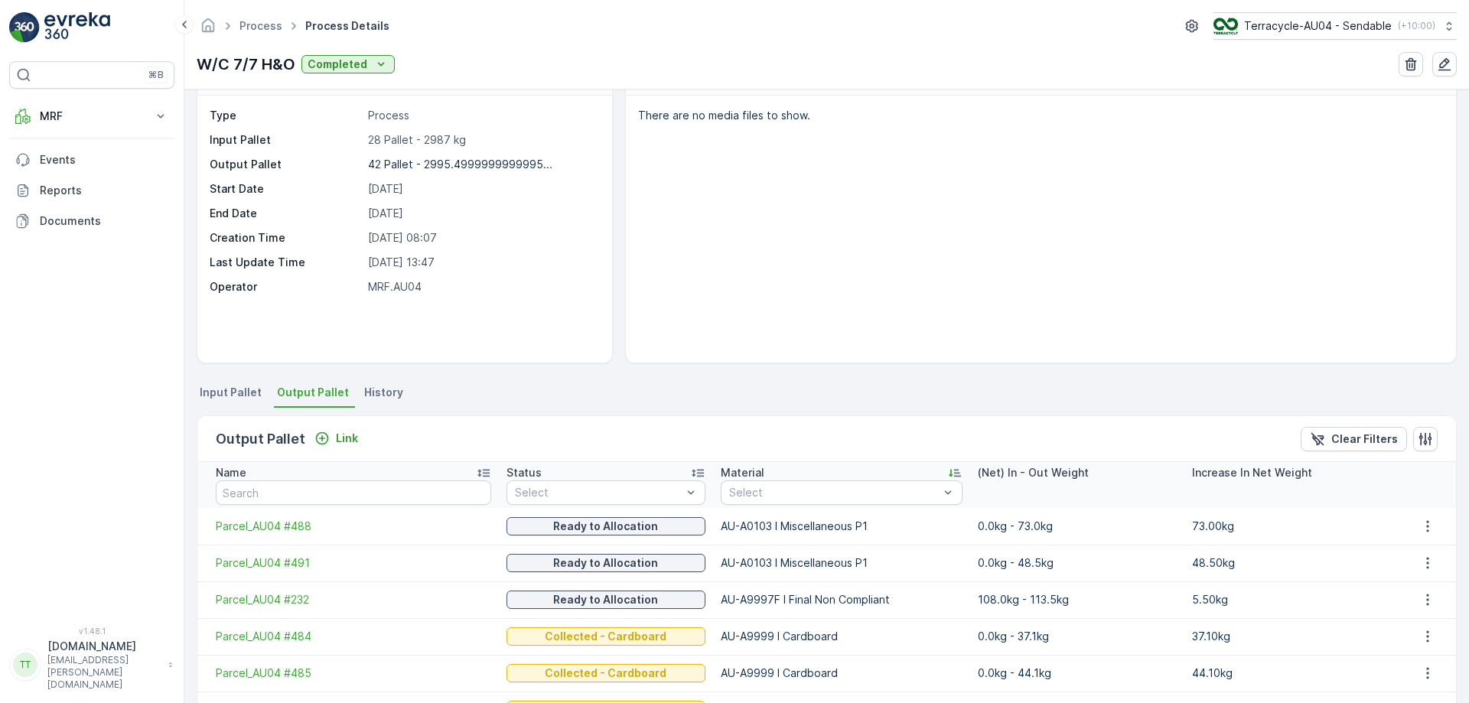
scroll to position [44, 0]
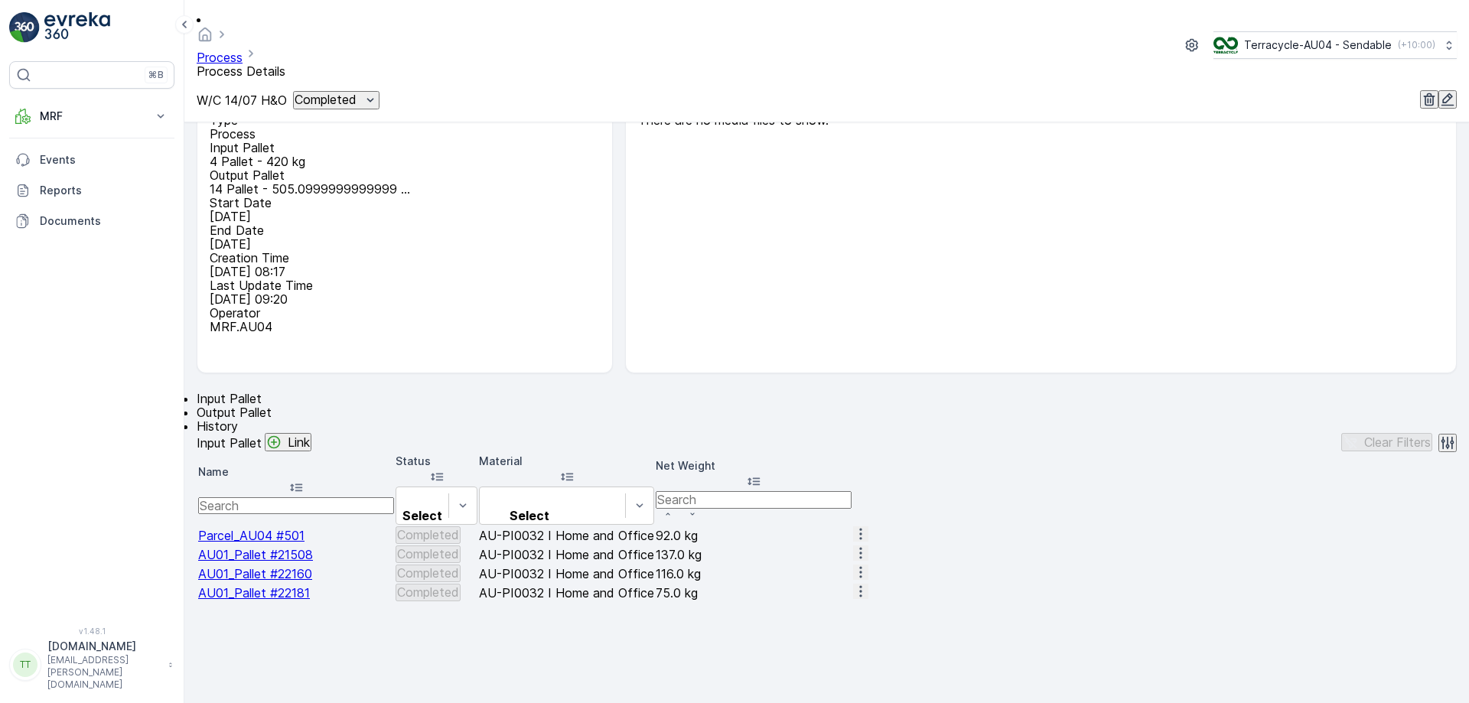
scroll to position [69, 0]
click at [272, 403] on span "Output Pallet" at bounding box center [234, 410] width 75 height 15
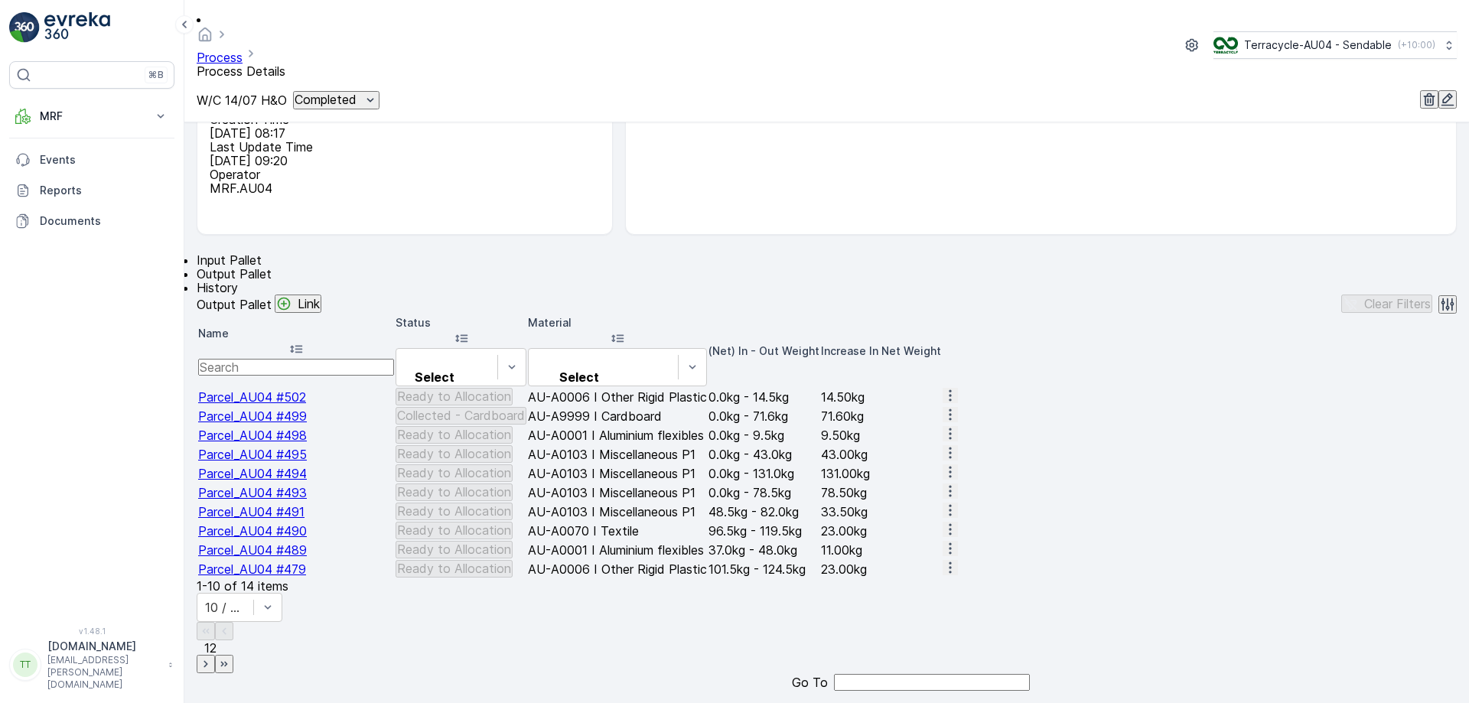
scroll to position [282, 0]
click at [217, 654] on span "2" at bounding box center [213, 647] width 7 height 15
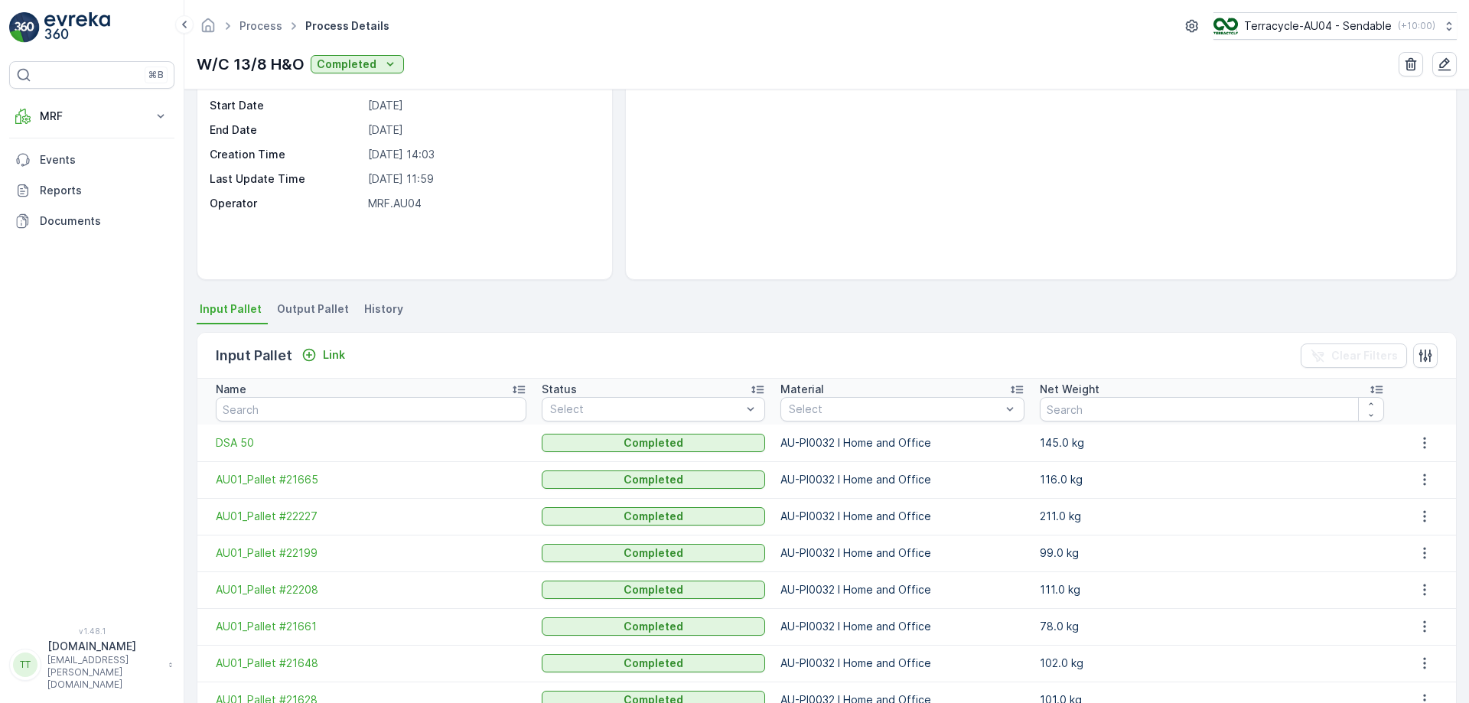
scroll to position [276, 0]
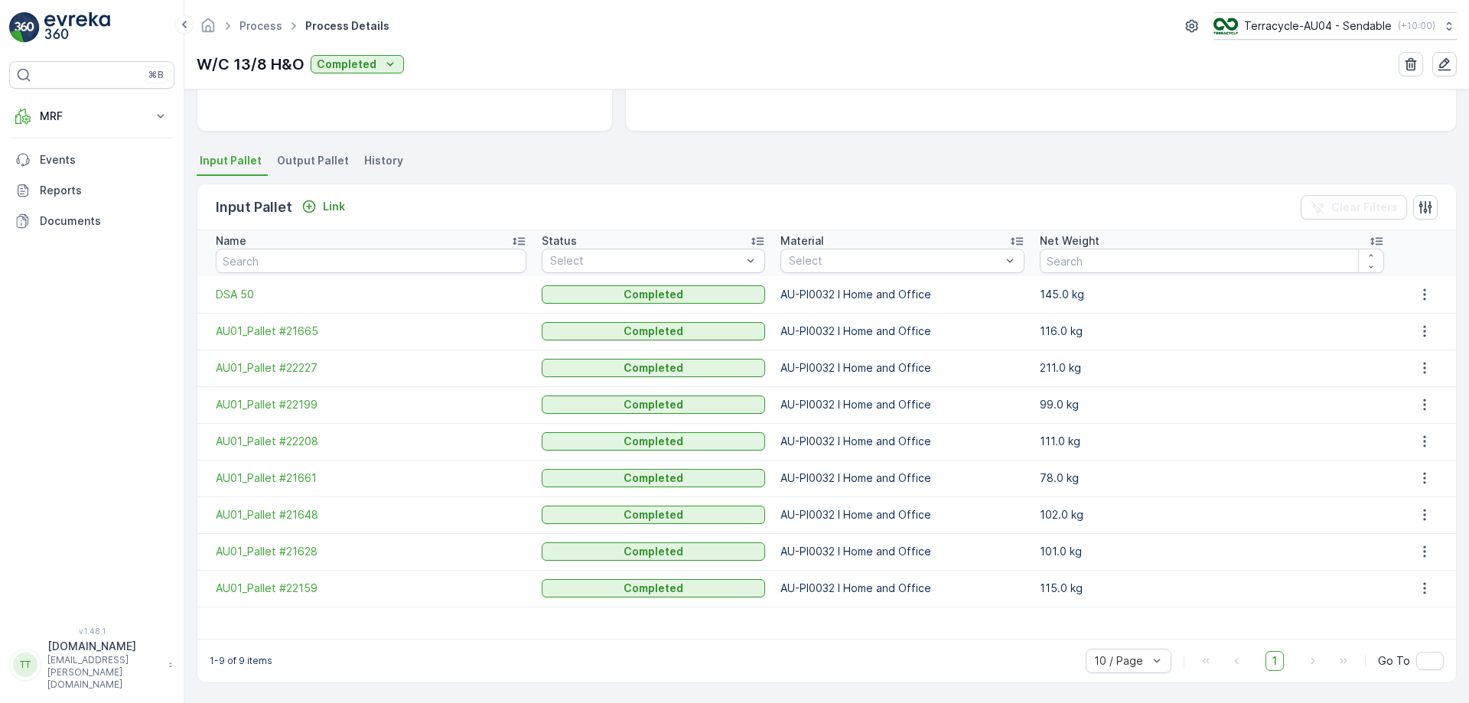
click at [318, 160] on span "Output Pallet" at bounding box center [313, 160] width 72 height 15
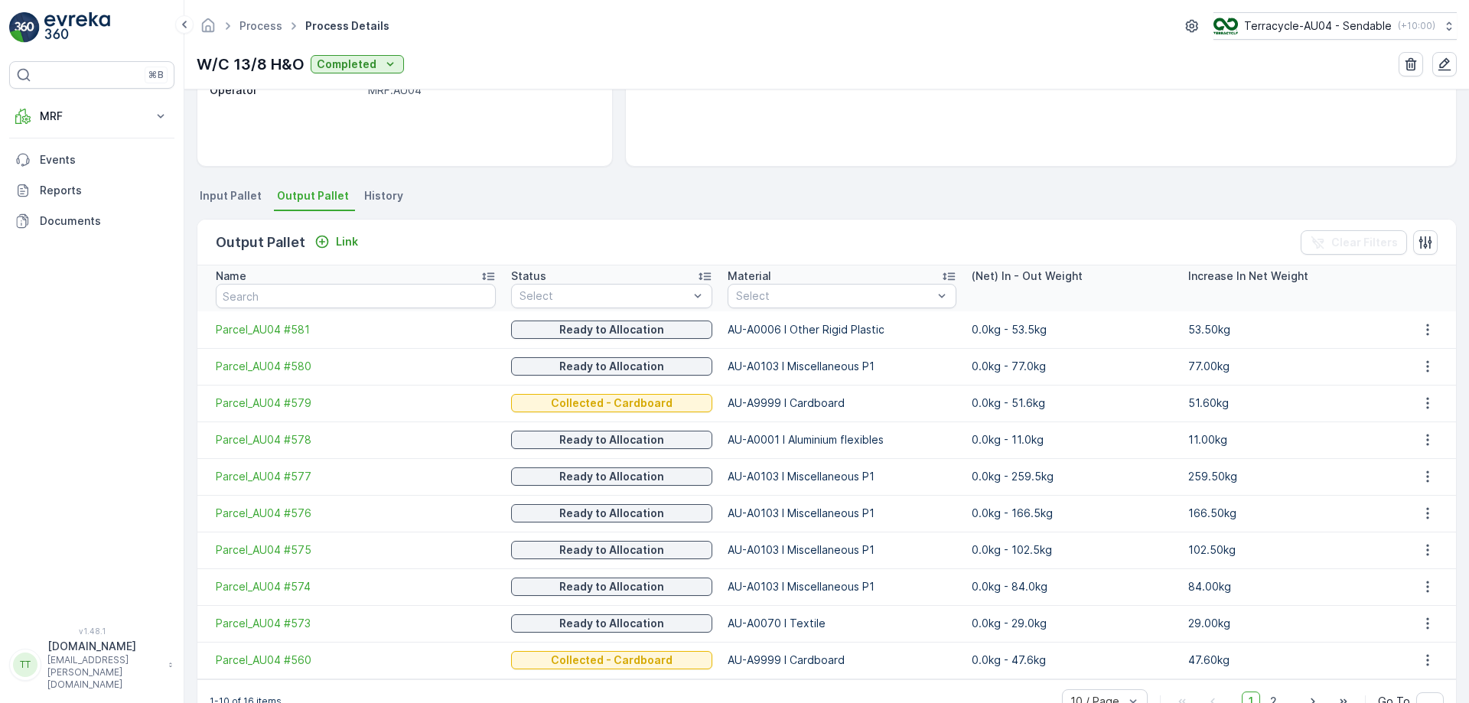
scroll to position [241, 0]
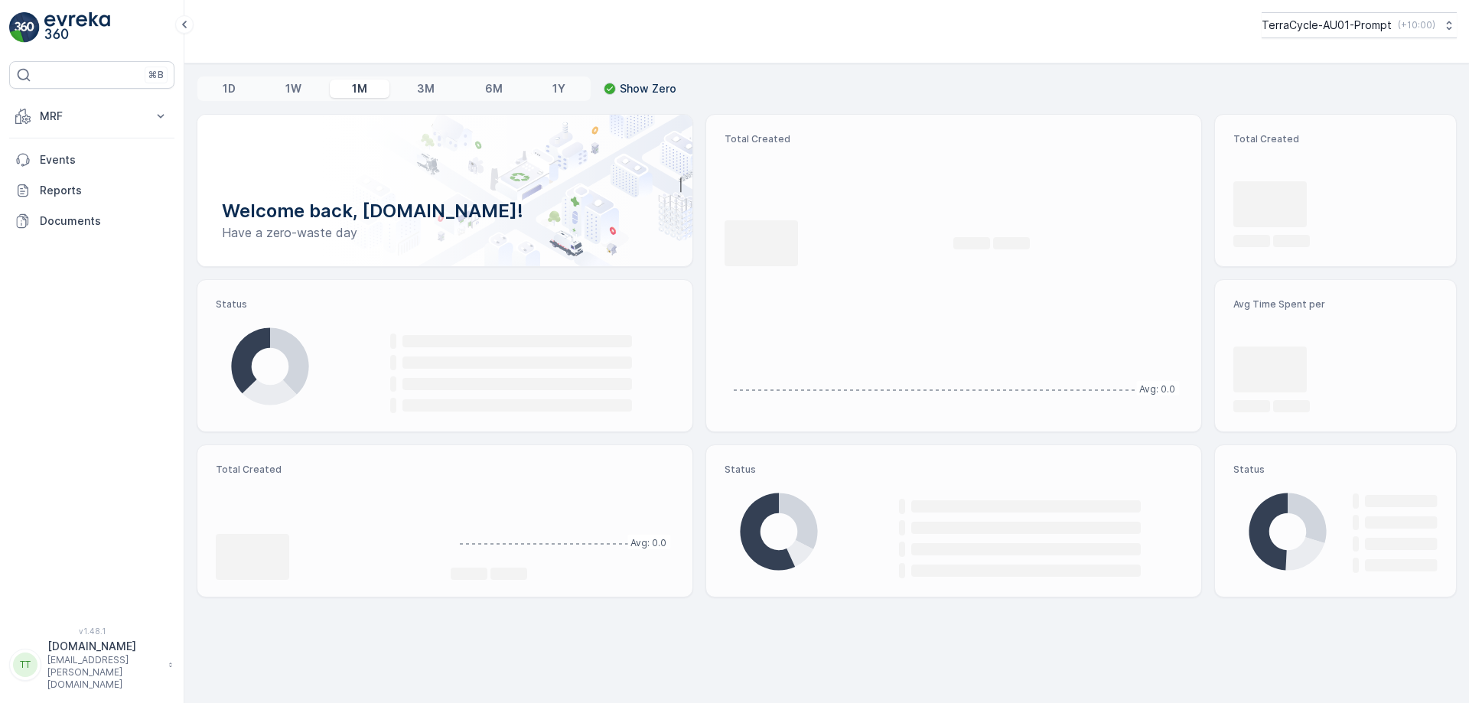
click at [134, 122] on p "MRF" at bounding box center [92, 116] width 104 height 15
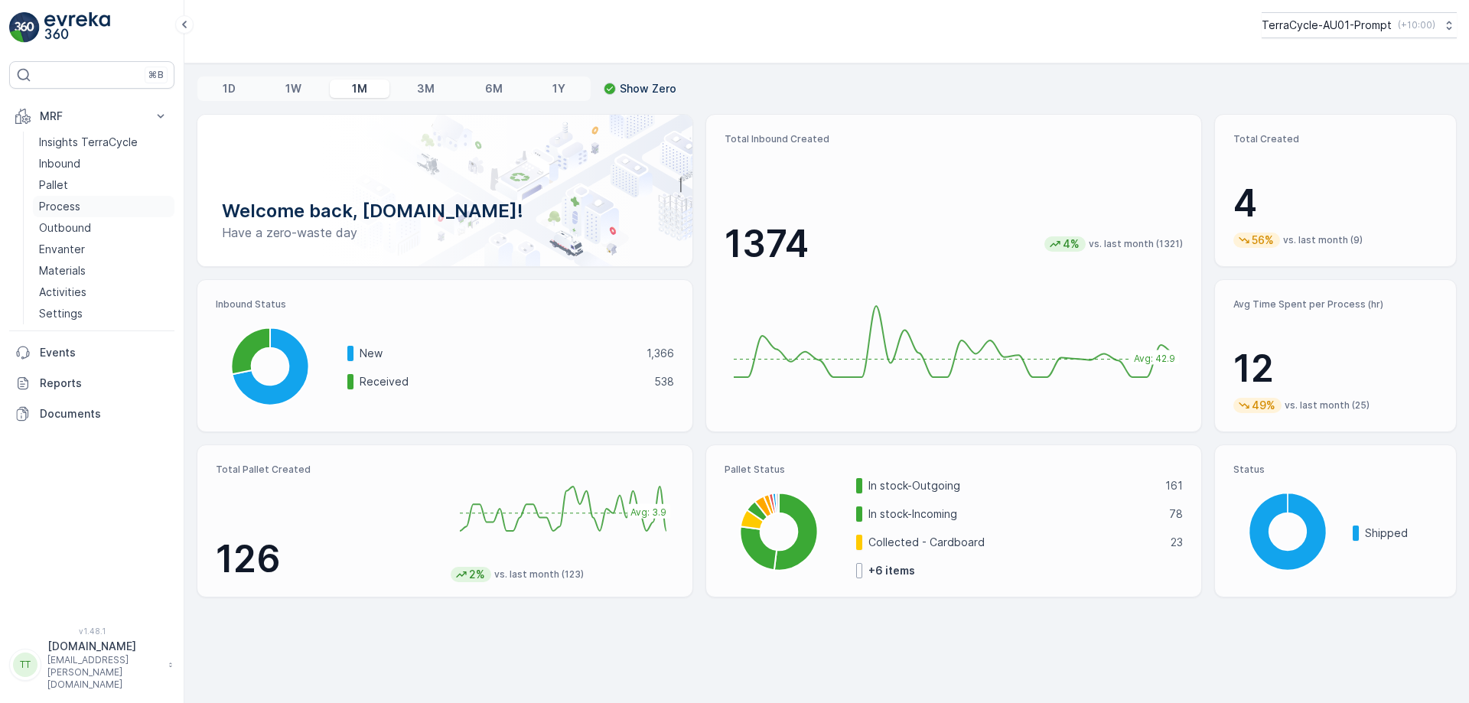
click at [74, 208] on p "Process" at bounding box center [59, 206] width 41 height 15
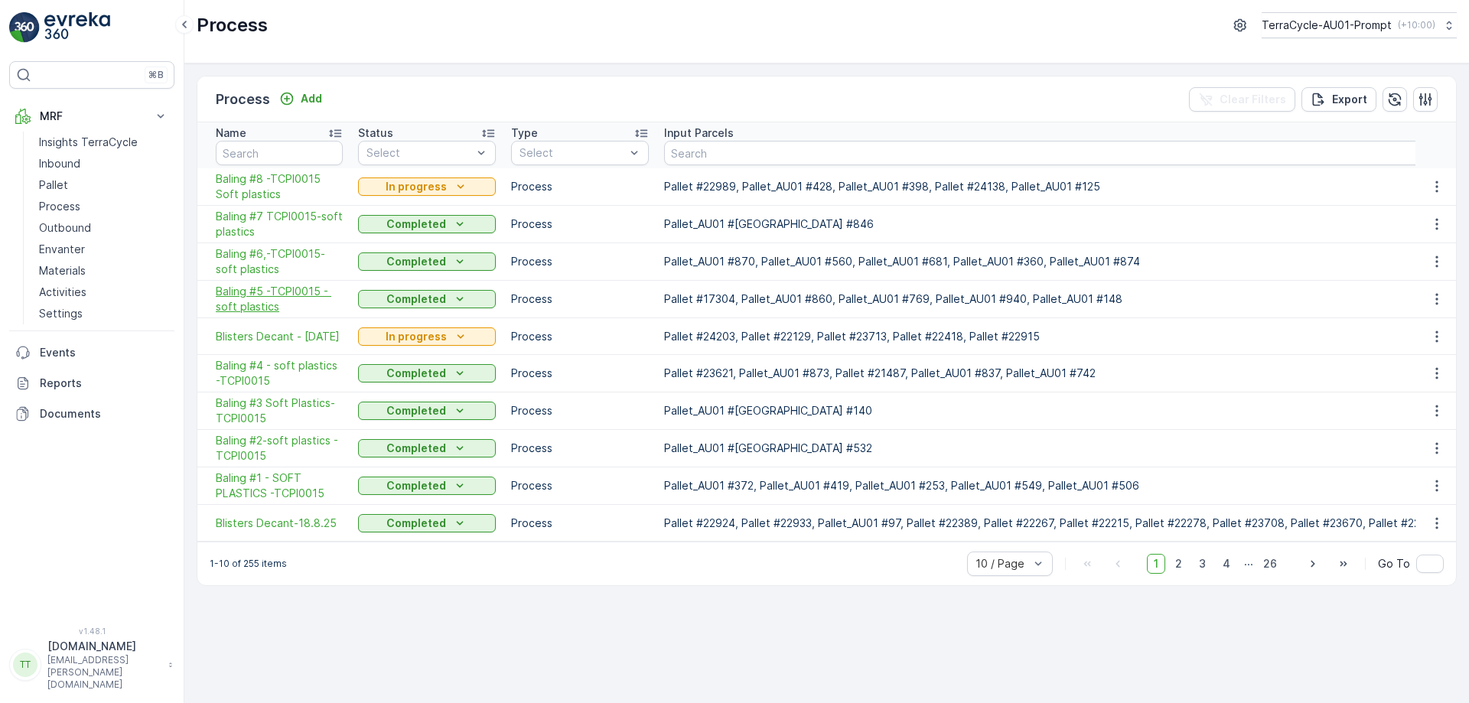
click at [269, 298] on span "Baling #5 -TCPI0015 - soft plastics" at bounding box center [279, 299] width 127 height 31
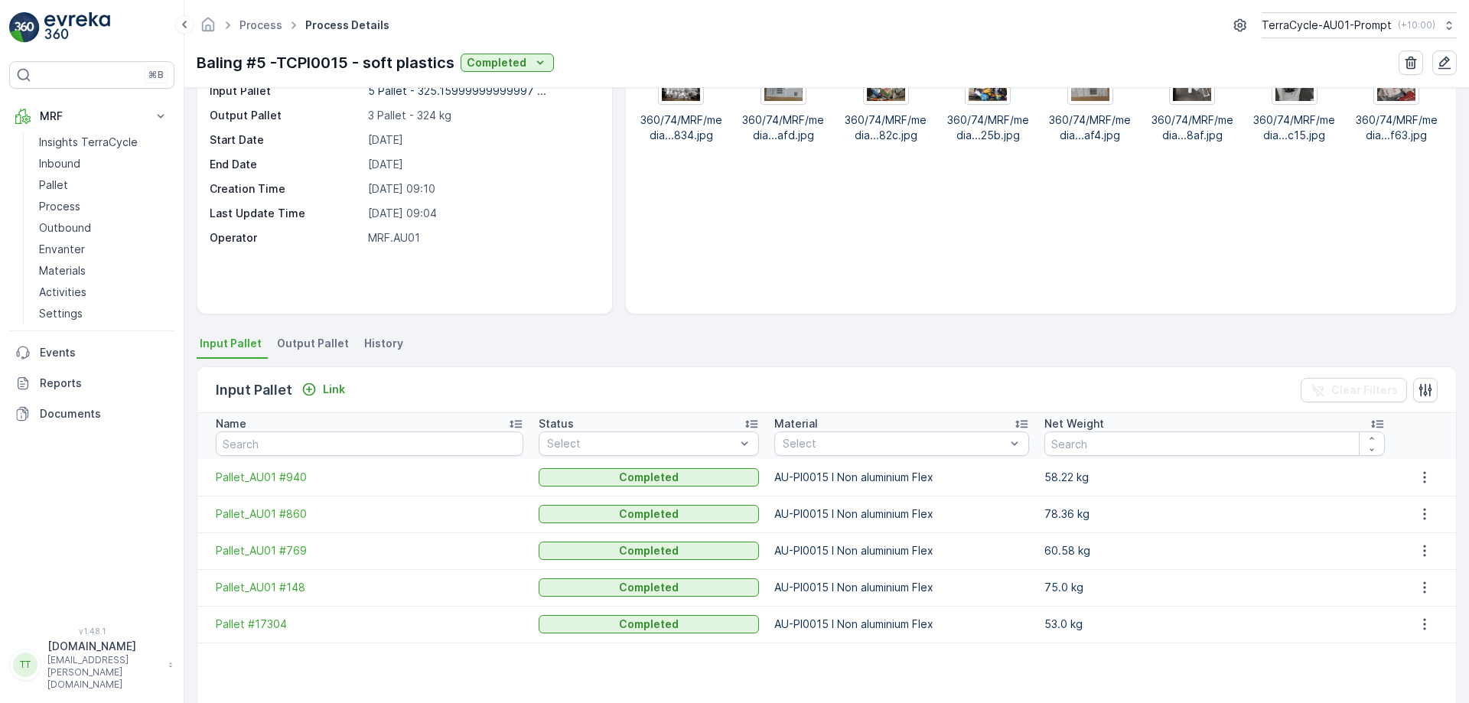
scroll to position [91, 0]
click at [339, 348] on span "Output Pallet" at bounding box center [313, 344] width 72 height 15
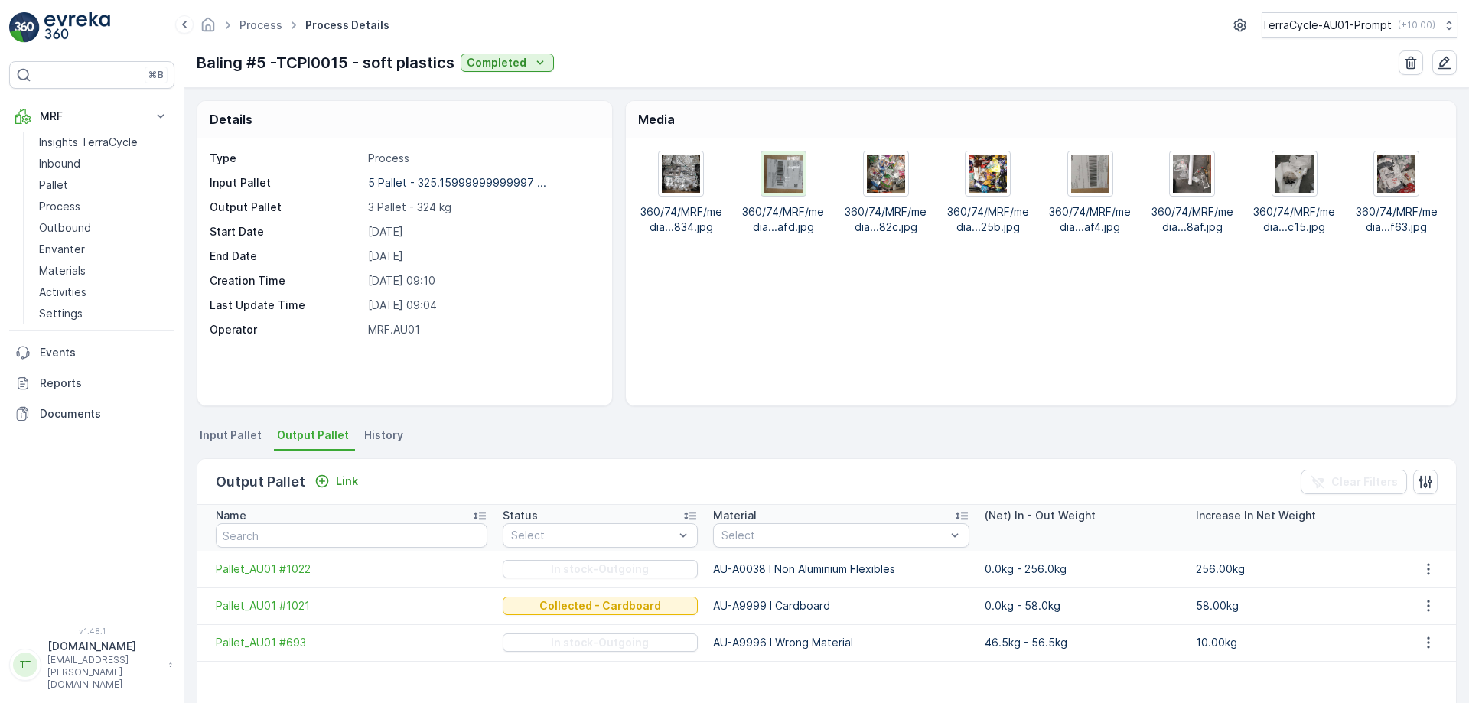
click at [775, 170] on img at bounding box center [783, 174] width 38 height 38
click at [694, 174] on img at bounding box center [681, 174] width 38 height 38
drag, startPoint x: 197, startPoint y: 59, endPoint x: 455, endPoint y: 75, distance: 258.4
click at [455, 75] on div "Process Process Details TerraCycle-AU01-Prompt ( +10:00 ) Baling #5 -TCPI0015 -…" at bounding box center [826, 44] width 1285 height 88
copy p "Baling #5 -TCPI0015 - soft plastics"
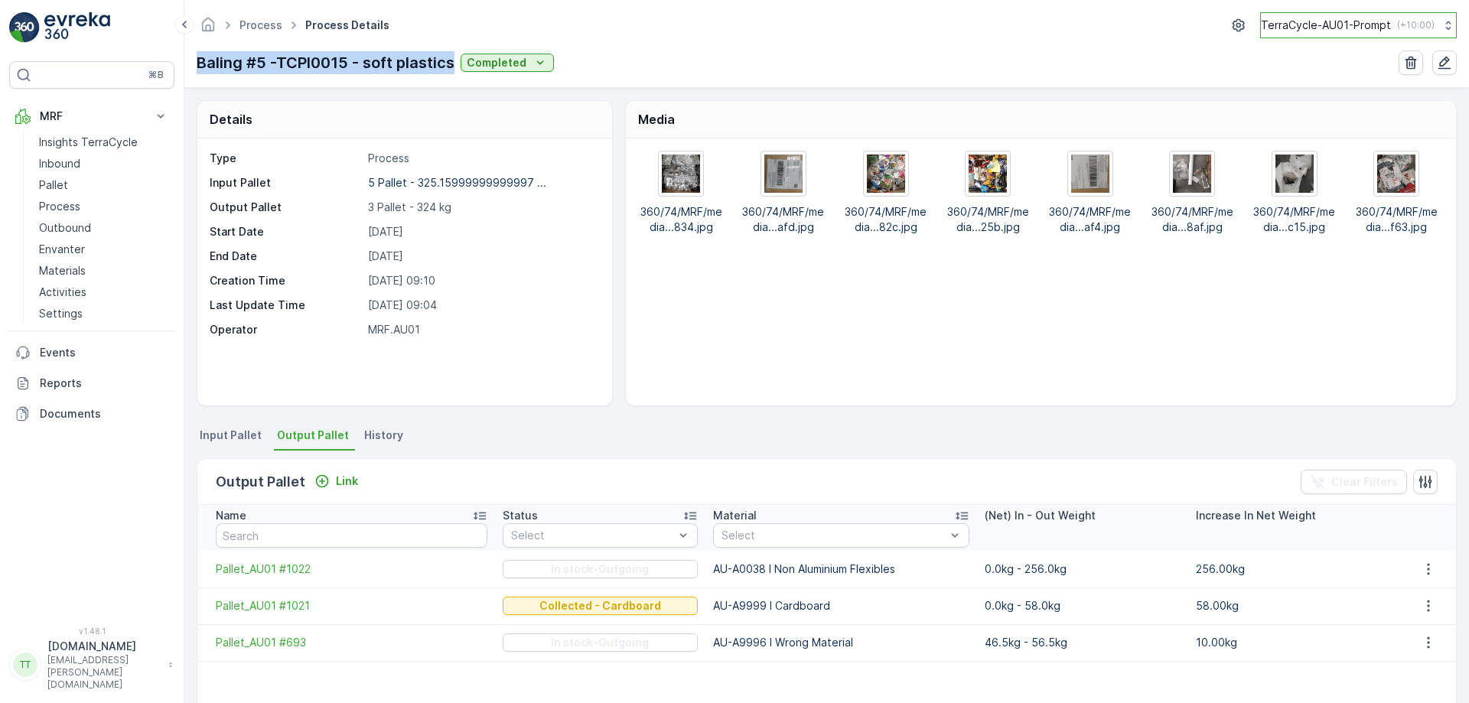
click at [1276, 31] on p "TerraCycle-AU01-Prompt" at bounding box center [1326, 25] width 130 height 15
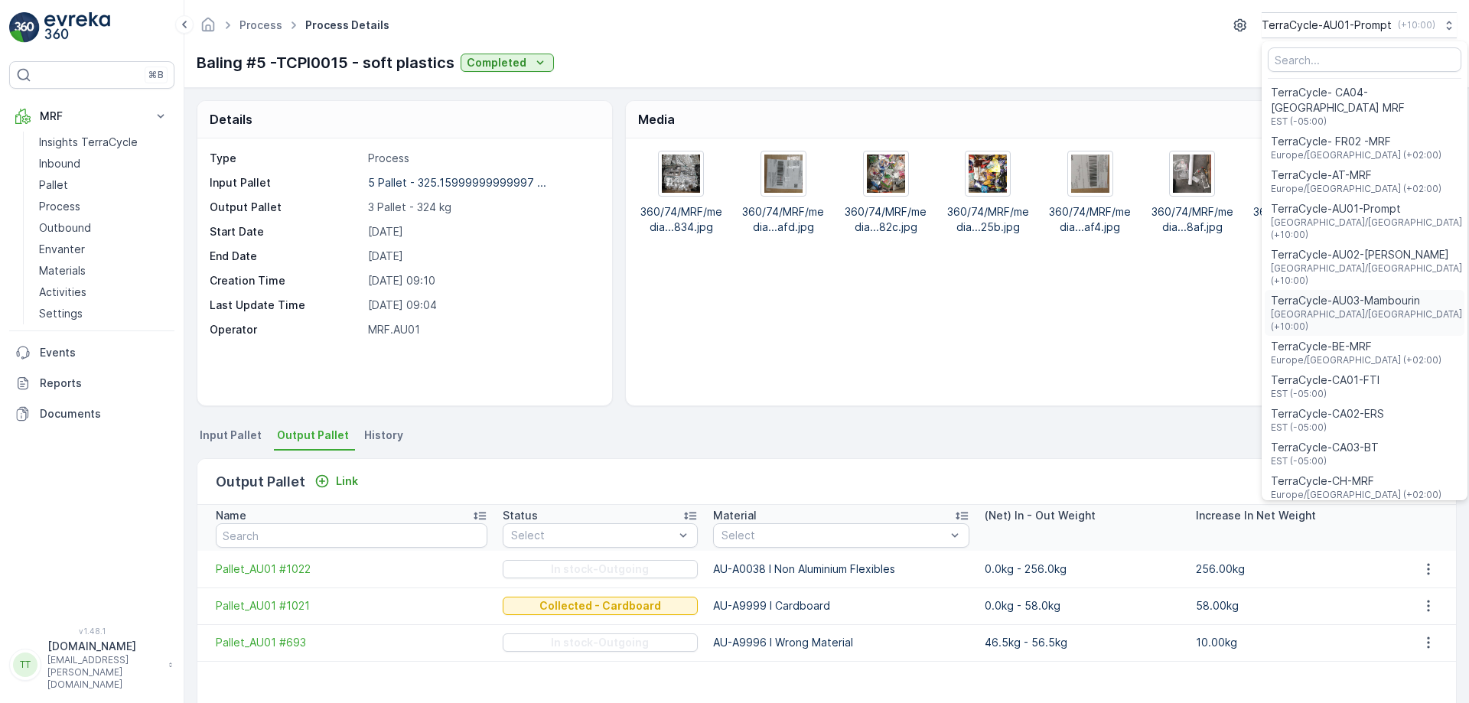
click at [1334, 293] on span "TerraCycle-AU03-Mambourin" at bounding box center [1366, 300] width 191 height 15
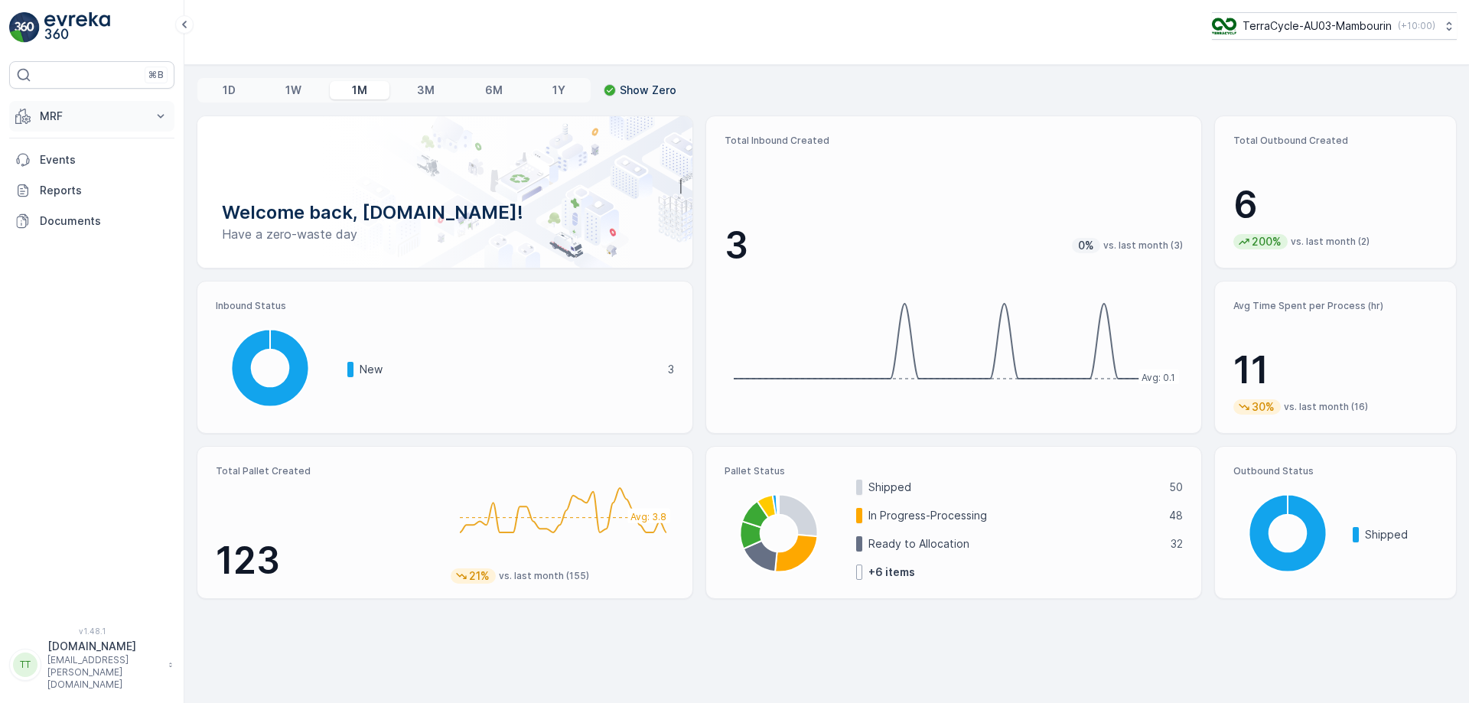
click at [108, 128] on button "MRF" at bounding box center [91, 116] width 165 height 31
click at [70, 206] on p "Process" at bounding box center [59, 206] width 41 height 15
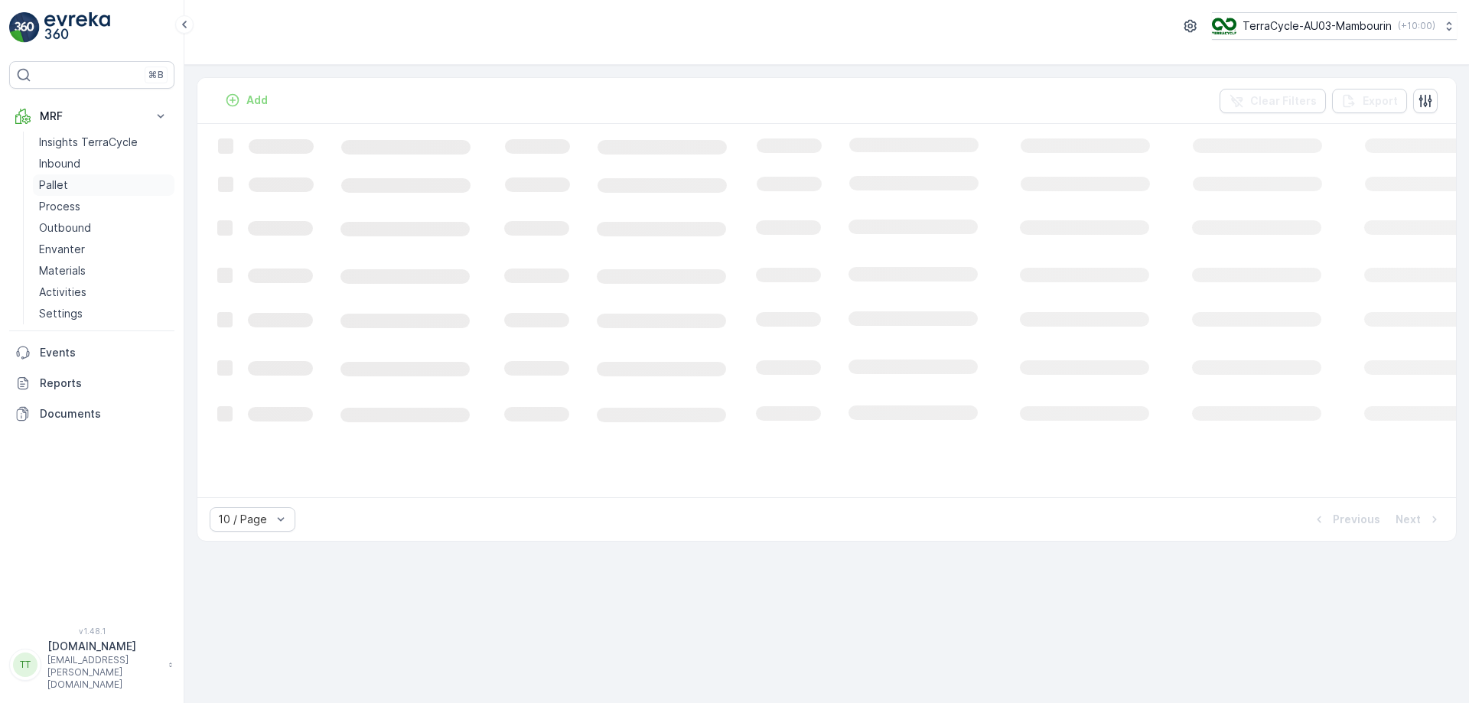
click at [94, 181] on link "Pallet" at bounding box center [104, 184] width 142 height 21
click at [81, 203] on link "Process" at bounding box center [104, 206] width 142 height 21
